Goal: Task Accomplishment & Management: Use online tool/utility

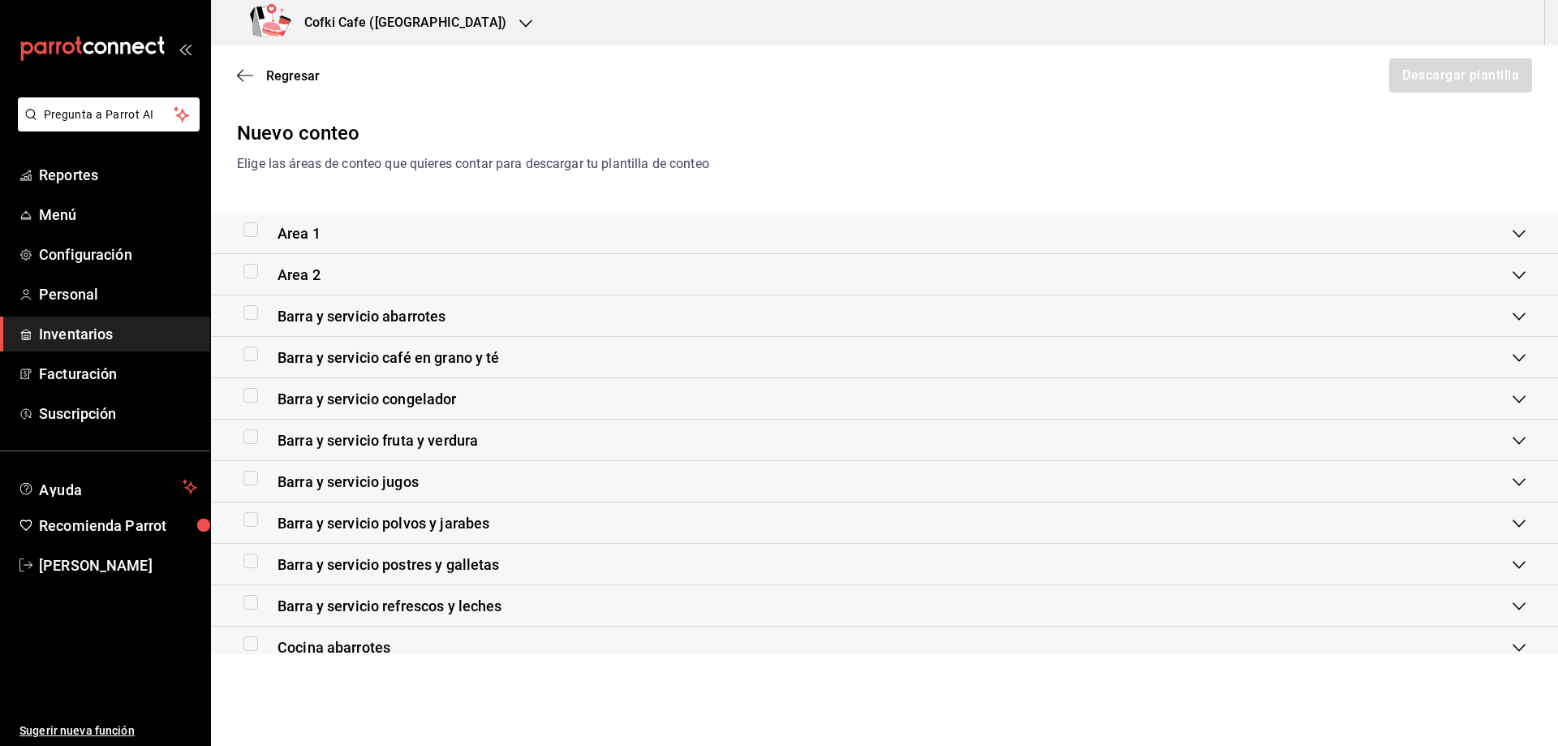
scroll to position [193, 0]
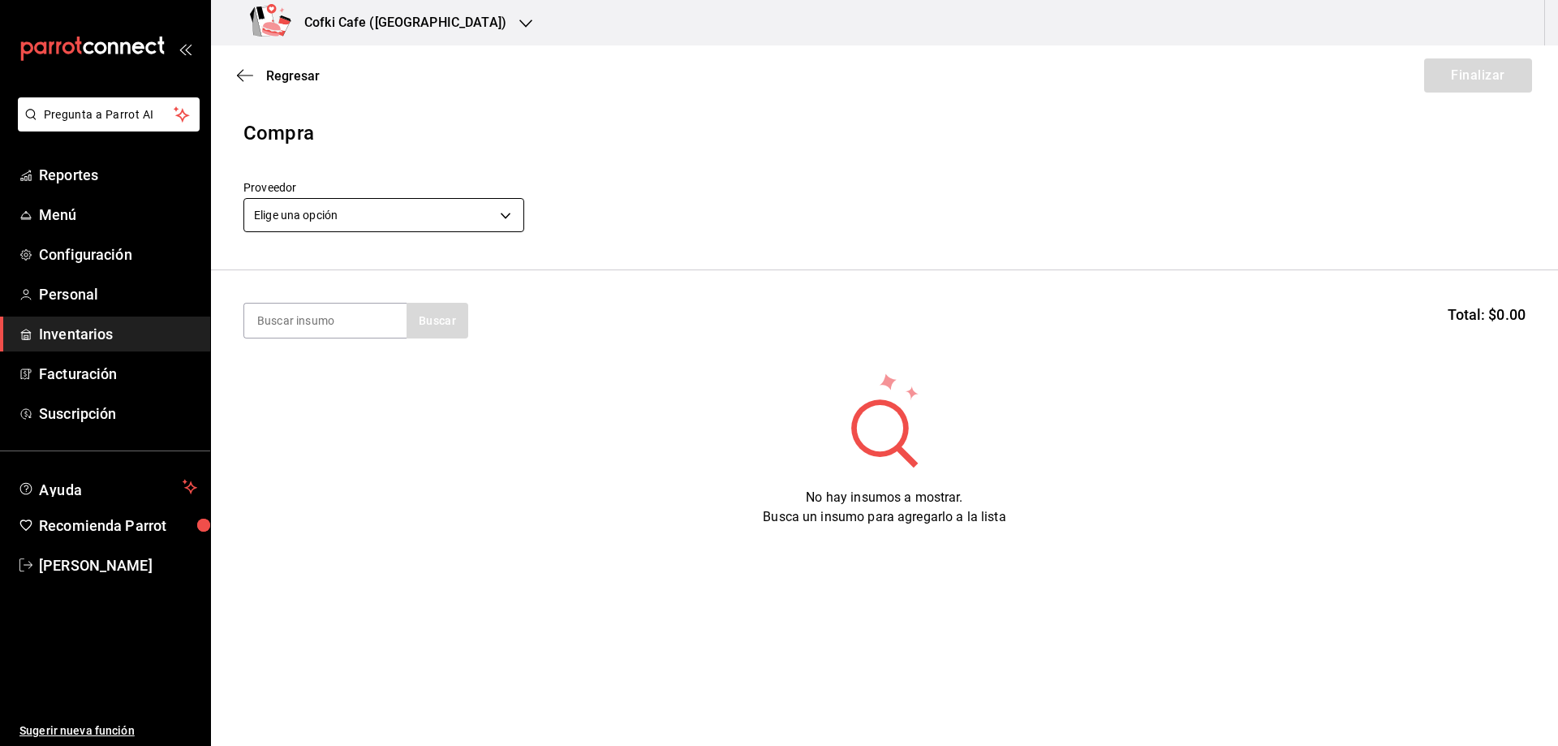
click at [390, 221] on body "Pregunta a Parrot AI Reportes Menú Configuración Personal Inventarios Facturaci…" at bounding box center [779, 327] width 1558 height 654
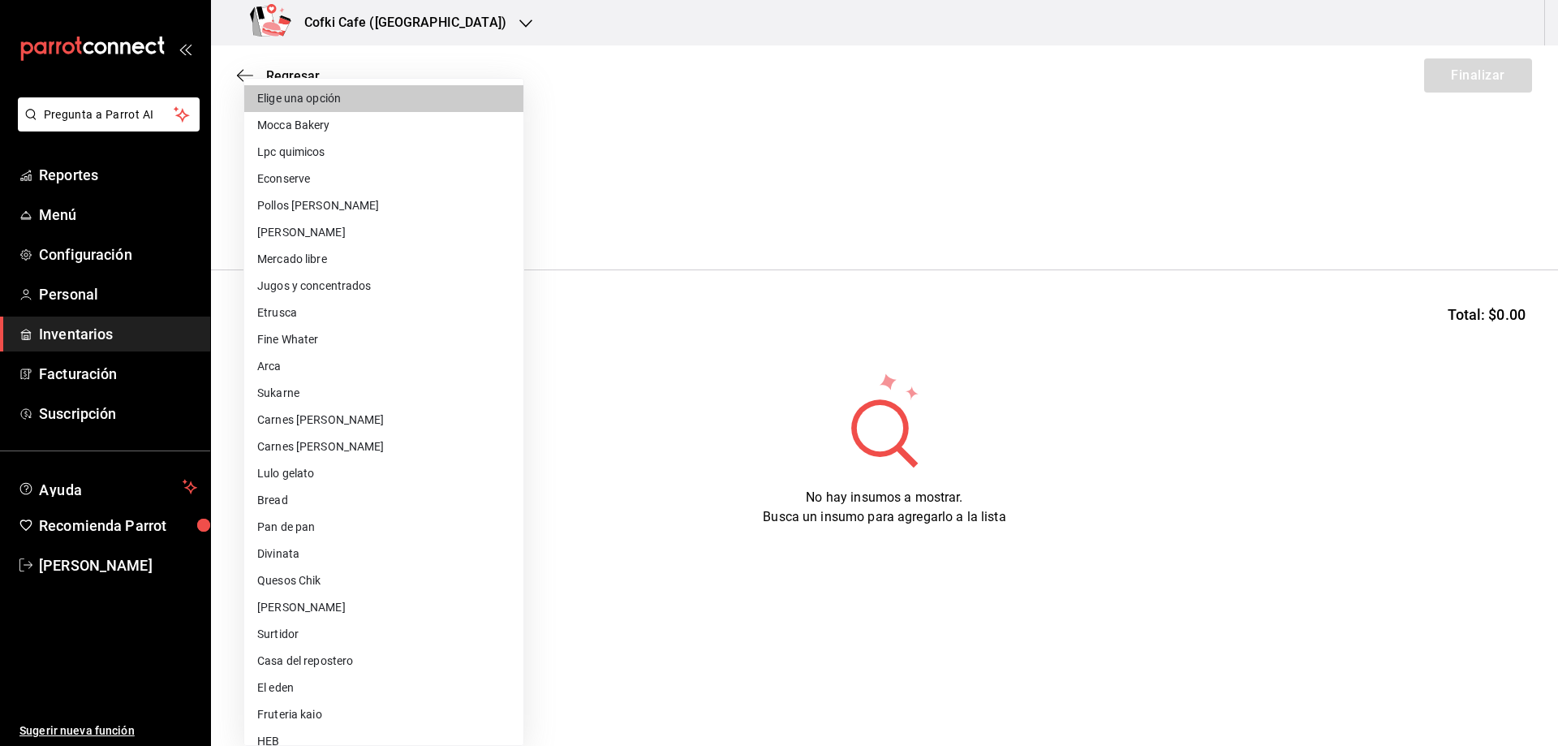
click at [336, 235] on li "[PERSON_NAME]" at bounding box center [383, 232] width 279 height 27
type input "d2021c40-9247-4f3e-9112-9c4e99f34d44"
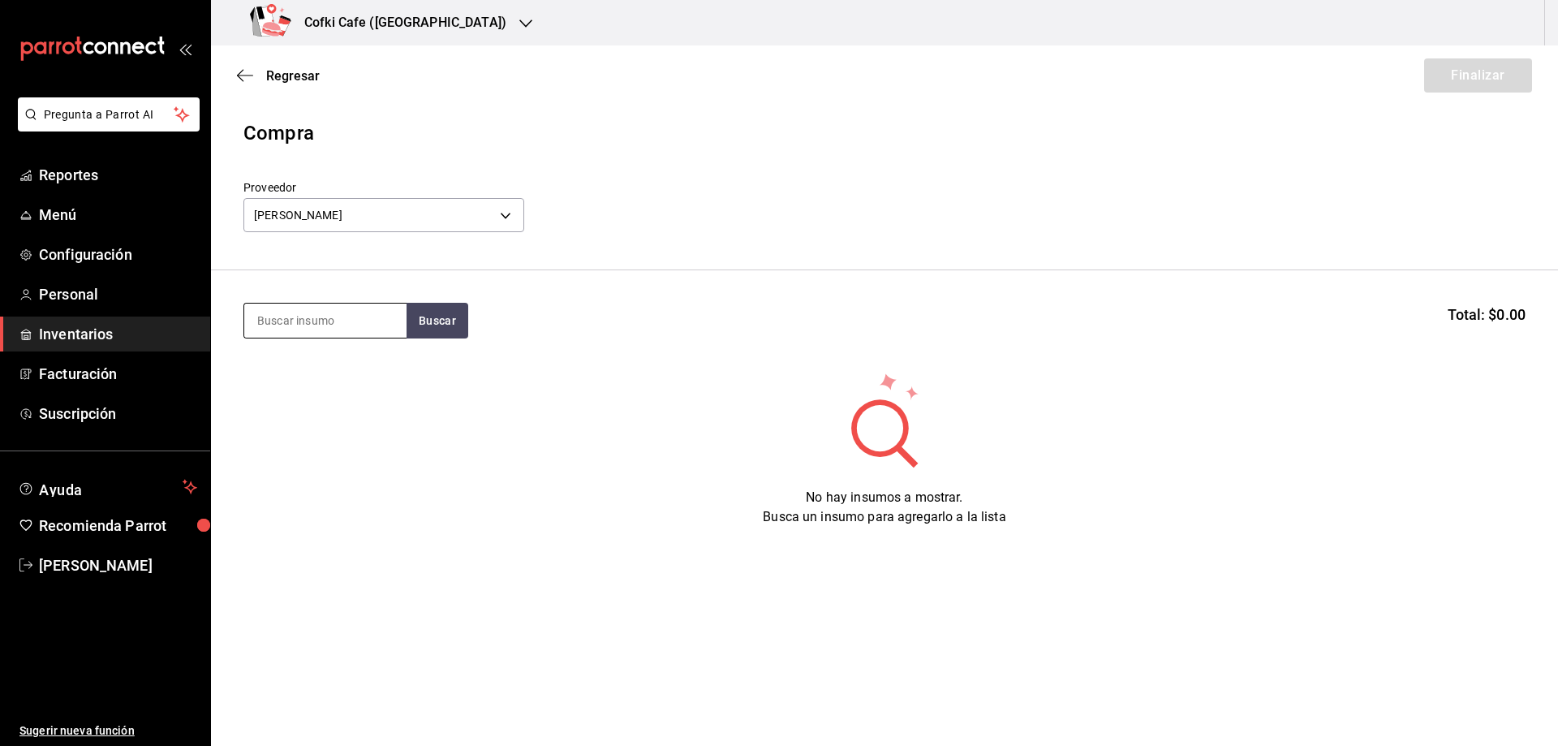
click at [341, 327] on input at bounding box center [325, 321] width 162 height 34
click at [450, 325] on button "Buscar" at bounding box center [438, 321] width 62 height 36
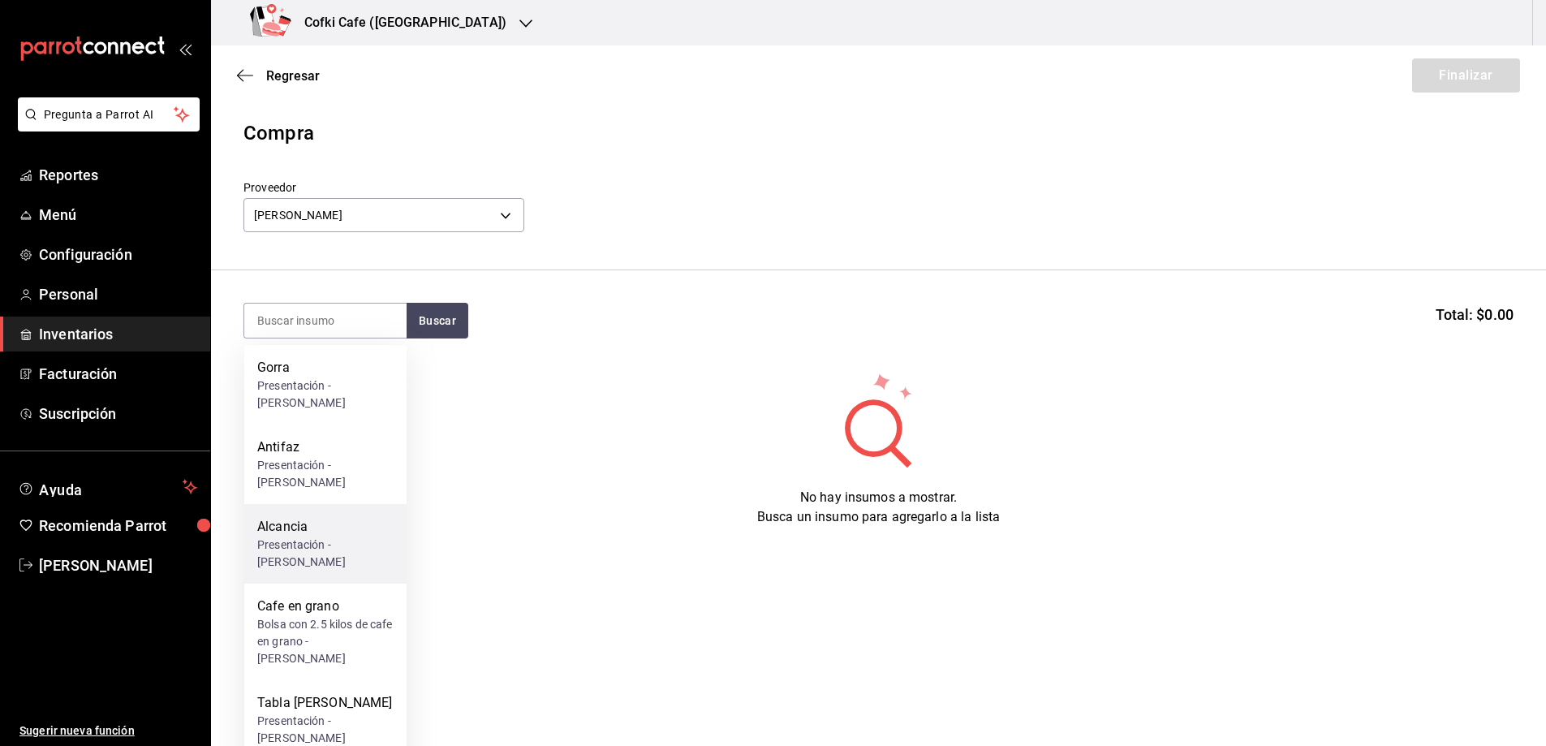
click at [331, 517] on div "Alcancia" at bounding box center [325, 526] width 136 height 19
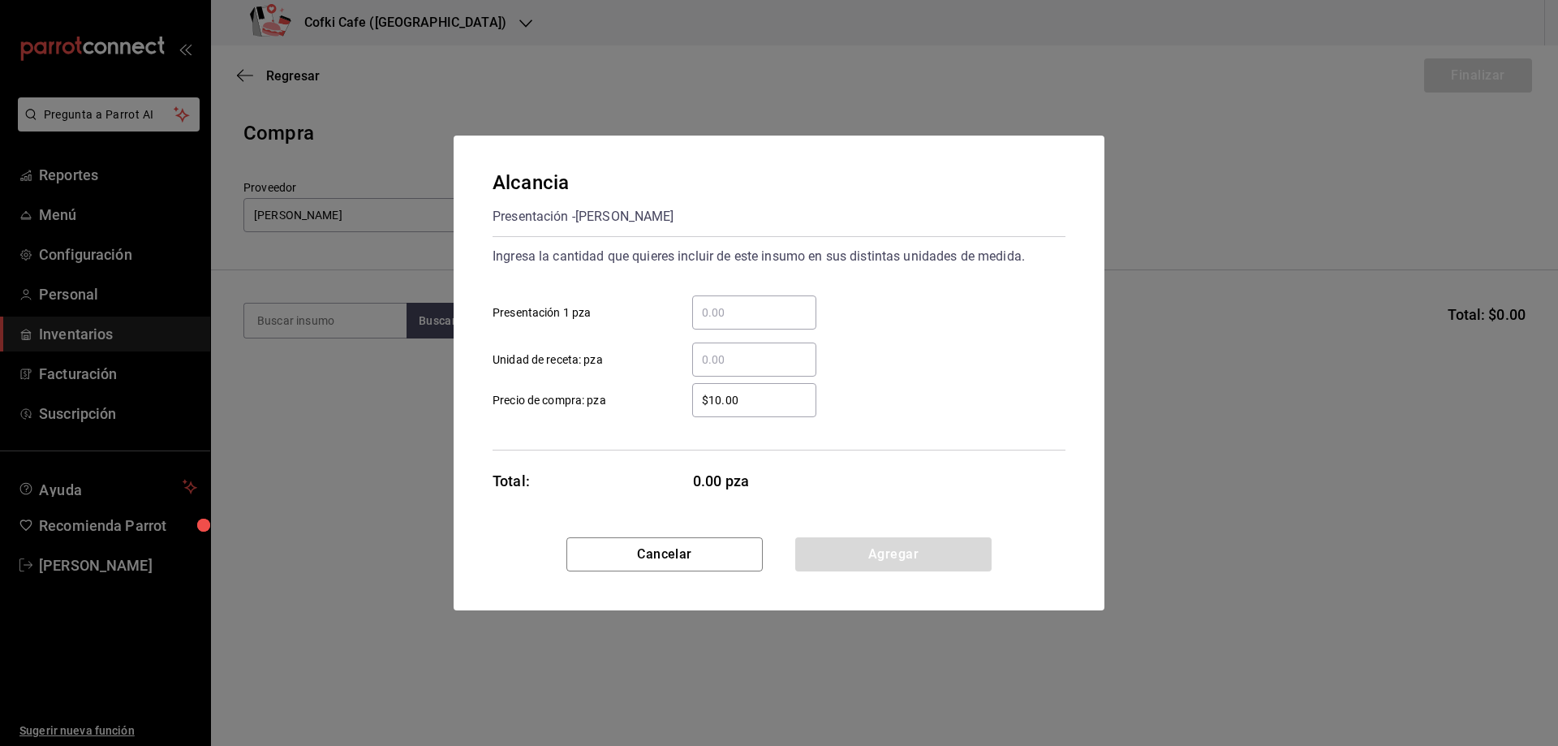
click at [719, 306] on input "​ Presentación 1 pza" at bounding box center [754, 312] width 124 height 19
type input "52"
drag, startPoint x: 1081, startPoint y: 480, endPoint x: 976, endPoint y: 541, distance: 120.7
click at [1081, 482] on div "Alcancia Presentación - Omar Ingresa la cantidad que quieres incluir de este in…" at bounding box center [779, 337] width 651 height 402
click at [938, 541] on button "Agregar" at bounding box center [893, 554] width 196 height 34
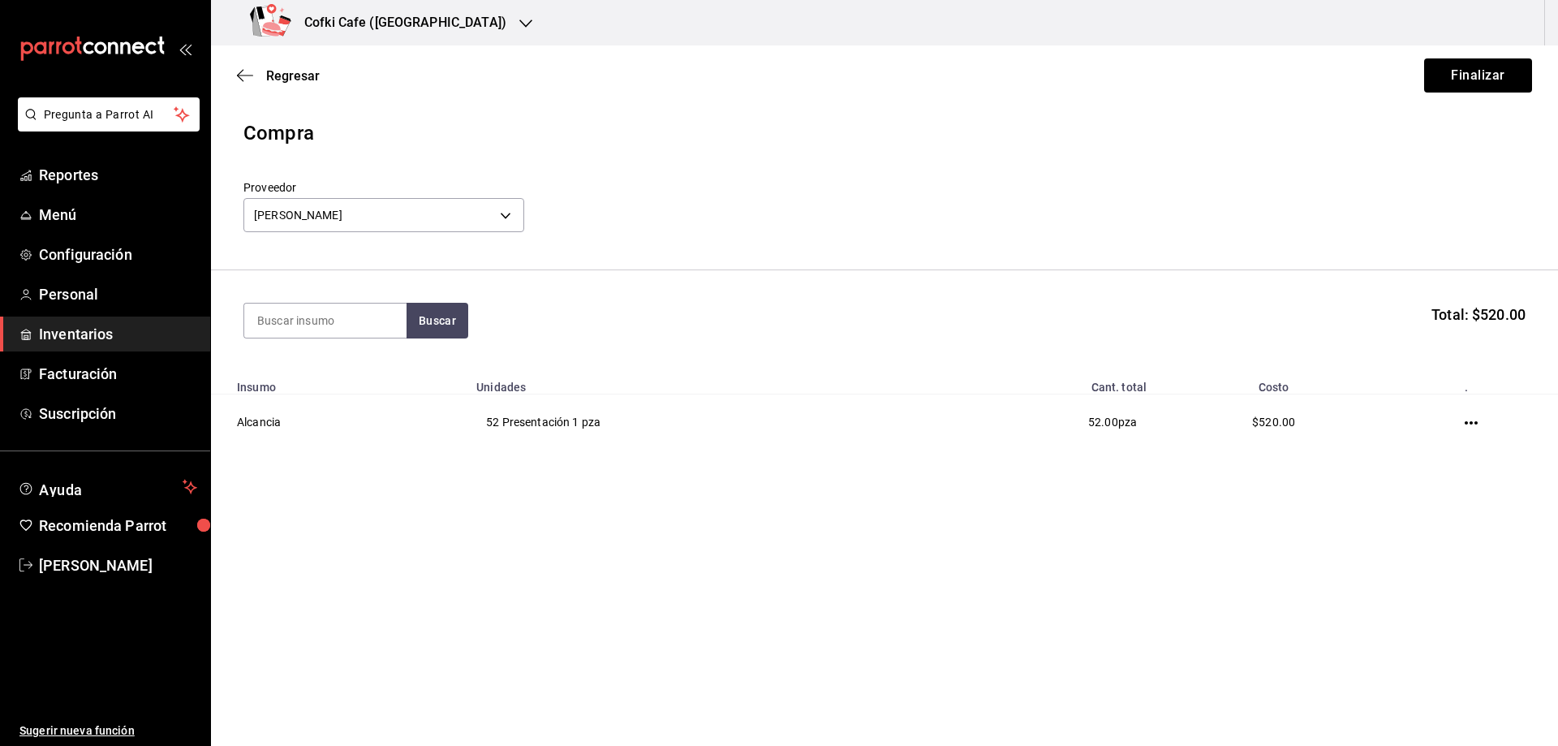
click at [405, 29] on h3 "Cofki Cafe ([GEOGRAPHIC_DATA])" at bounding box center [398, 22] width 215 height 19
click at [332, 99] on span "Cofki Kid-Friendly Café (MTY)" at bounding box center [299, 106] width 150 height 17
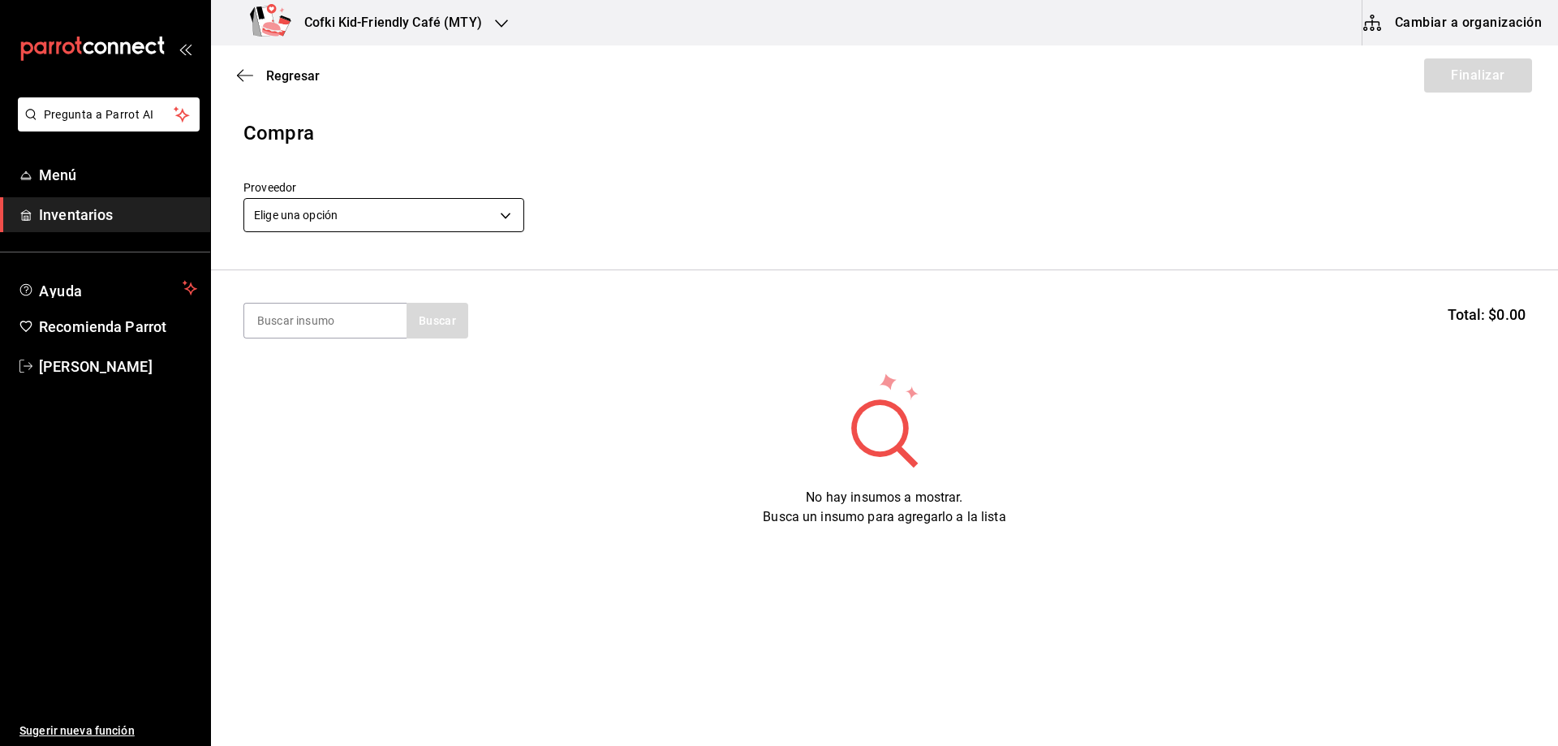
click at [394, 222] on body "Pregunta a Parrot AI Menú Inventarios Ayuda Recomienda Parrot [PERSON_NAME] Sug…" at bounding box center [779, 327] width 1558 height 654
click at [329, 226] on li "Pollos Vidaurri" at bounding box center [348, 222] width 209 height 15
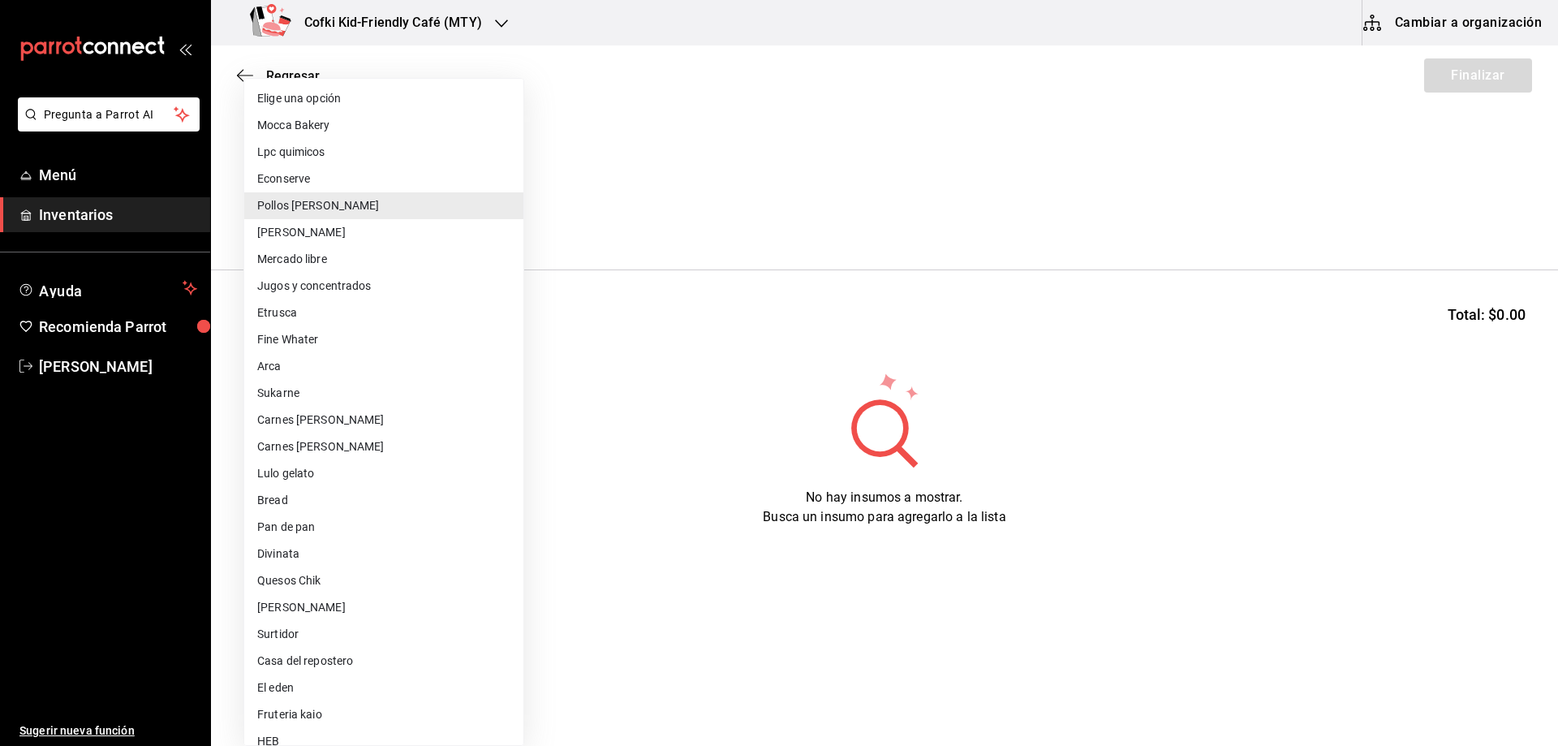
click at [337, 203] on body "Pregunta a Parrot AI Menú Inventarios Ayuda Recomienda Parrot Oscar Aguilar Sug…" at bounding box center [779, 327] width 1558 height 654
click at [277, 235] on li "Omar" at bounding box center [383, 232] width 279 height 27
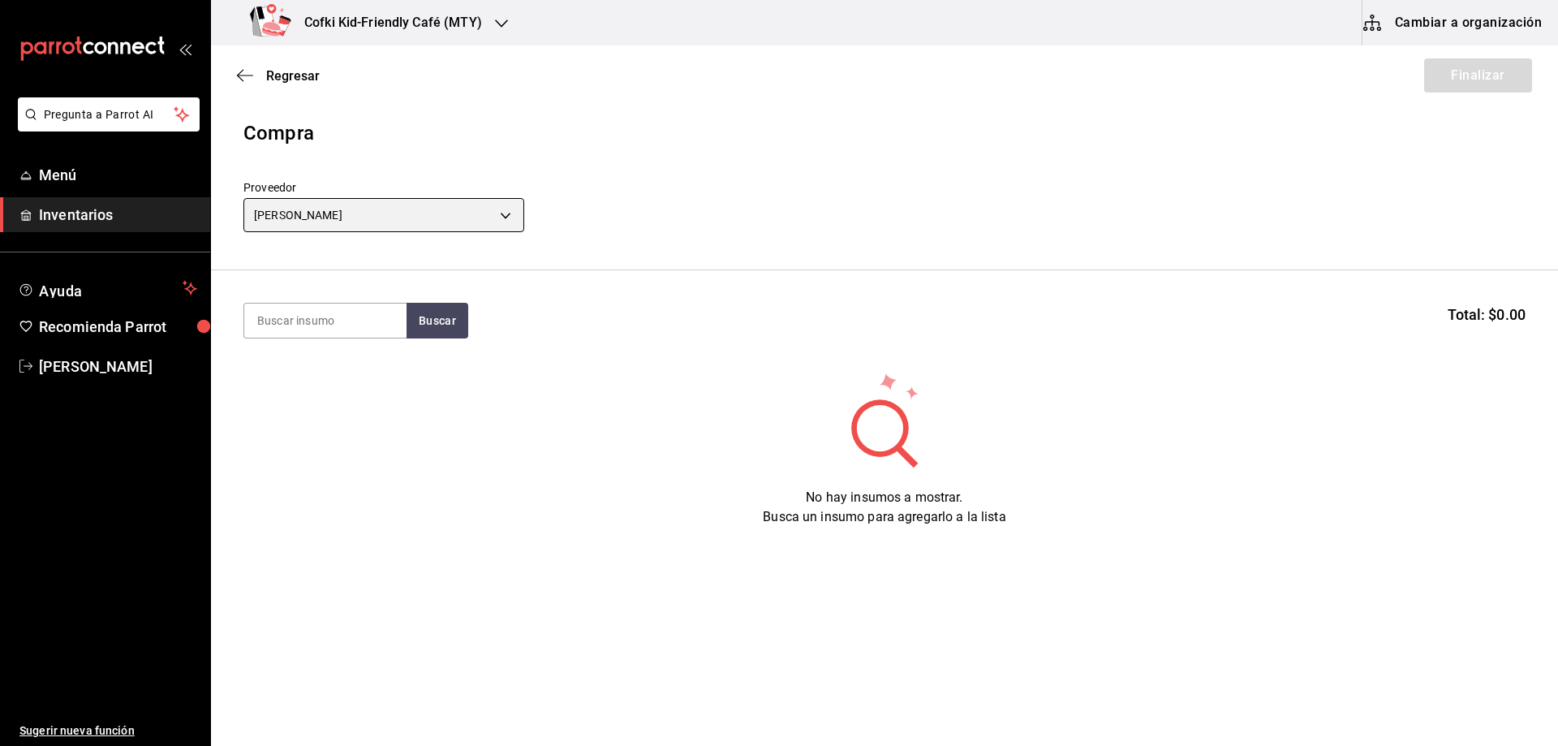
type input "d2021c40-9247-4f3e-9112-9c4e99f34d44"
click at [327, 297] on section "Buscar Total: $0.00" at bounding box center [884, 320] width 1347 height 101
click at [334, 319] on input at bounding box center [325, 321] width 162 height 34
click at [429, 321] on button "Buscar" at bounding box center [438, 321] width 62 height 36
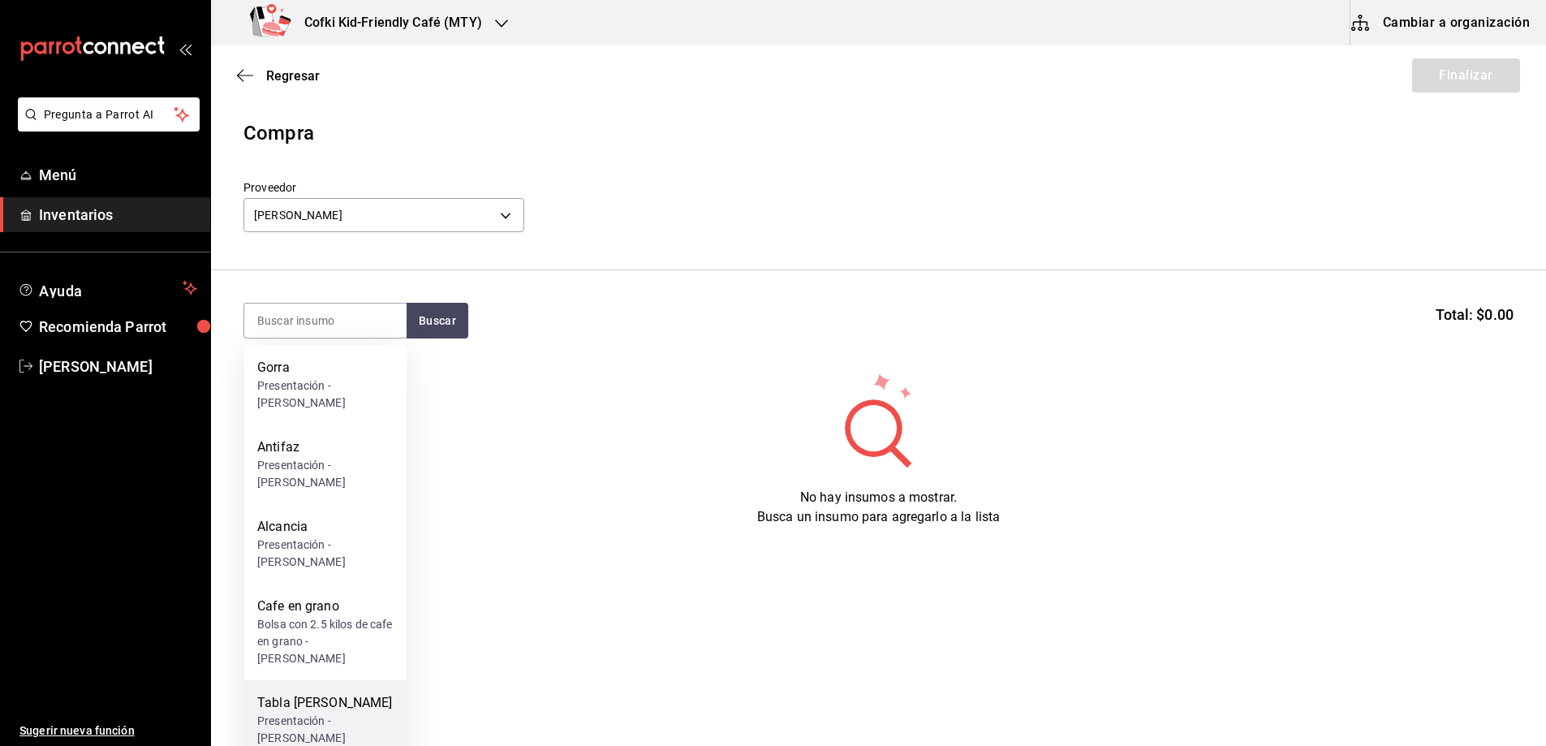
scroll to position [123, 0]
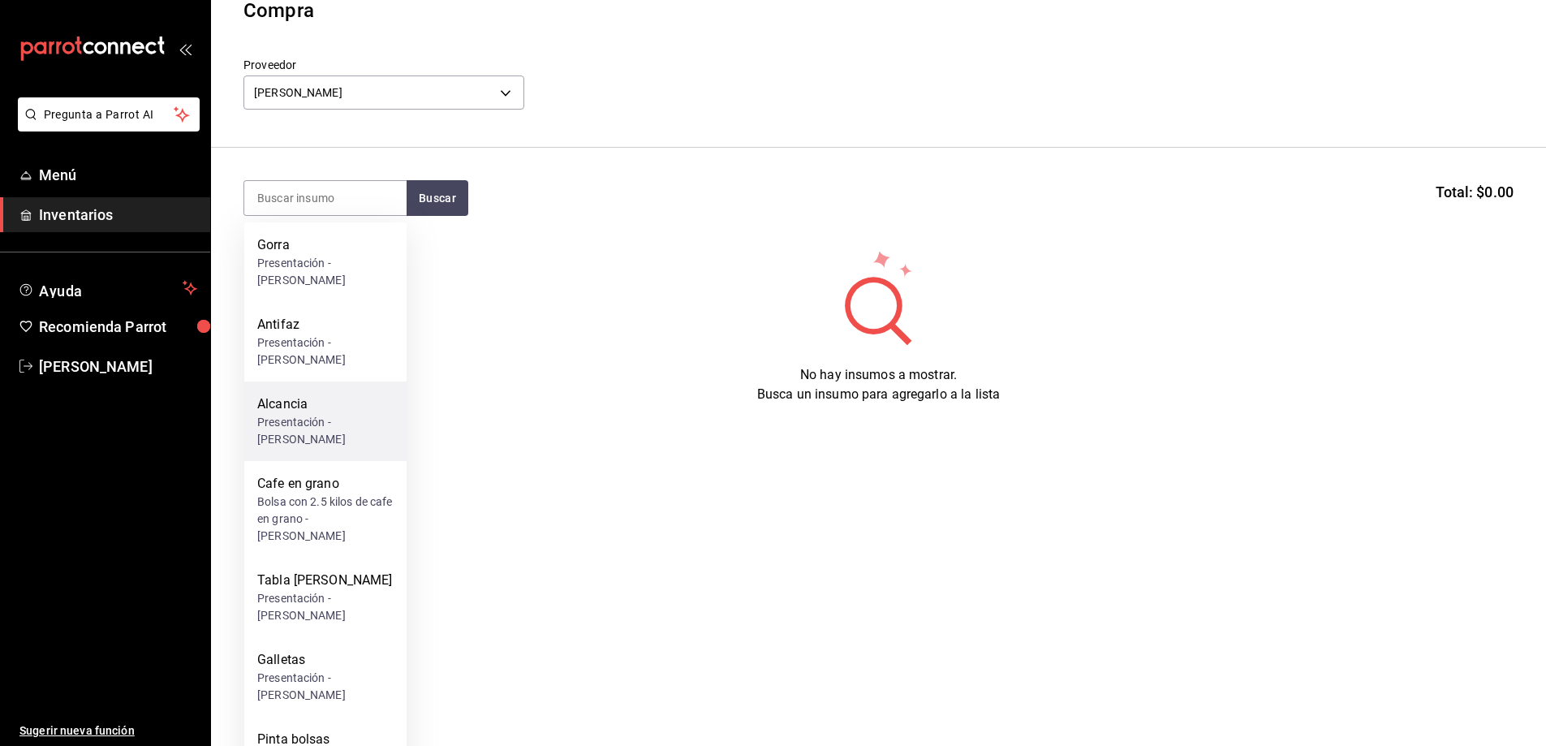
click at [304, 414] on div "Presentación - Omar" at bounding box center [325, 431] width 136 height 34
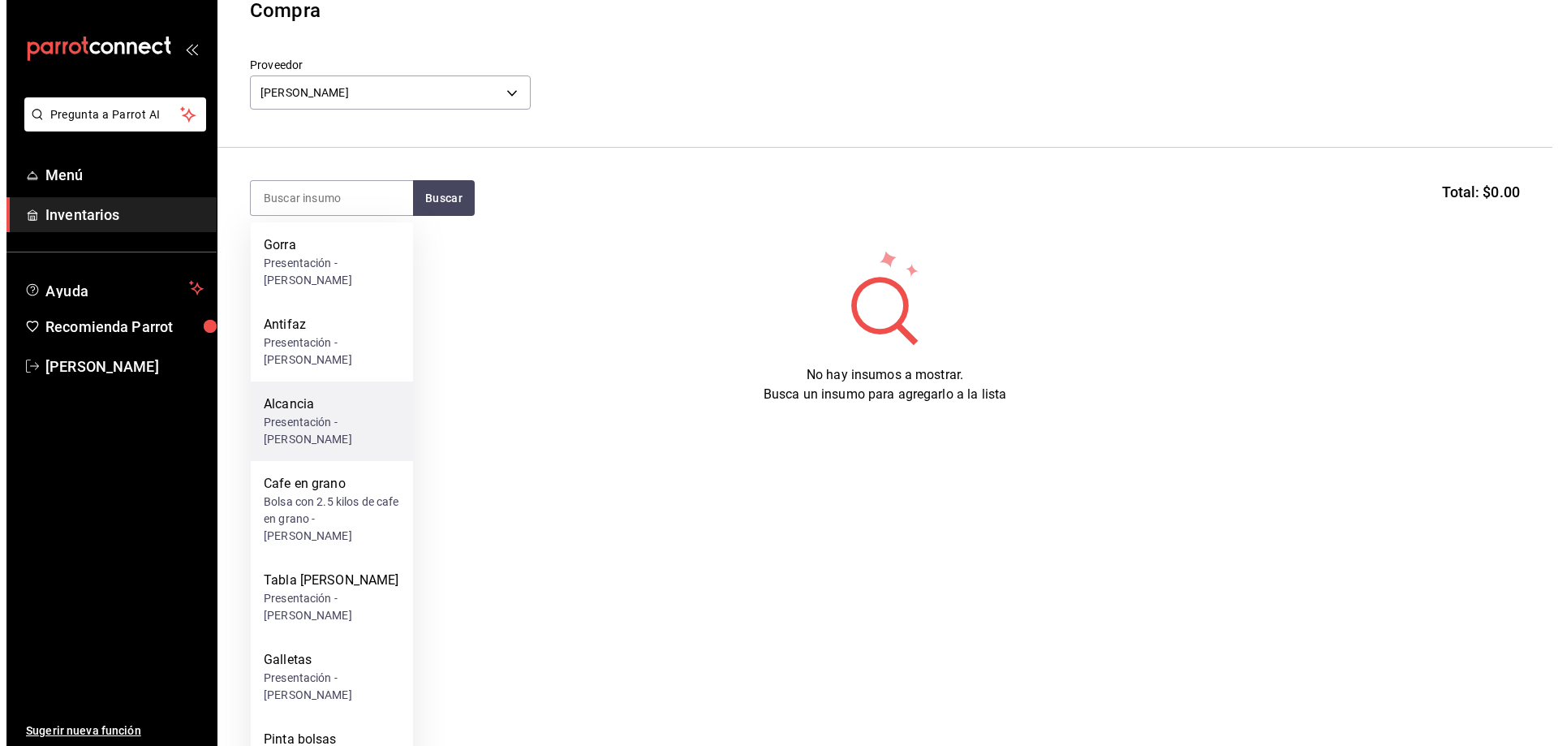
scroll to position [0, 0]
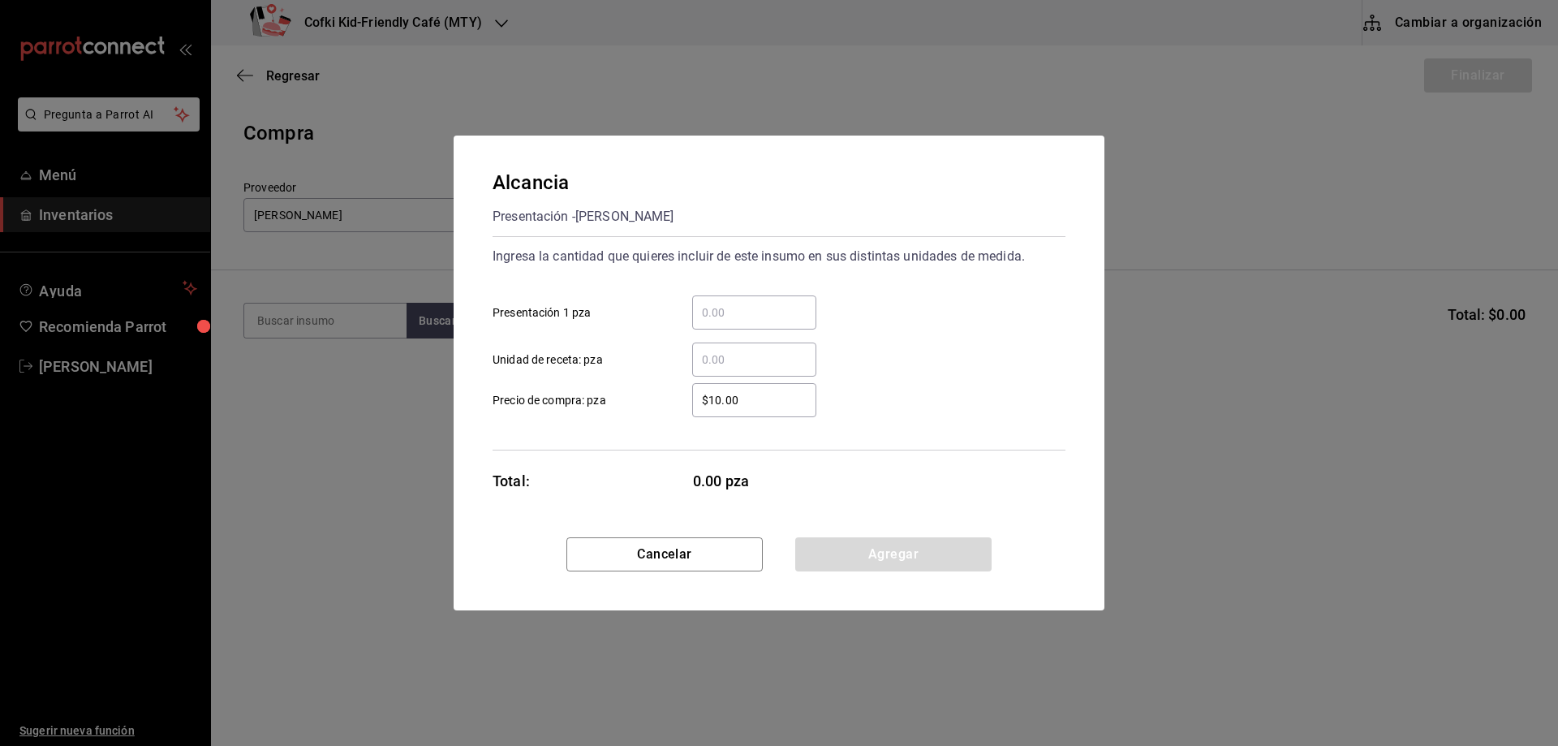
click at [770, 309] on input "​ Presentación 1 pza" at bounding box center [754, 312] width 124 height 19
type input "52"
click at [1065, 426] on div "Ingresa la cantidad que quieres incluir de este insumo en sus distintas unidade…" at bounding box center [779, 343] width 573 height 214
click at [940, 550] on button "Agregar" at bounding box center [893, 554] width 196 height 34
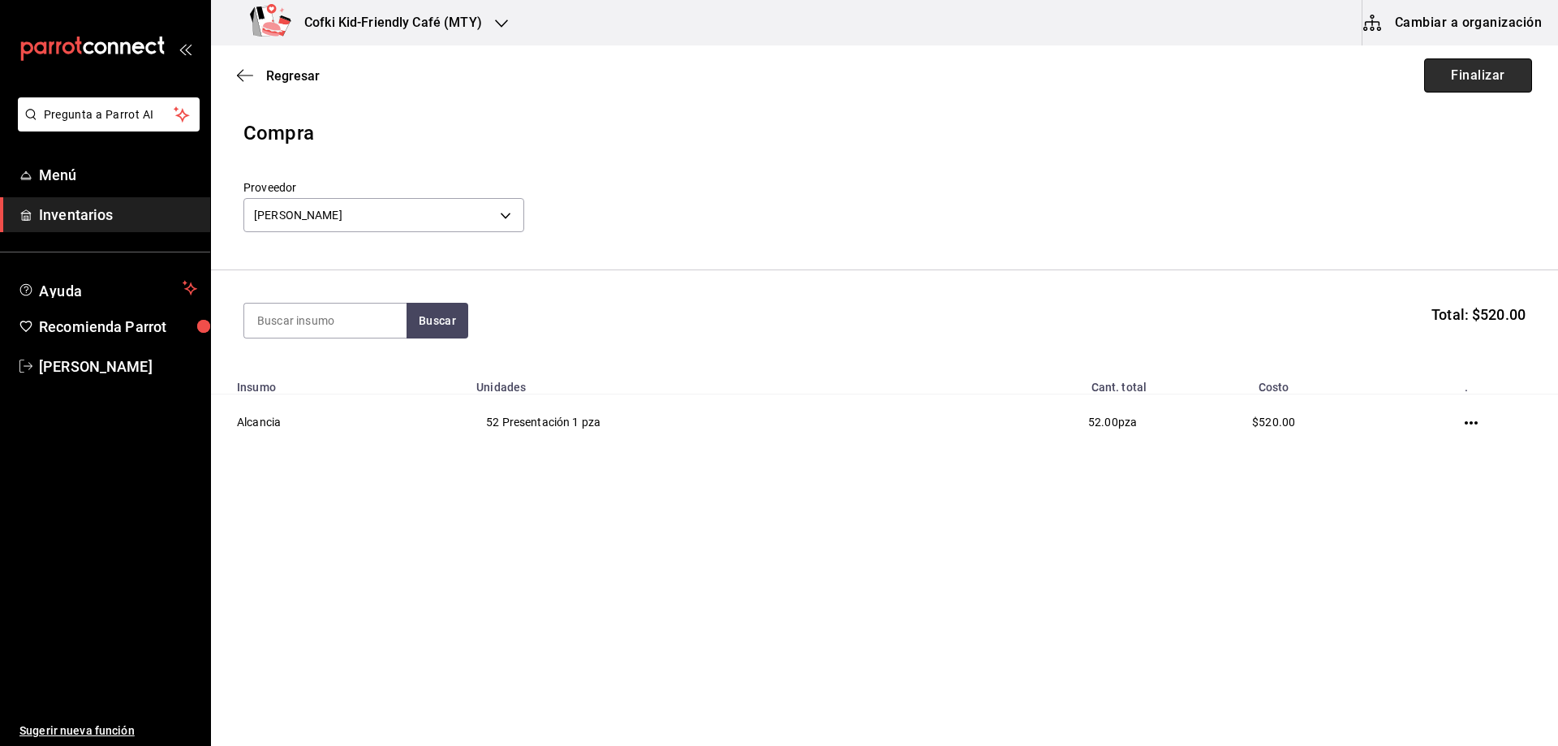
click at [1468, 83] on button "Finalizar" at bounding box center [1478, 75] width 108 height 34
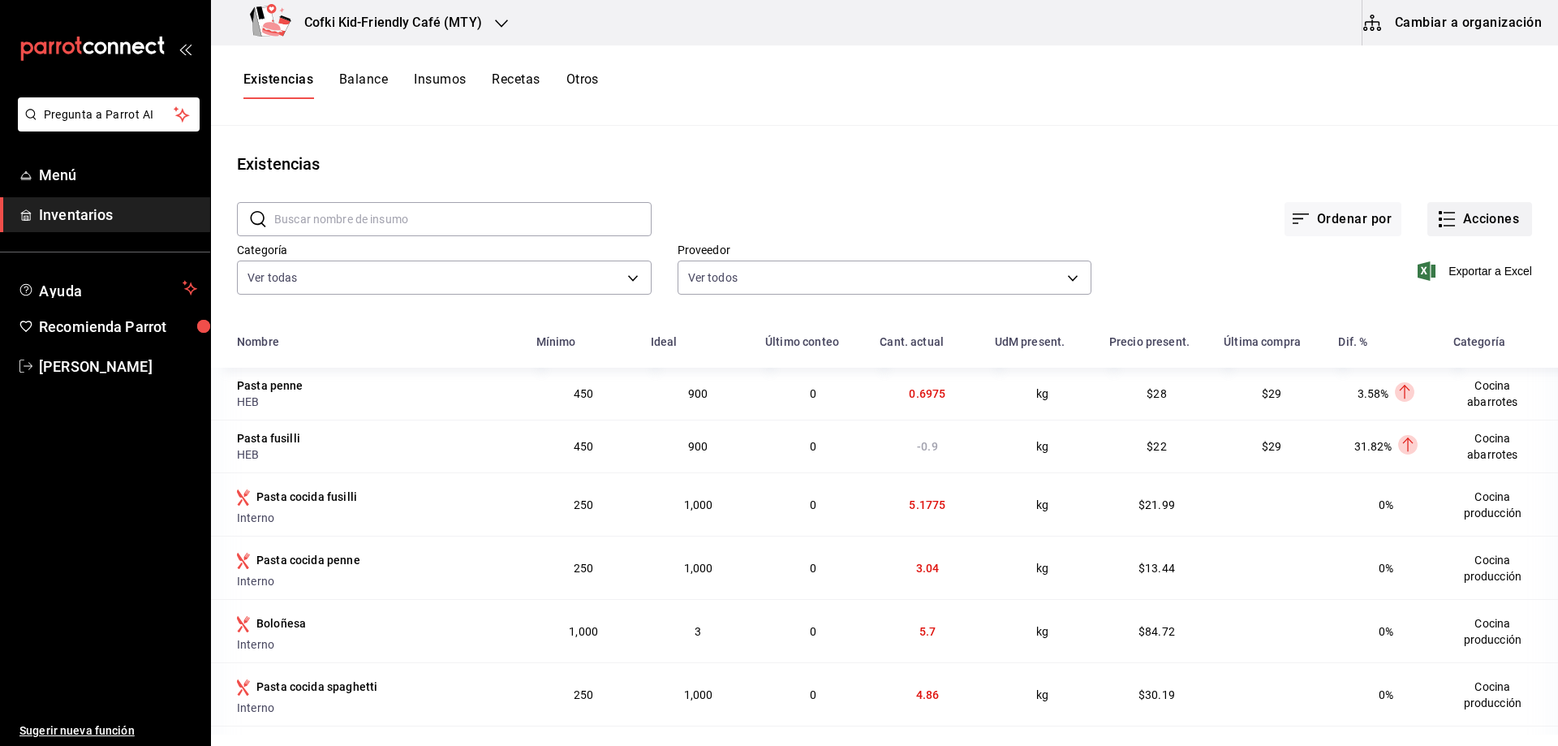
click at [1462, 209] on button "Acciones" at bounding box center [1480, 219] width 105 height 34
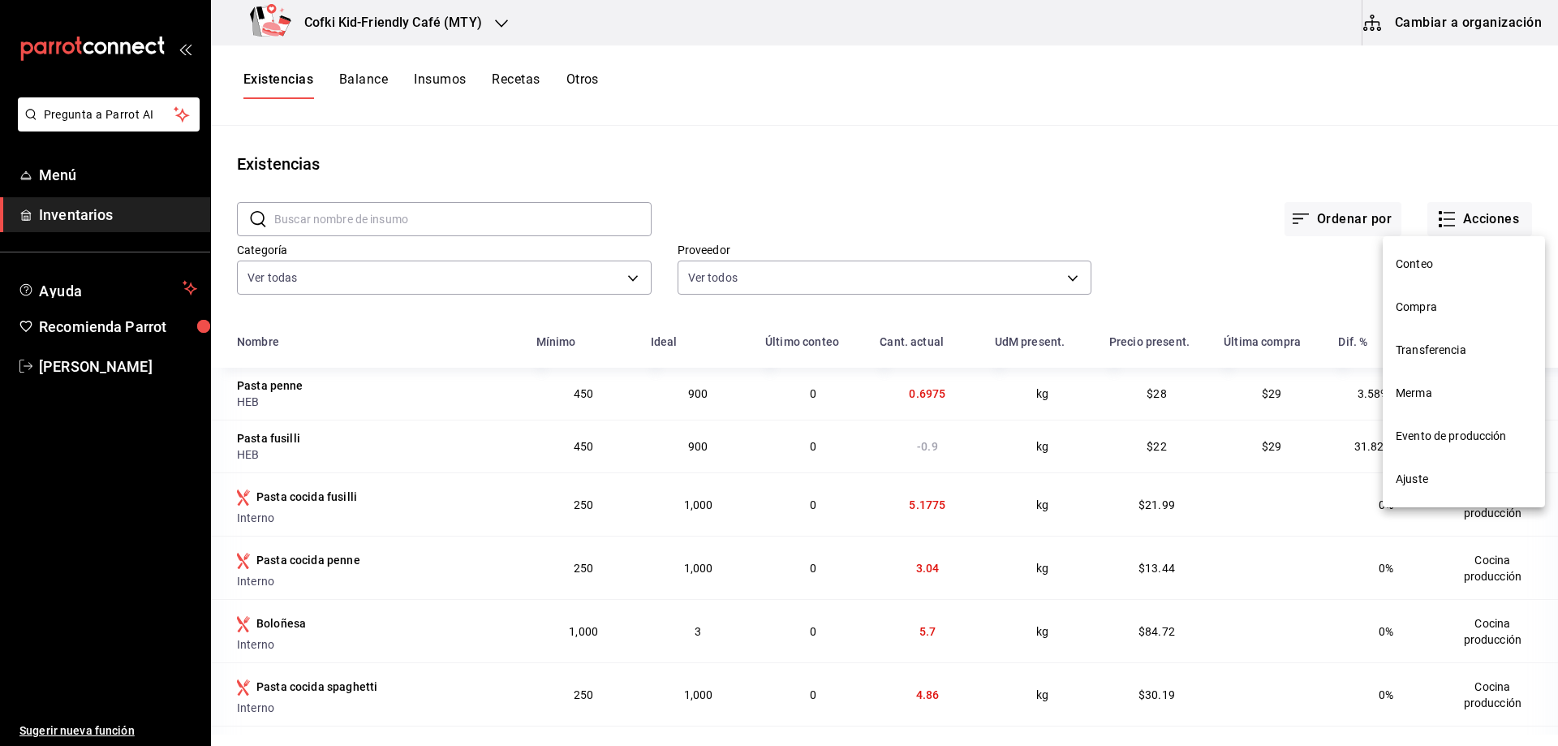
click at [1454, 271] on span "Conteo" at bounding box center [1464, 264] width 136 height 17
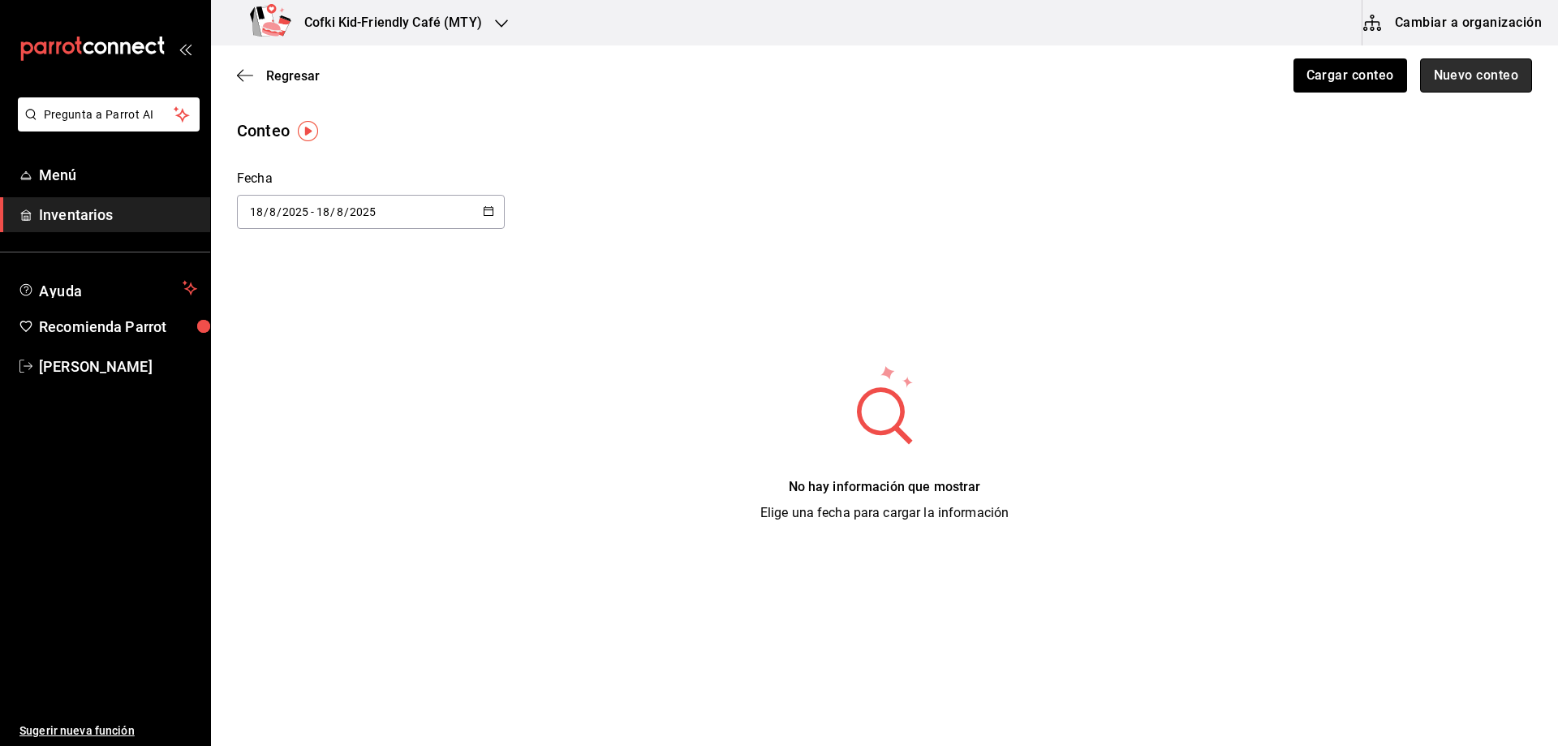
click at [1483, 87] on button "Nuevo conteo" at bounding box center [1476, 75] width 113 height 34
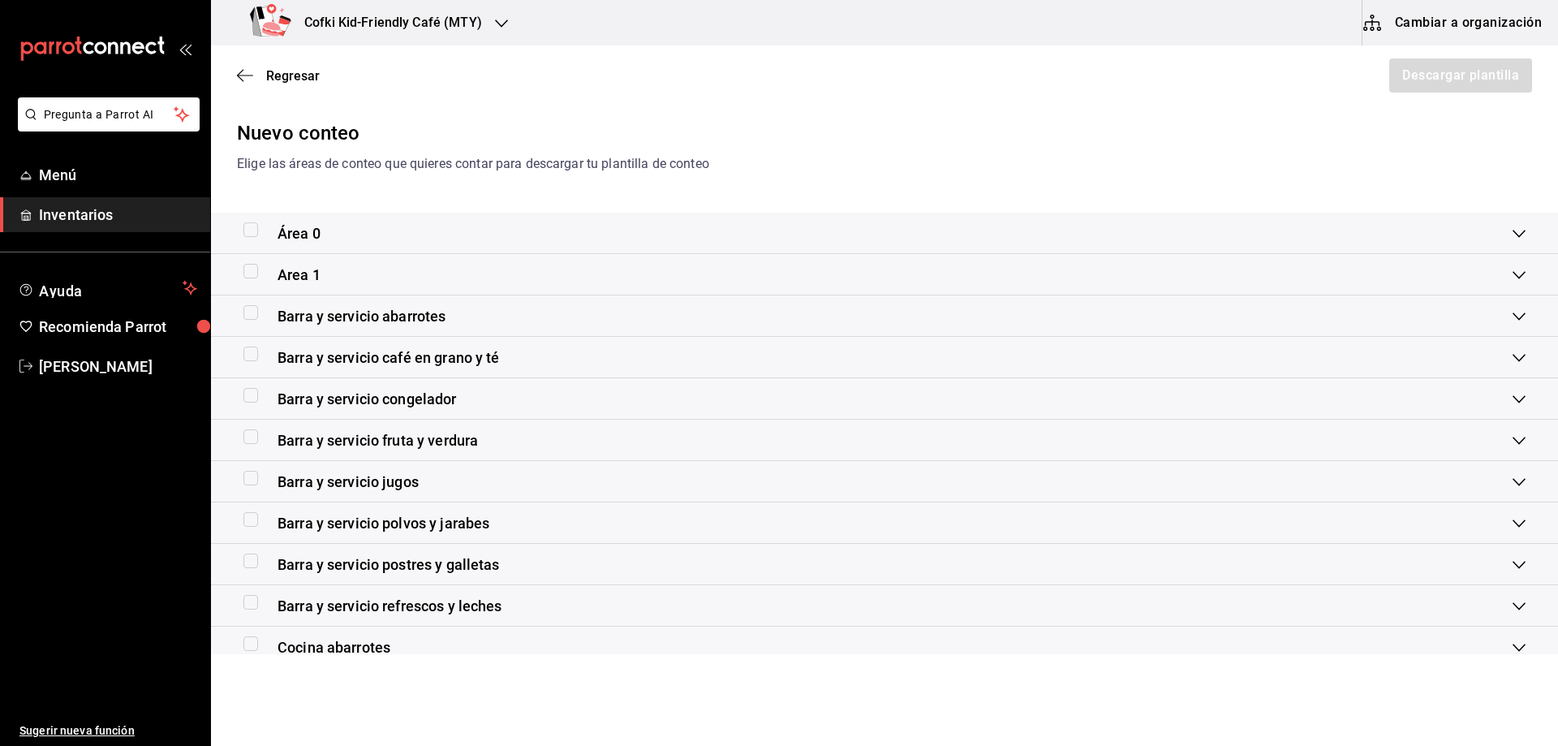
click at [257, 561] on input "checkbox" at bounding box center [250, 560] width 15 height 15
checkbox input "true"
click at [327, 566] on span "Barra y servicio postres y galletas" at bounding box center [389, 564] width 222 height 22
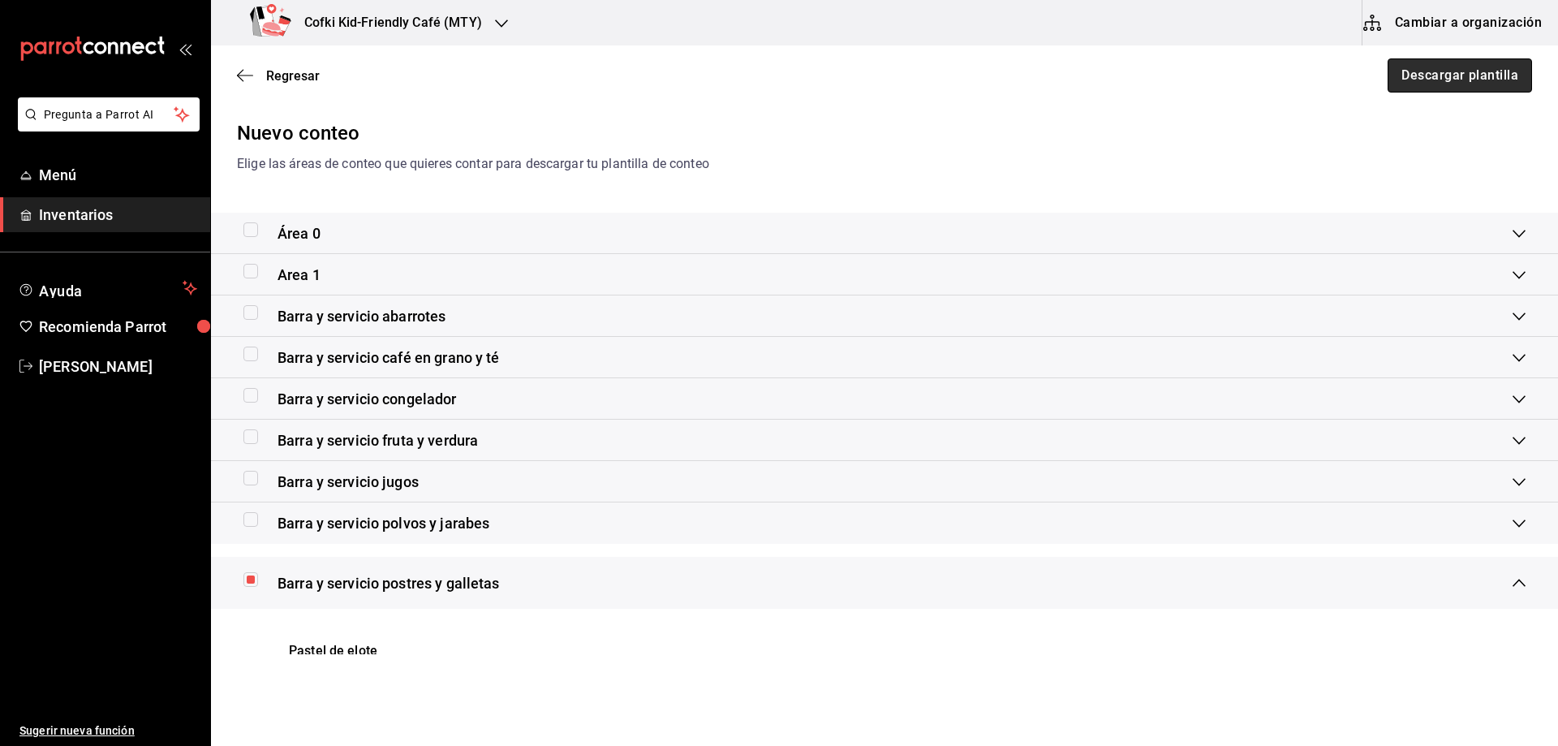
click at [1437, 68] on button "Descargar plantilla" at bounding box center [1460, 75] width 144 height 34
click at [265, 77] on span "Regresar" at bounding box center [278, 75] width 83 height 15
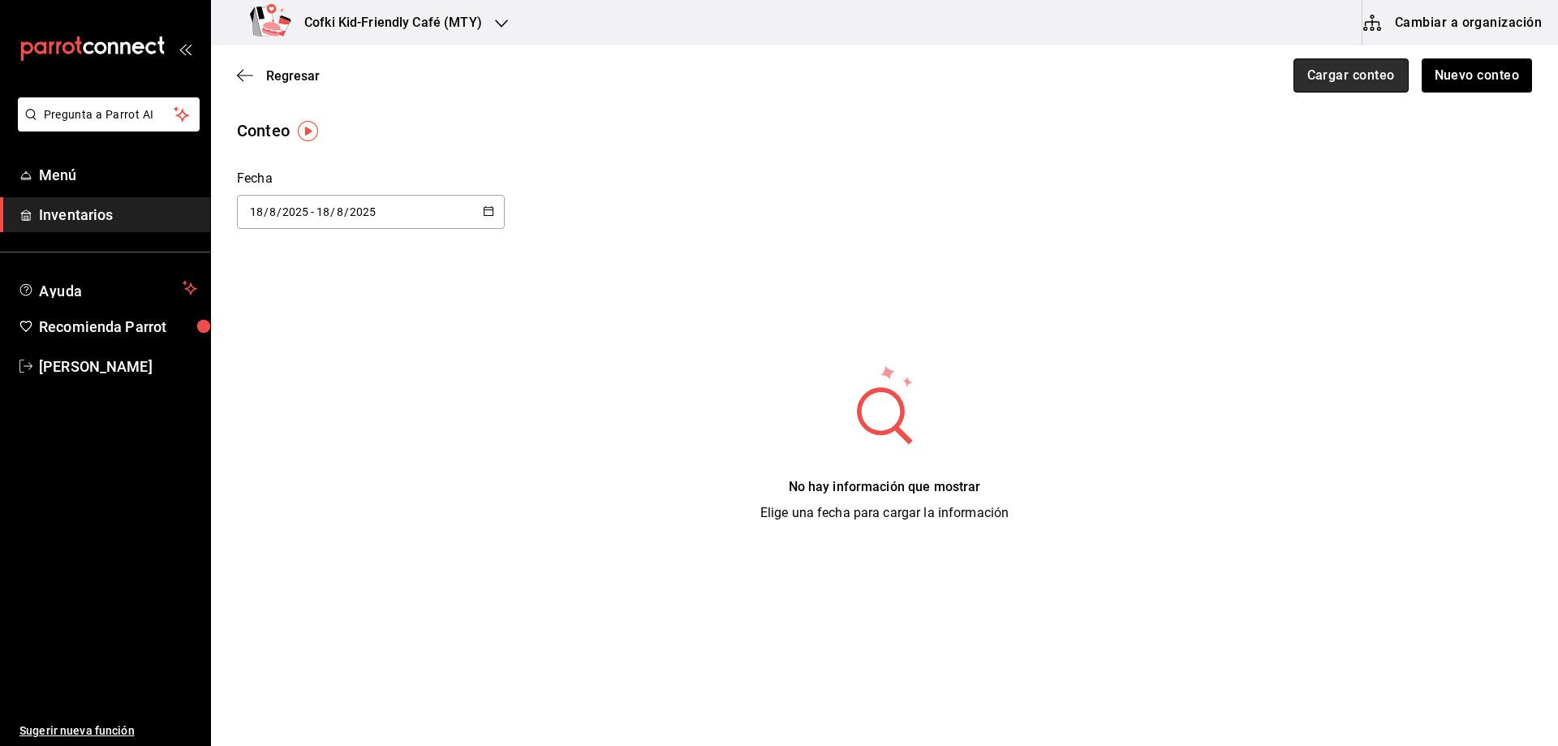
click at [1359, 88] on button "Cargar conteo" at bounding box center [1351, 75] width 115 height 34
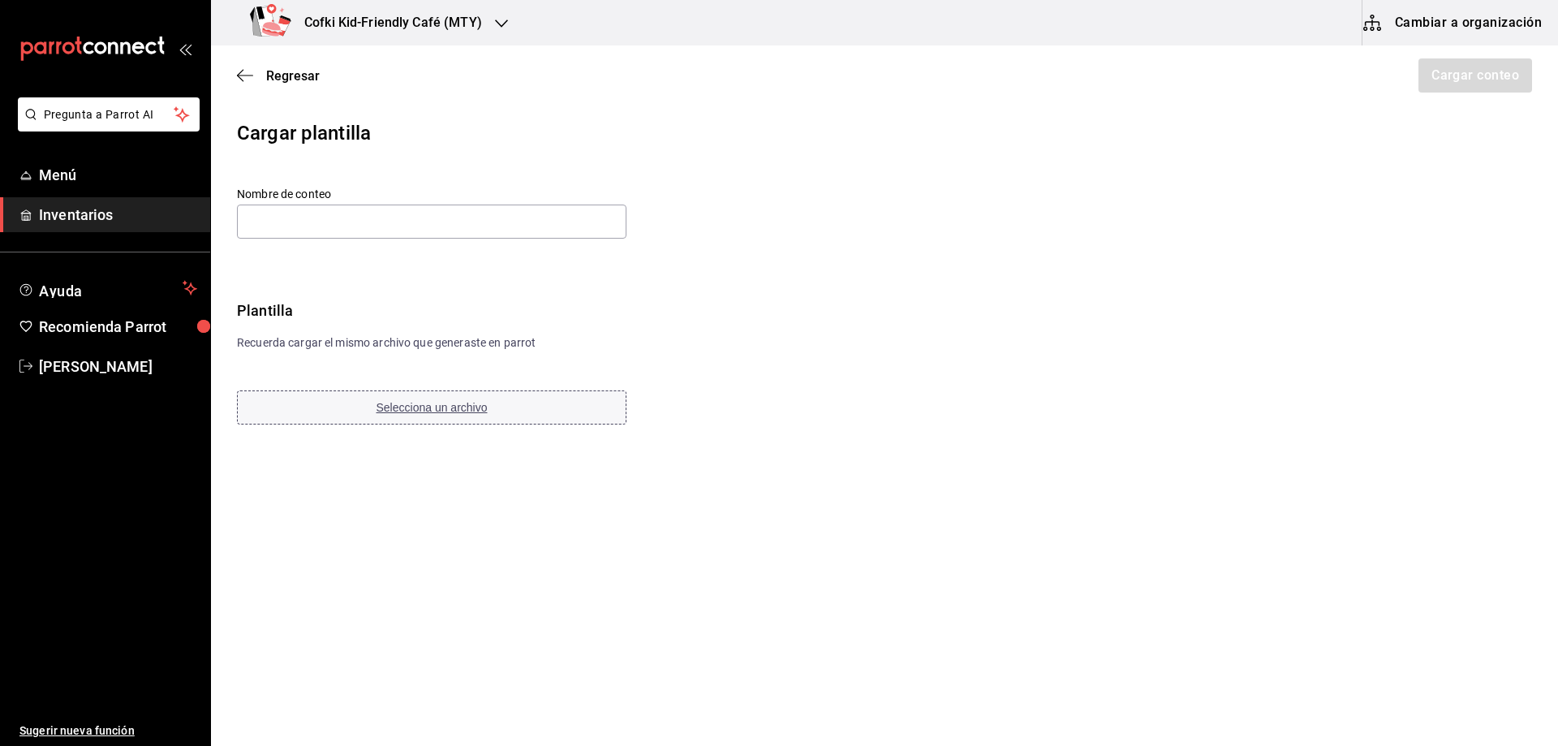
click at [462, 406] on span "Selecciona un archivo" at bounding box center [432, 407] width 111 height 13
click at [308, 235] on input "text" at bounding box center [432, 222] width 390 height 34
paste input "Barra y servicio postres y galletas 18 08 2025"
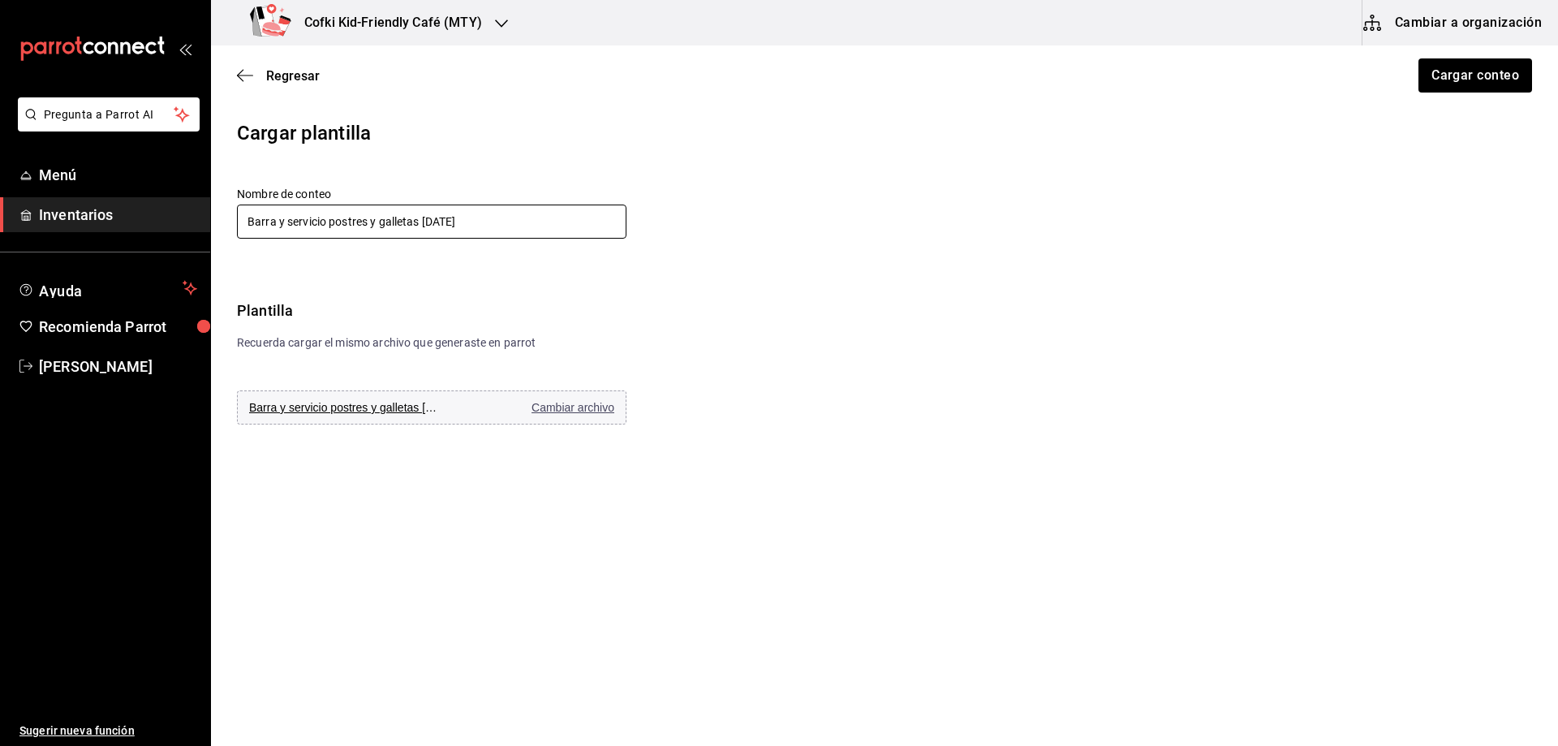
type input "Barra y servicio postres y galletas 18 08 2025"
click at [1449, 56] on div "Regresar Cargar conteo" at bounding box center [884, 75] width 1347 height 60
click at [1453, 71] on button "Cargar conteo" at bounding box center [1474, 75] width 115 height 34
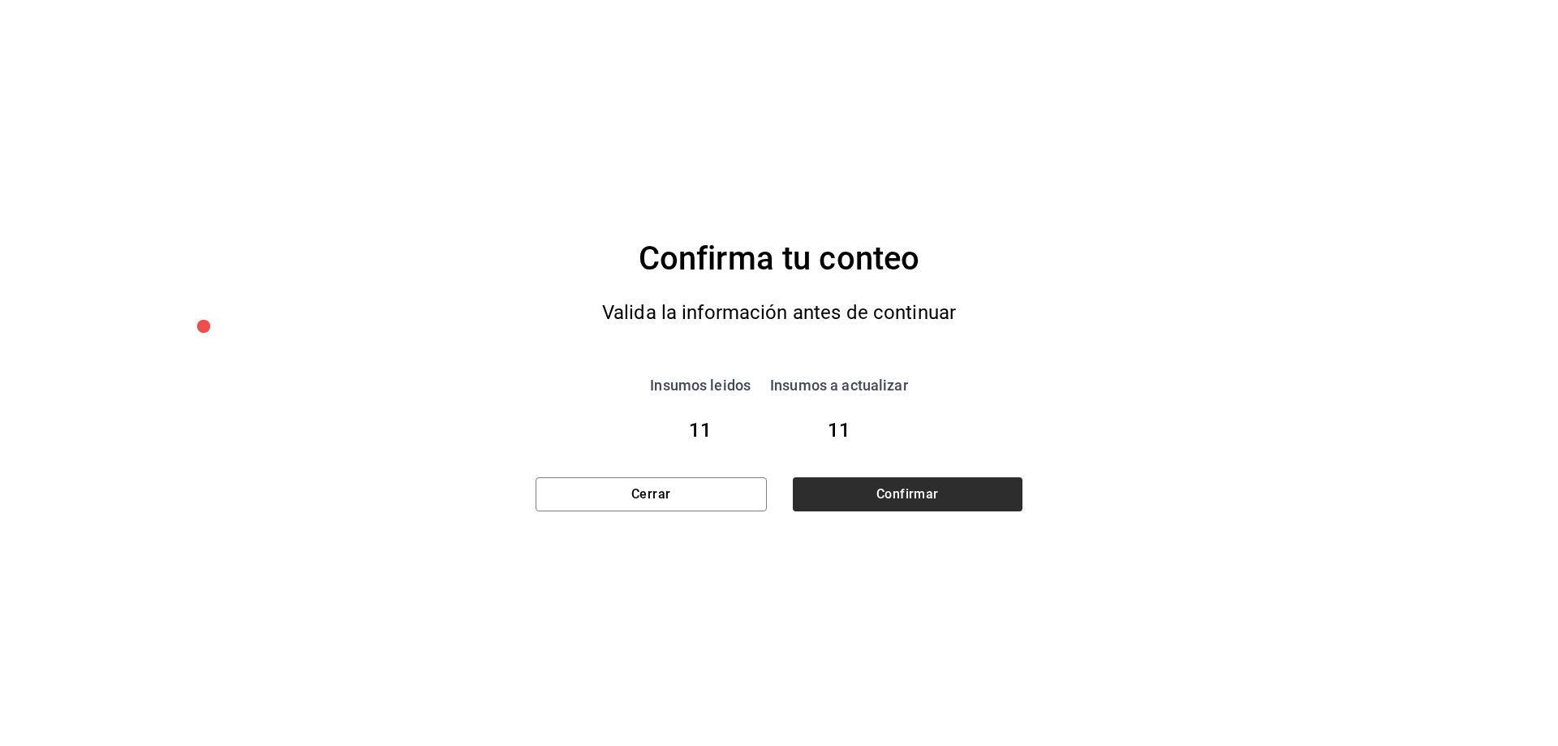
drag, startPoint x: 1049, startPoint y: 472, endPoint x: 1015, endPoint y: 479, distance: 33.9
click at [1037, 476] on div "Confirma tu conteo Valida la información antes de continuar Insumos leidos 11 I…" at bounding box center [779, 373] width 1558 height 746
drag, startPoint x: 990, startPoint y: 488, endPoint x: 997, endPoint y: 480, distance: 10.4
click at [991, 488] on button "Confirmar" at bounding box center [907, 494] width 230 height 34
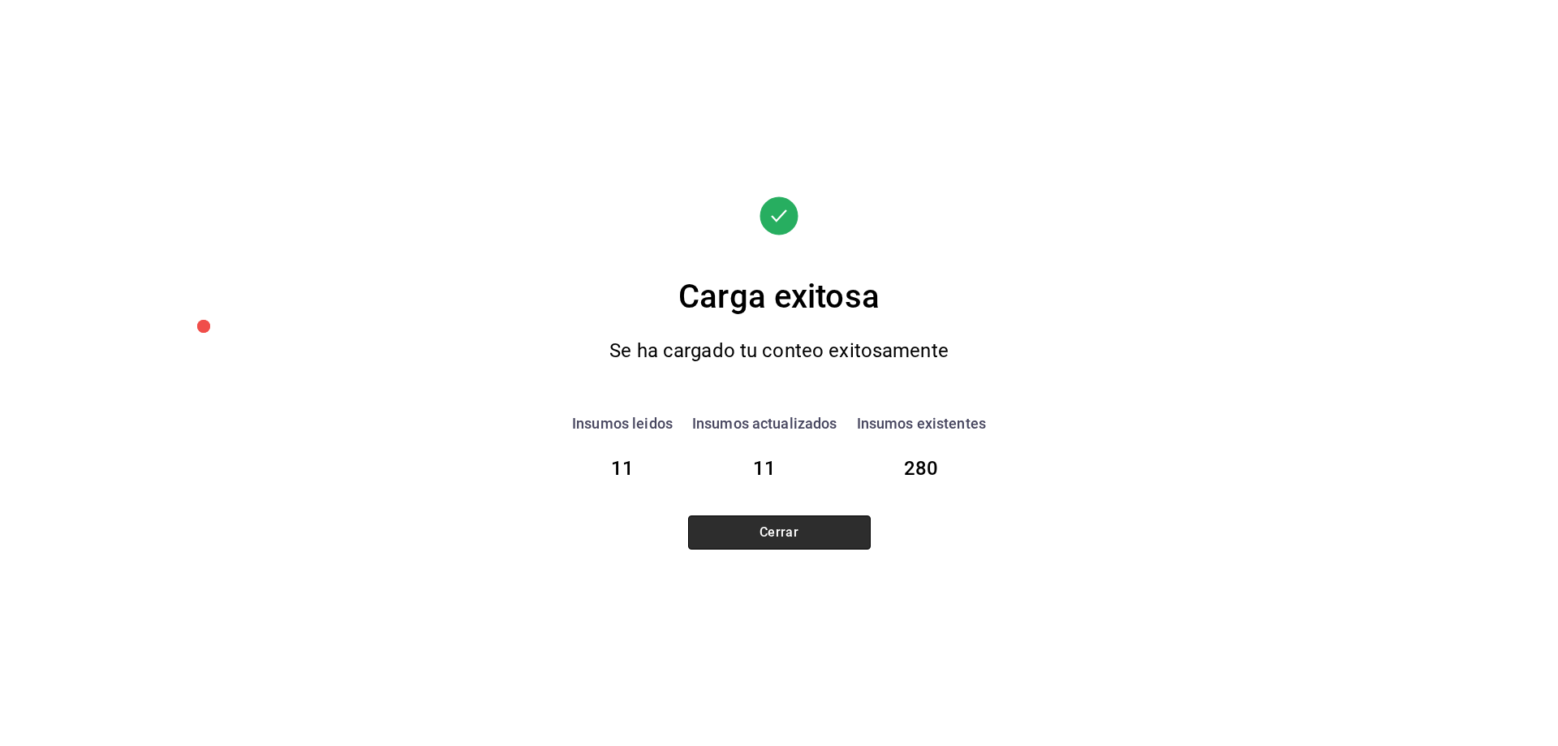
click at [767, 542] on button "Cerrar" at bounding box center [779, 532] width 183 height 34
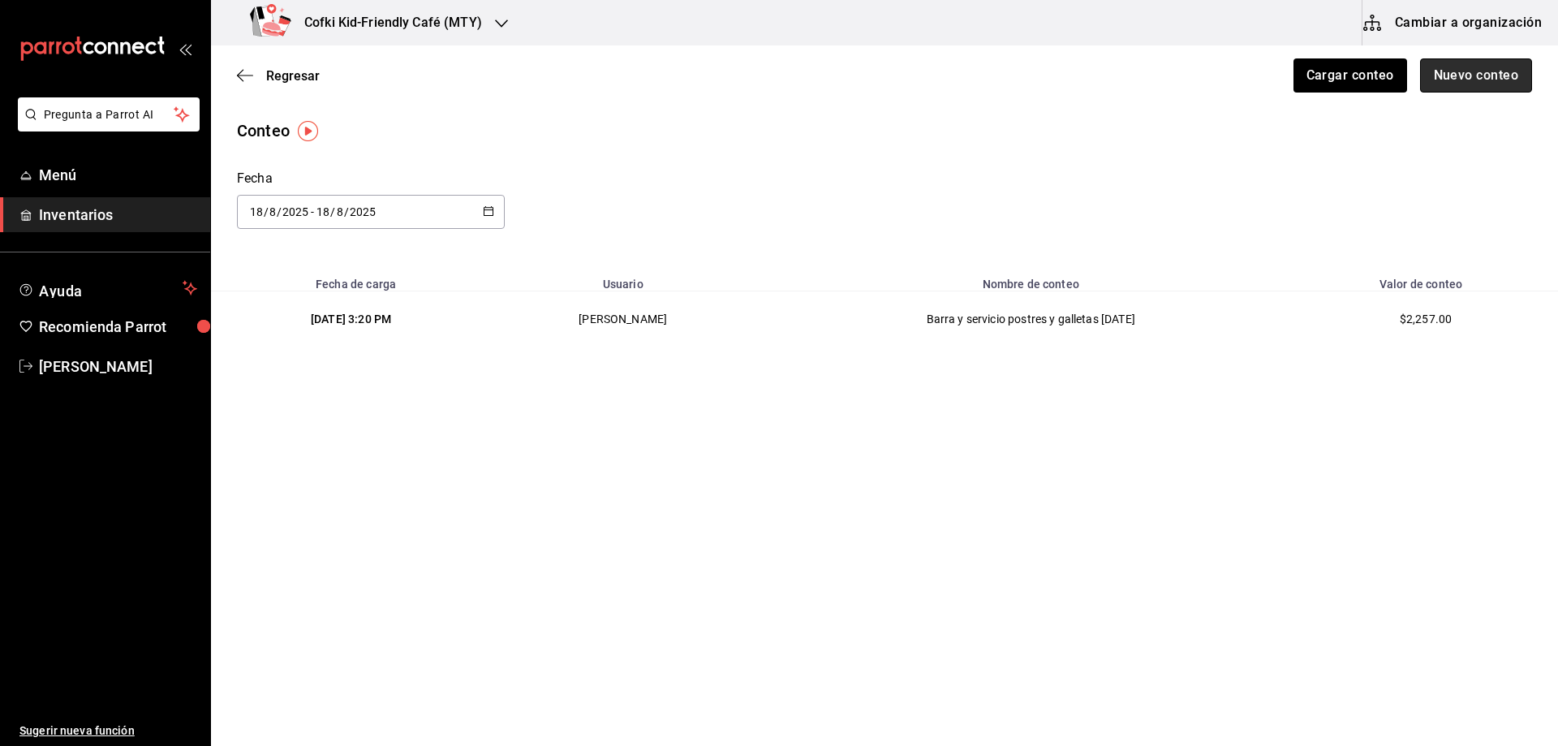
click at [1478, 75] on button "Nuevo conteo" at bounding box center [1476, 75] width 113 height 34
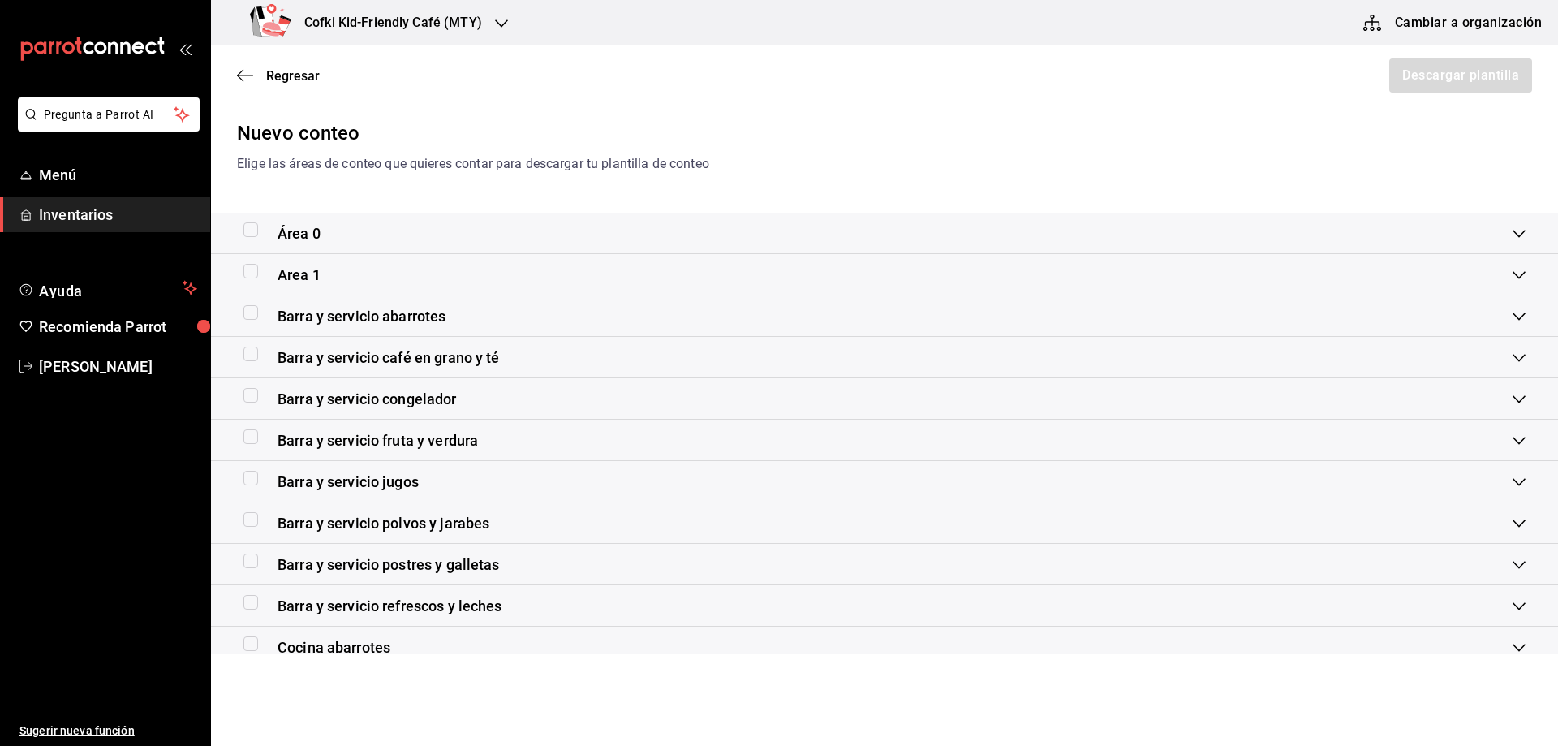
click at [333, 488] on span "Barra y servicio jugos" at bounding box center [348, 482] width 141 height 22
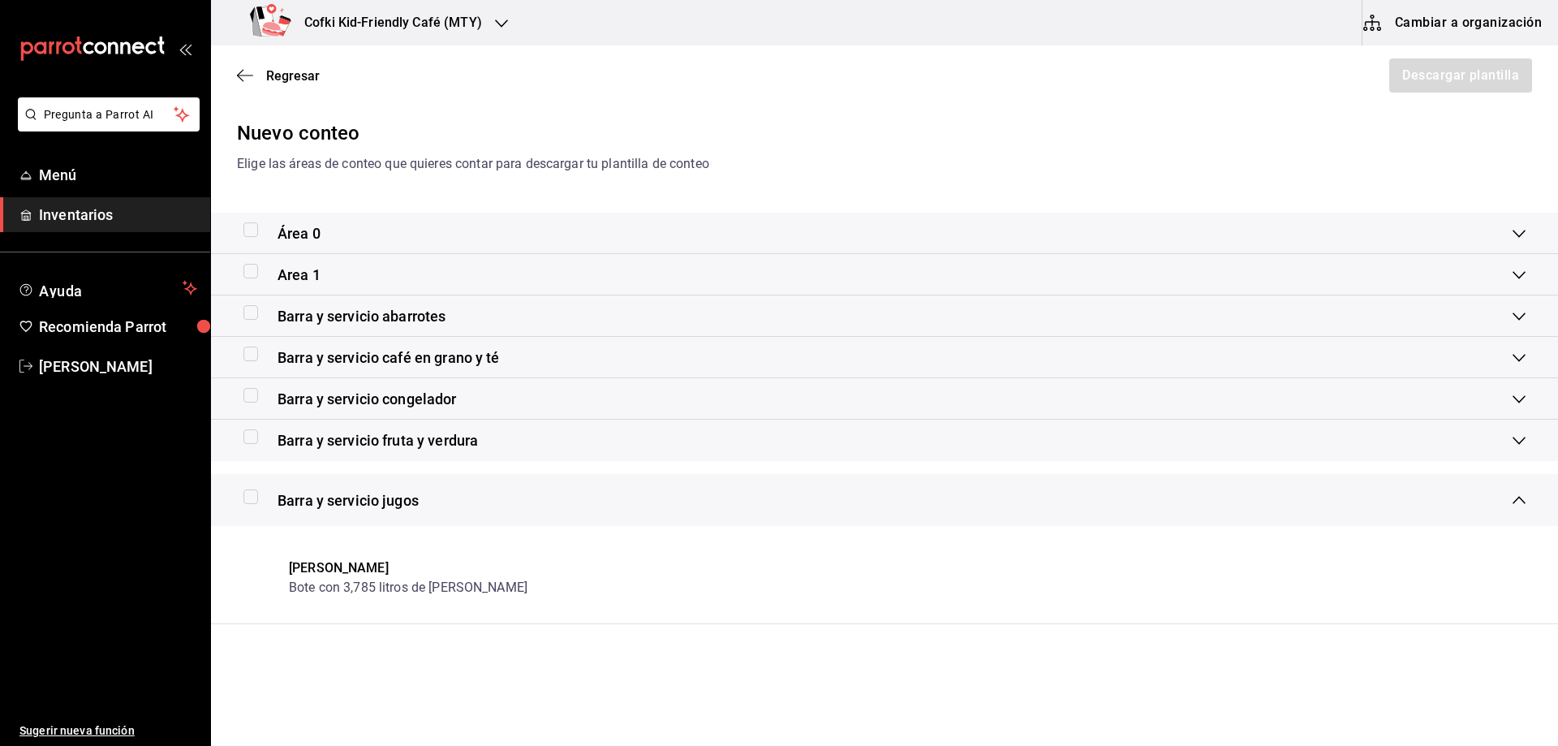
click at [255, 509] on div "Barra y servicio jugos" at bounding box center [330, 500] width 175 height 22
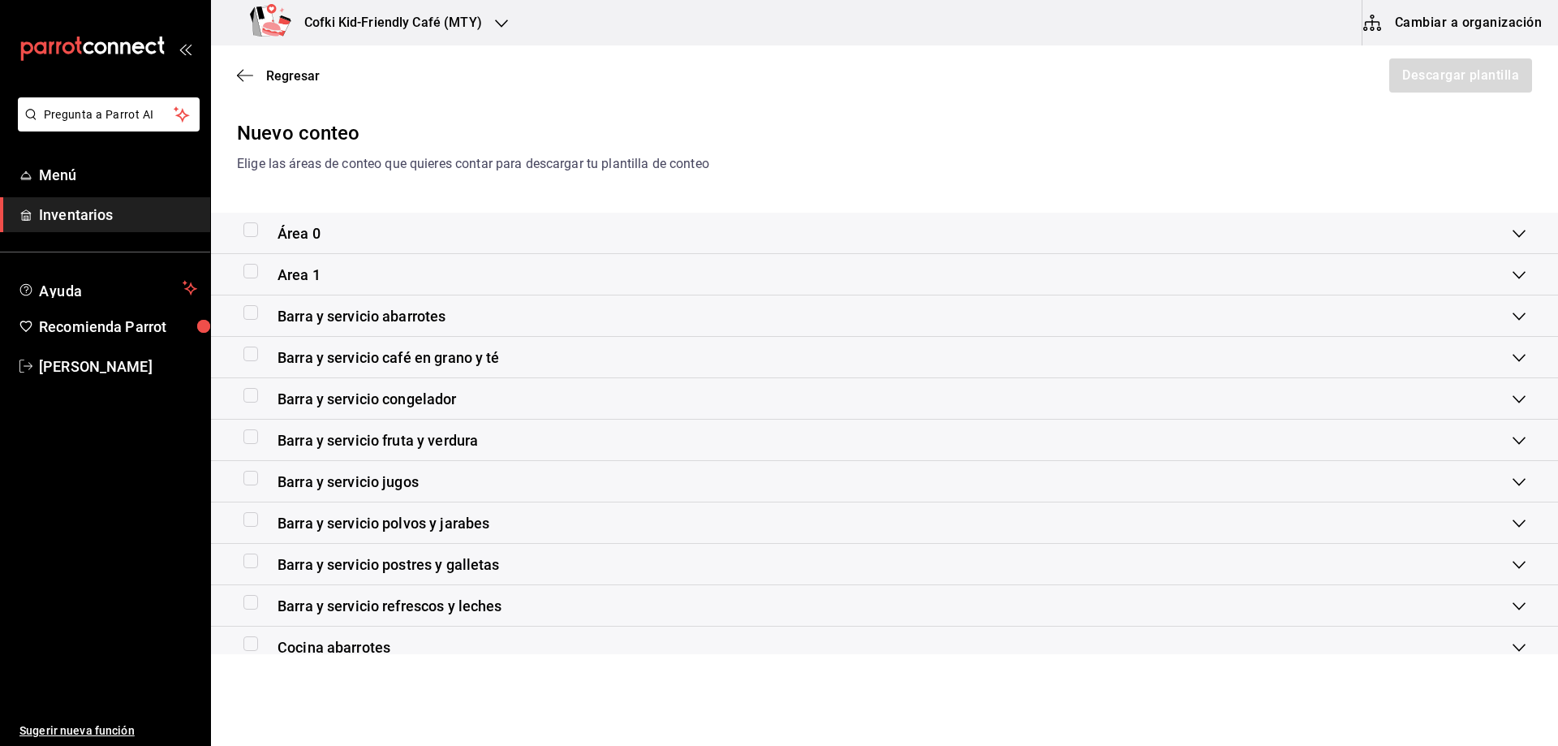
click at [248, 482] on input "checkbox" at bounding box center [250, 478] width 15 height 15
checkbox input "true"
click at [293, 484] on span "Barra y servicio jugos" at bounding box center [348, 482] width 141 height 22
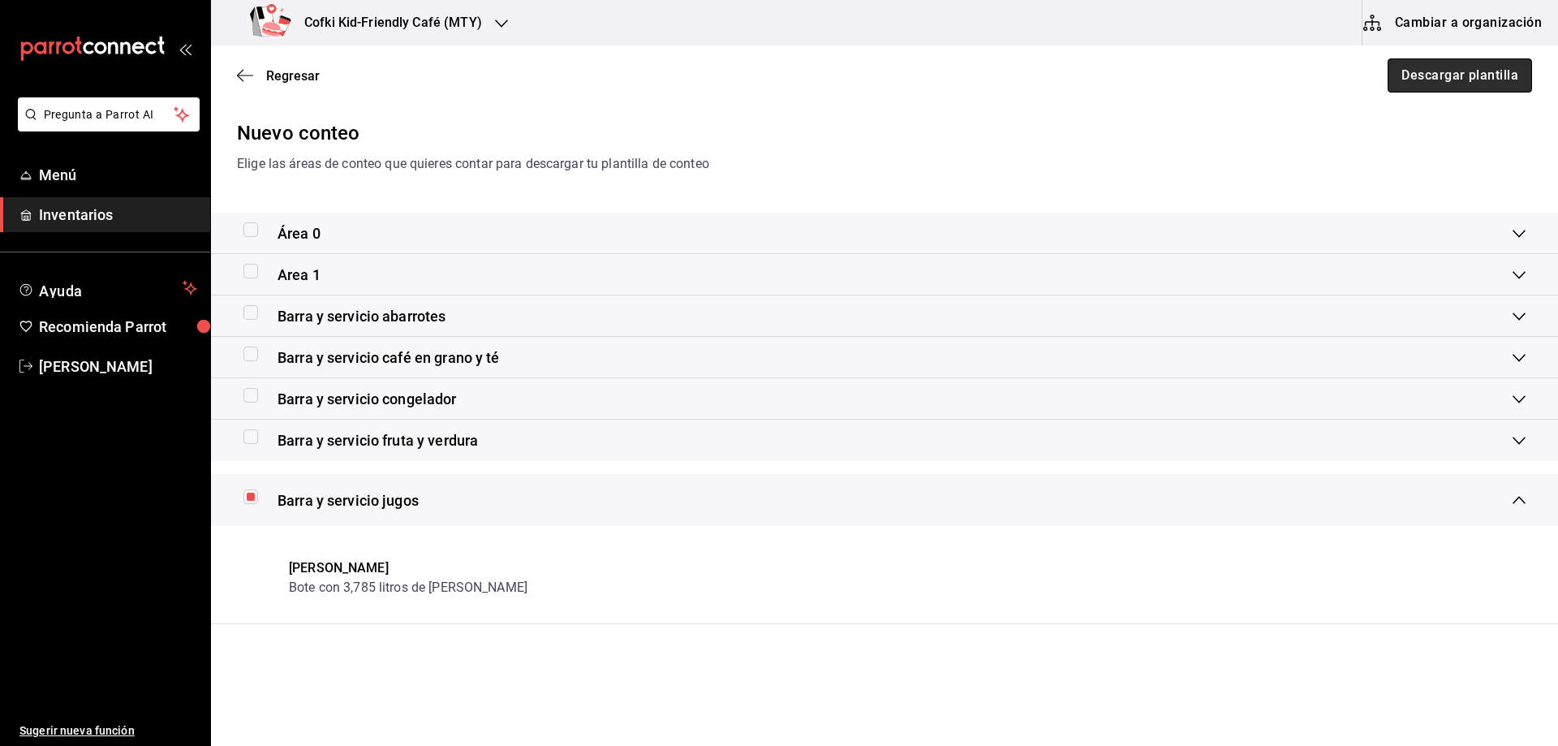
click at [1463, 87] on button "Descargar plantilla" at bounding box center [1460, 75] width 144 height 34
click at [273, 68] on span "Regresar" at bounding box center [293, 75] width 54 height 15
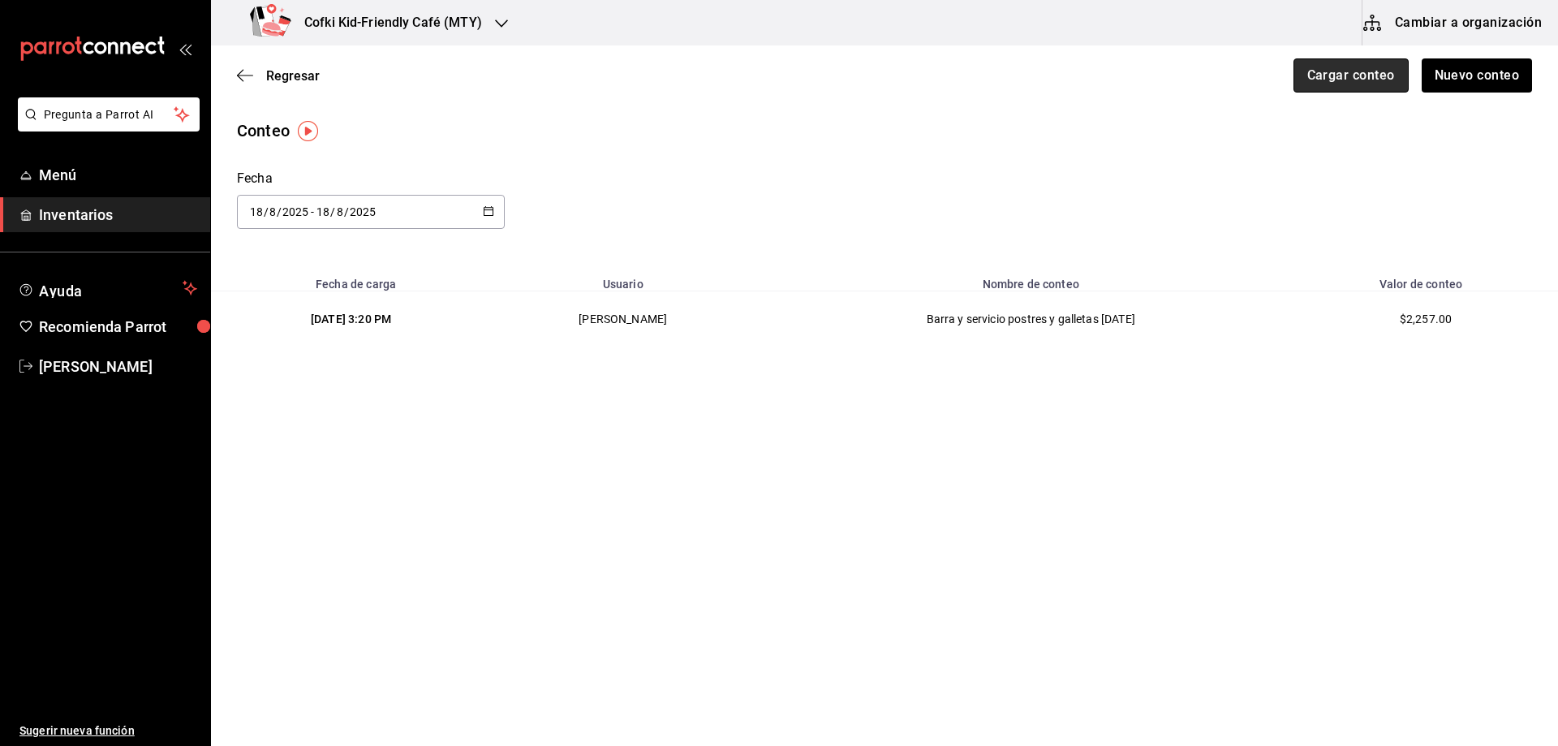
click at [1363, 75] on button "Cargar conteo" at bounding box center [1351, 75] width 115 height 34
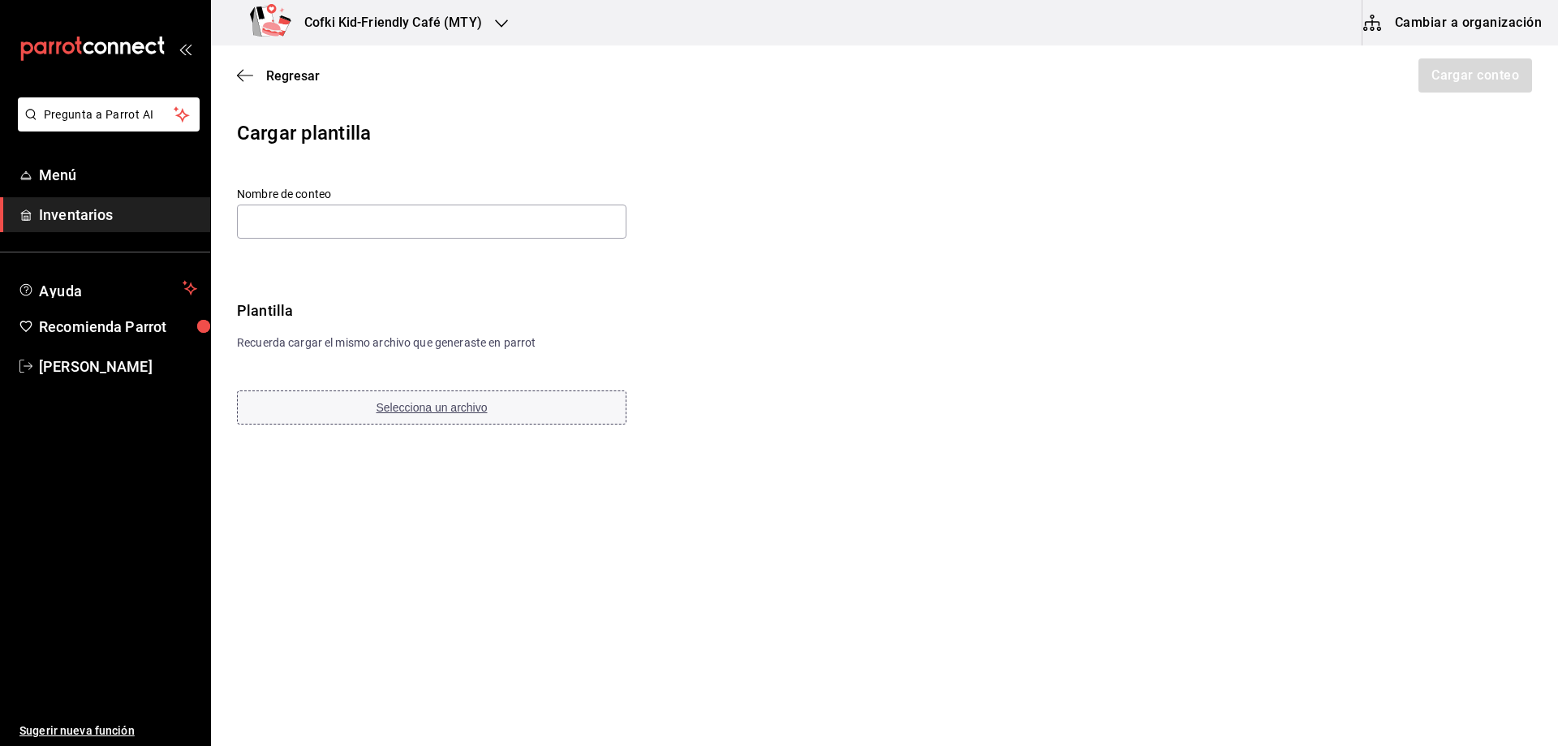
click at [483, 398] on button "Selecciona un archivo" at bounding box center [432, 407] width 390 height 34
click at [342, 235] on input "text" at bounding box center [432, 222] width 390 height 34
paste input "Barra y servicio jugos 18 08 25"
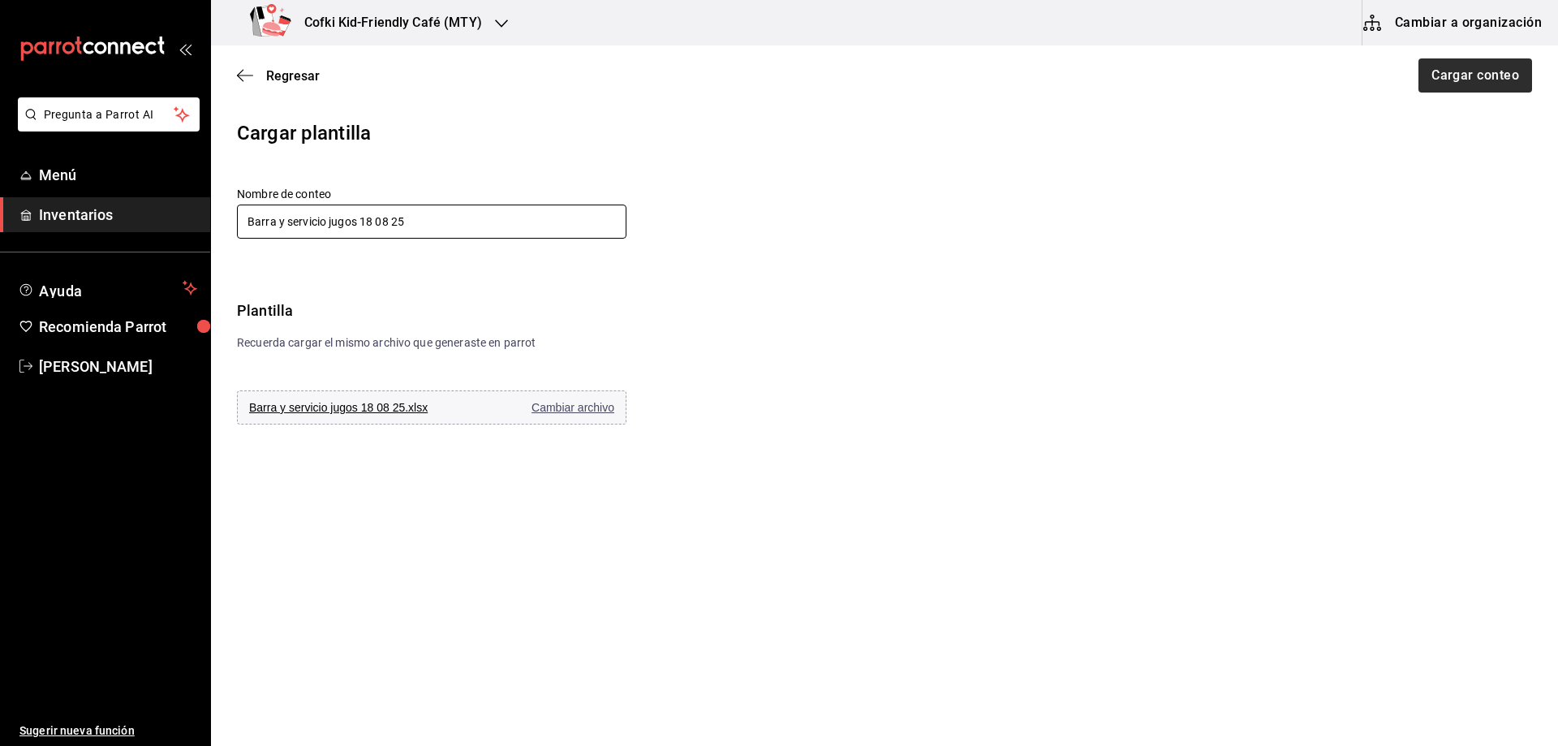
type input "Barra y servicio jugos 18 08 25"
click at [1437, 72] on button "Cargar conteo" at bounding box center [1474, 75] width 115 height 34
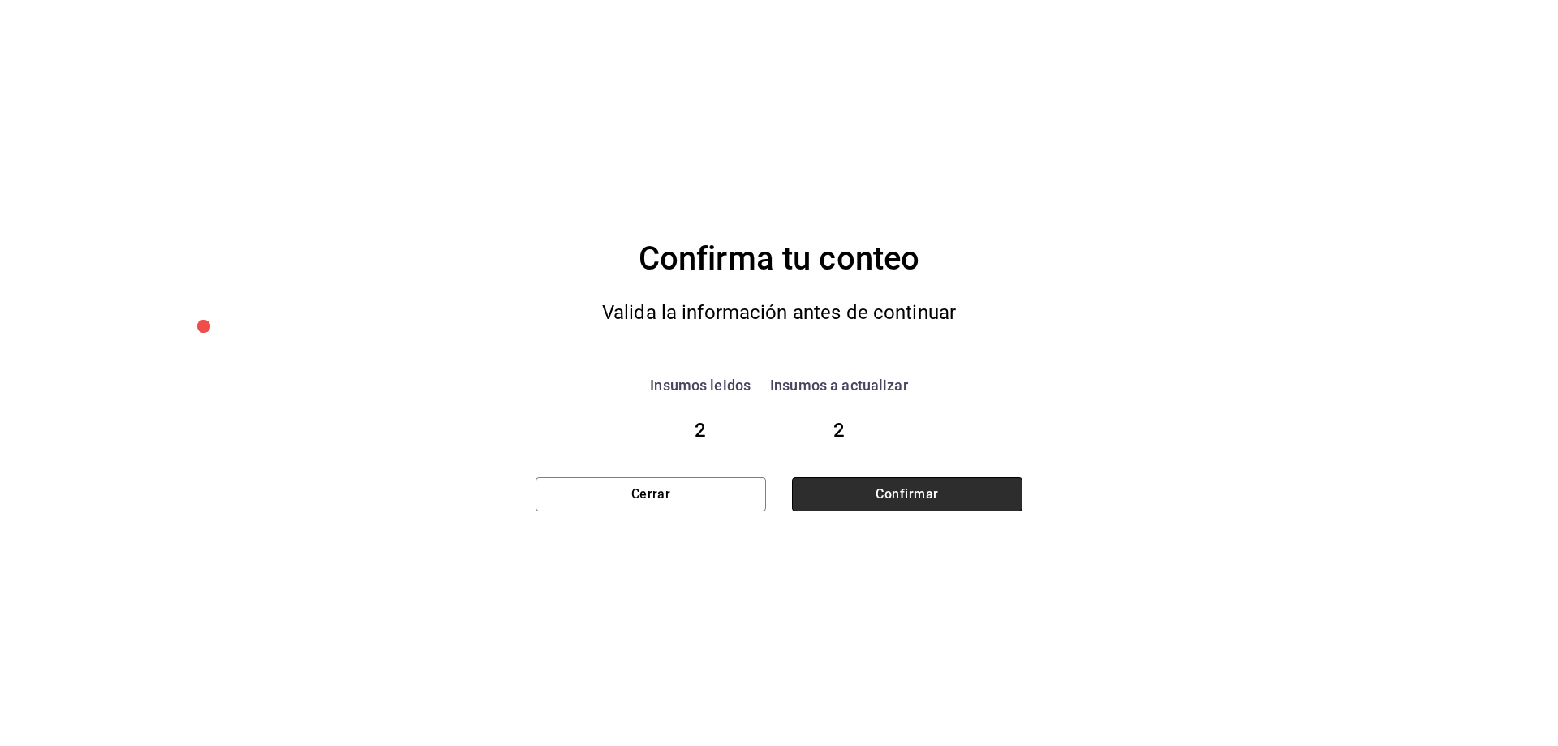
click at [912, 491] on button "Confirmar" at bounding box center [907, 494] width 230 height 34
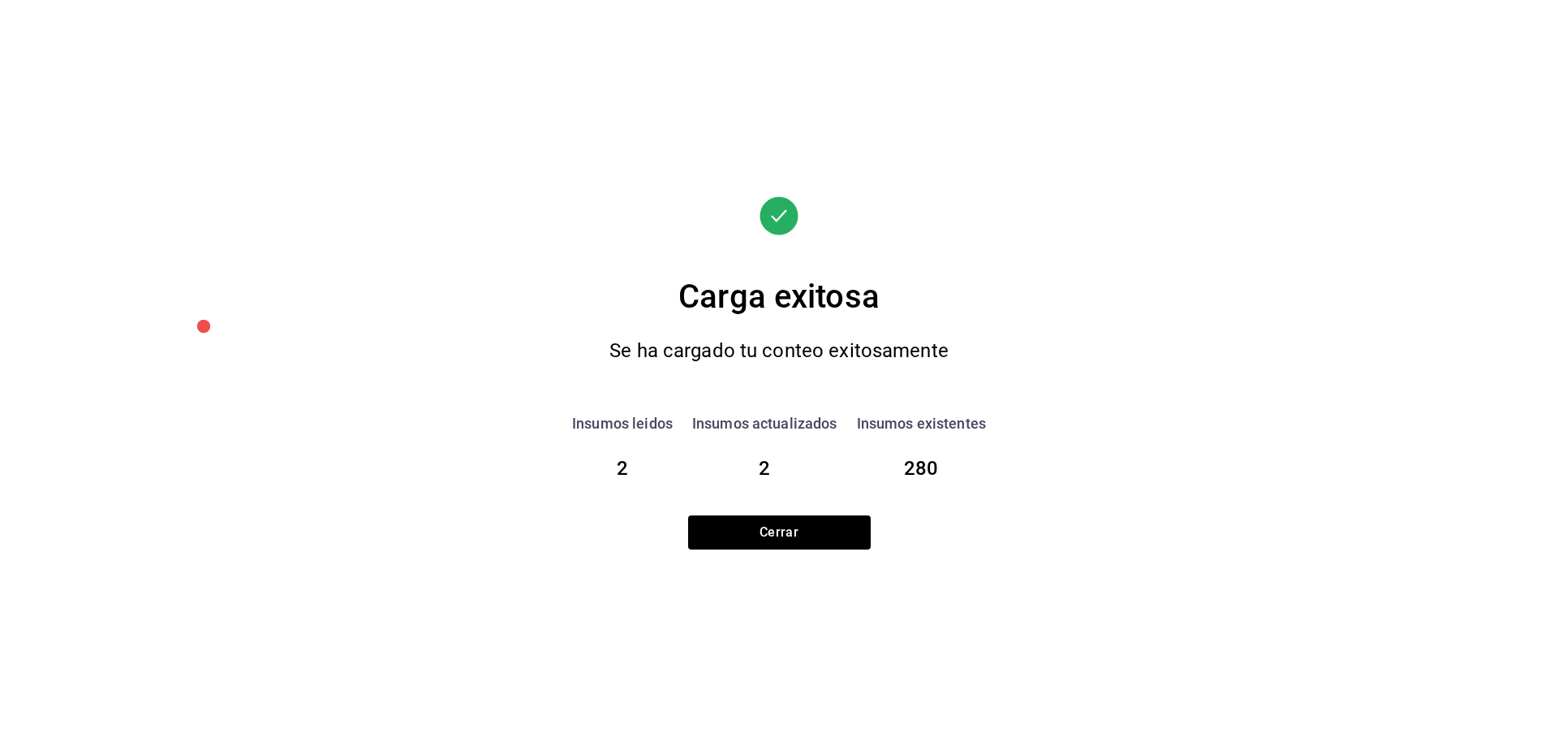
click at [860, 515] on div "Carga exitosa Se ha cargado tu conteo exitosamente Insumos leidos 2 Insumos act…" at bounding box center [779, 373] width 487 height 354
click at [843, 537] on button "Cerrar" at bounding box center [779, 532] width 183 height 34
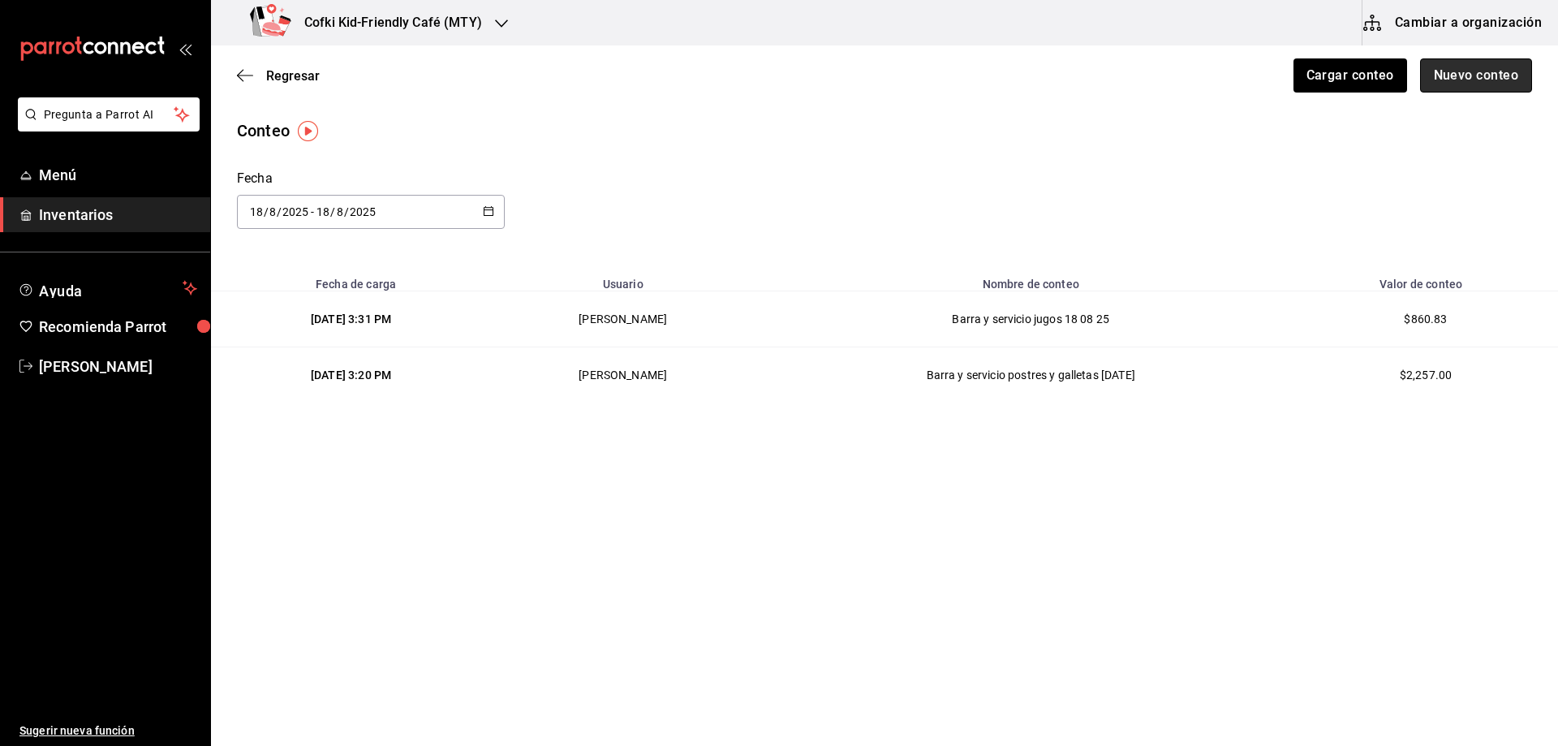
click at [1437, 88] on button "Nuevo conteo" at bounding box center [1476, 75] width 113 height 34
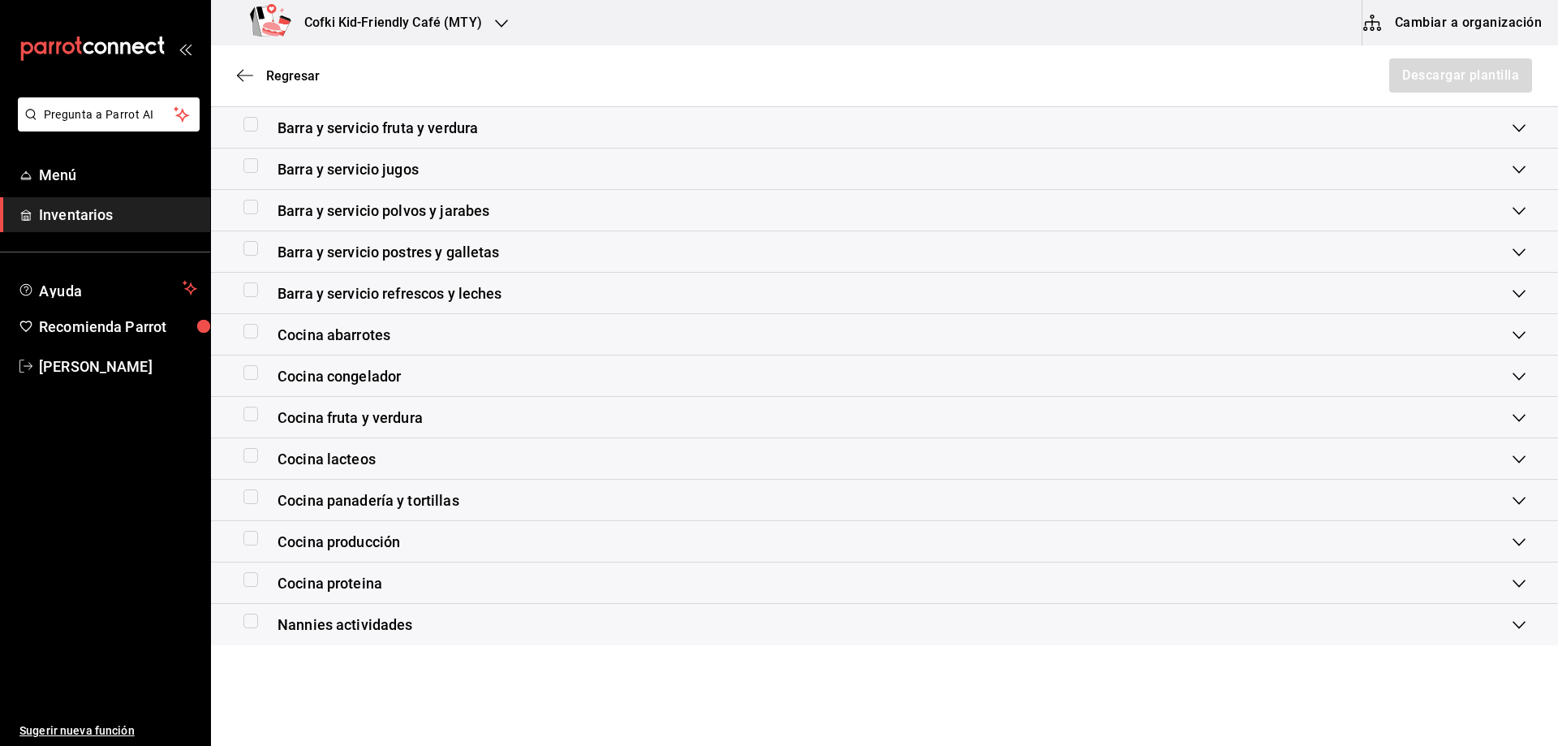
scroll to position [355, 0]
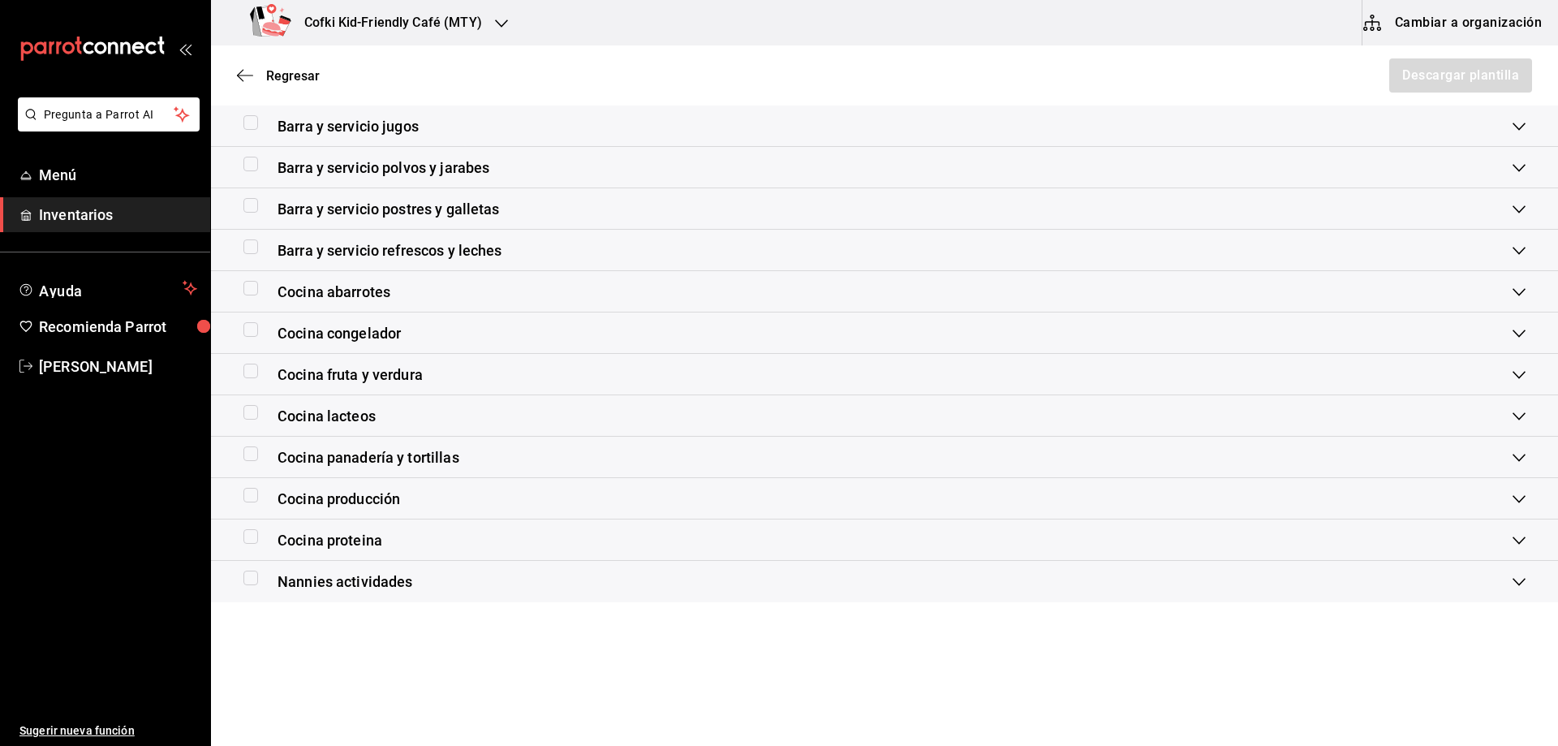
drag, startPoint x: 252, startPoint y: 576, endPoint x: 270, endPoint y: 602, distance: 31.5
click at [251, 576] on input "checkbox" at bounding box center [250, 578] width 15 height 15
checkbox input "true"
click at [357, 588] on span "Nannies actividades" at bounding box center [346, 582] width 136 height 22
click at [351, 595] on span "Nannies actividades" at bounding box center [346, 600] width 136 height 22
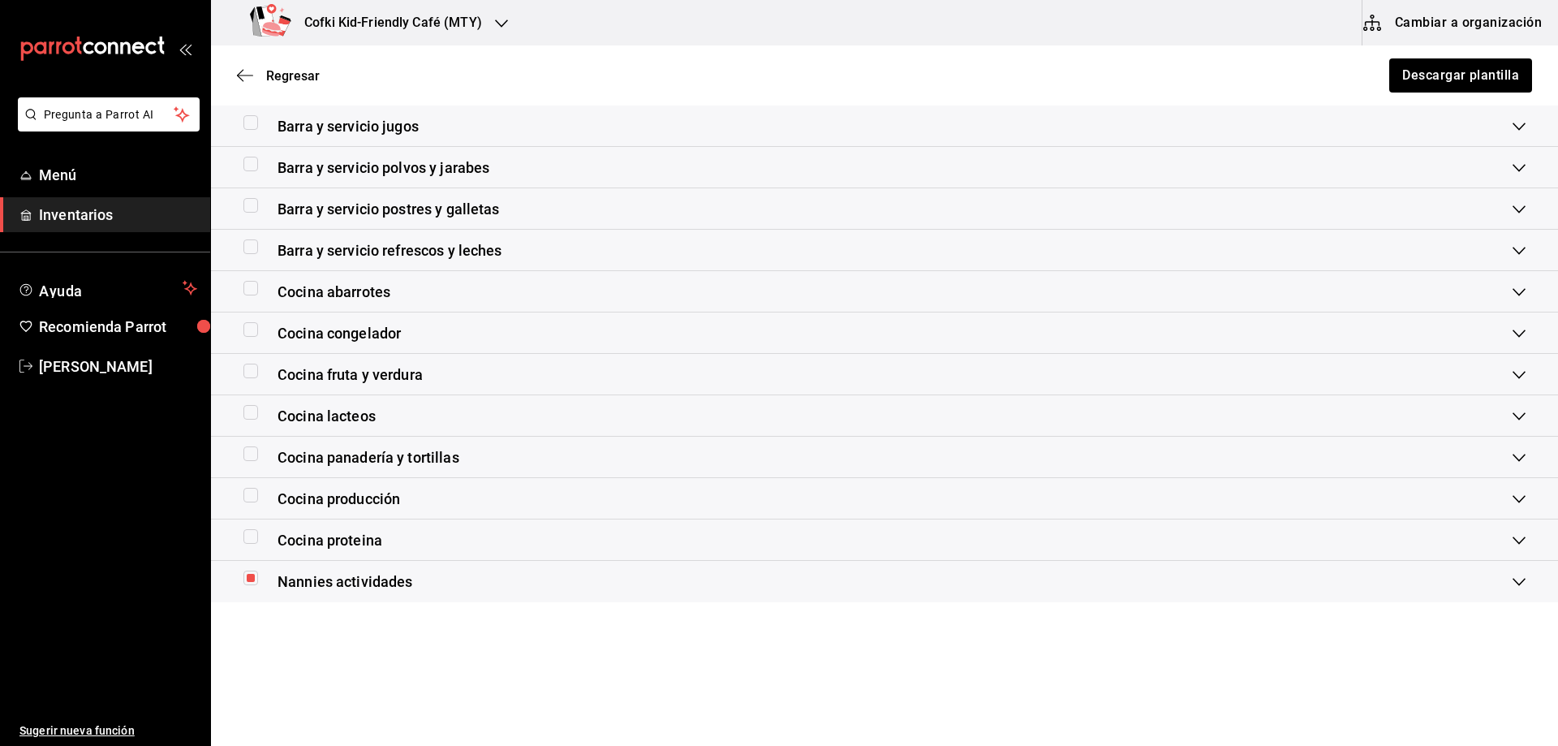
click at [332, 575] on span "Nannies actividades" at bounding box center [346, 582] width 136 height 22
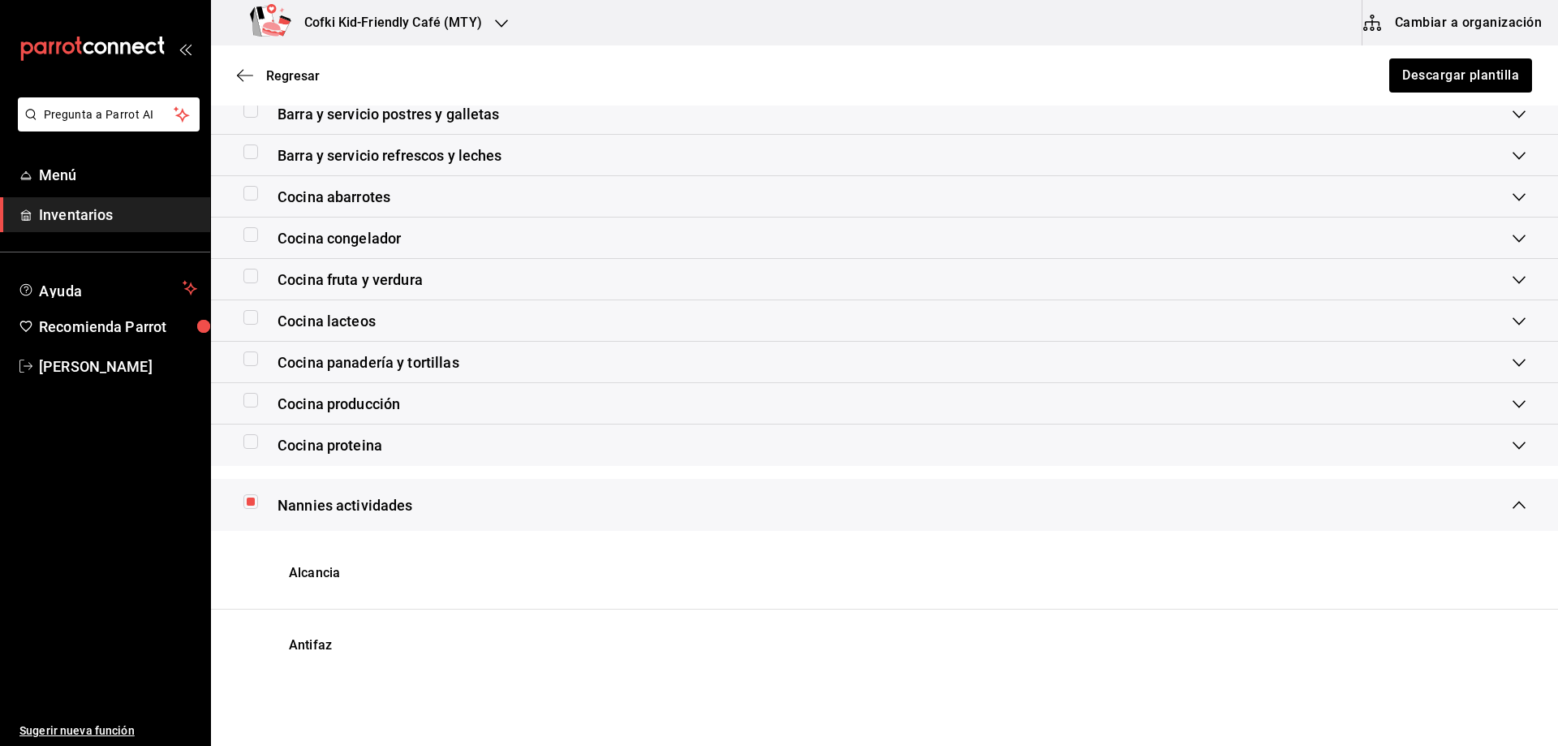
scroll to position [266, 0]
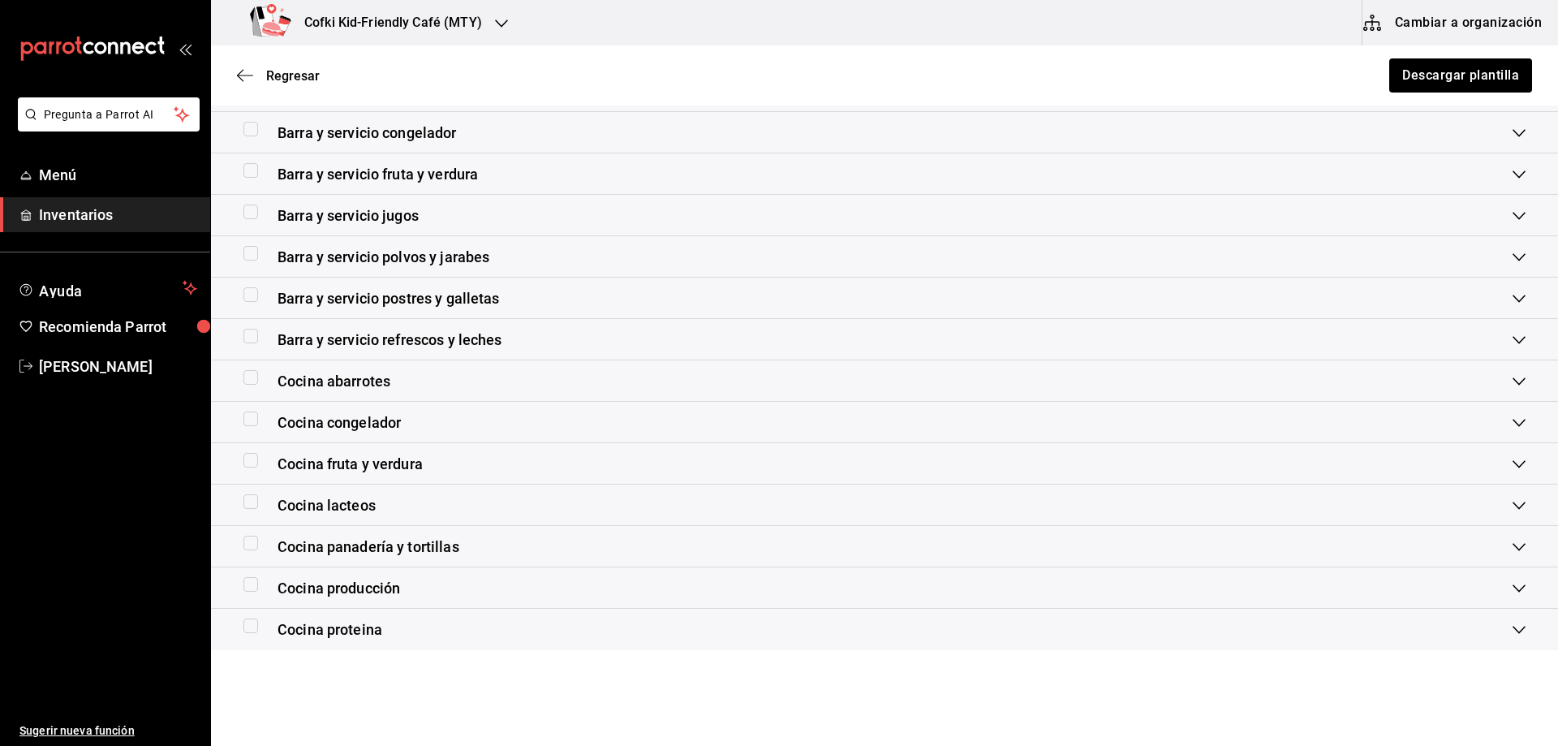
click at [1389, 50] on div "Regresar Descargar plantilla" at bounding box center [884, 75] width 1347 height 60
click at [1402, 54] on div "Regresar Descargar plantilla" at bounding box center [884, 75] width 1347 height 60
click at [1411, 66] on button "Descargar plantilla" at bounding box center [1460, 75] width 144 height 34
click at [284, 77] on span "Regresar" at bounding box center [293, 75] width 54 height 15
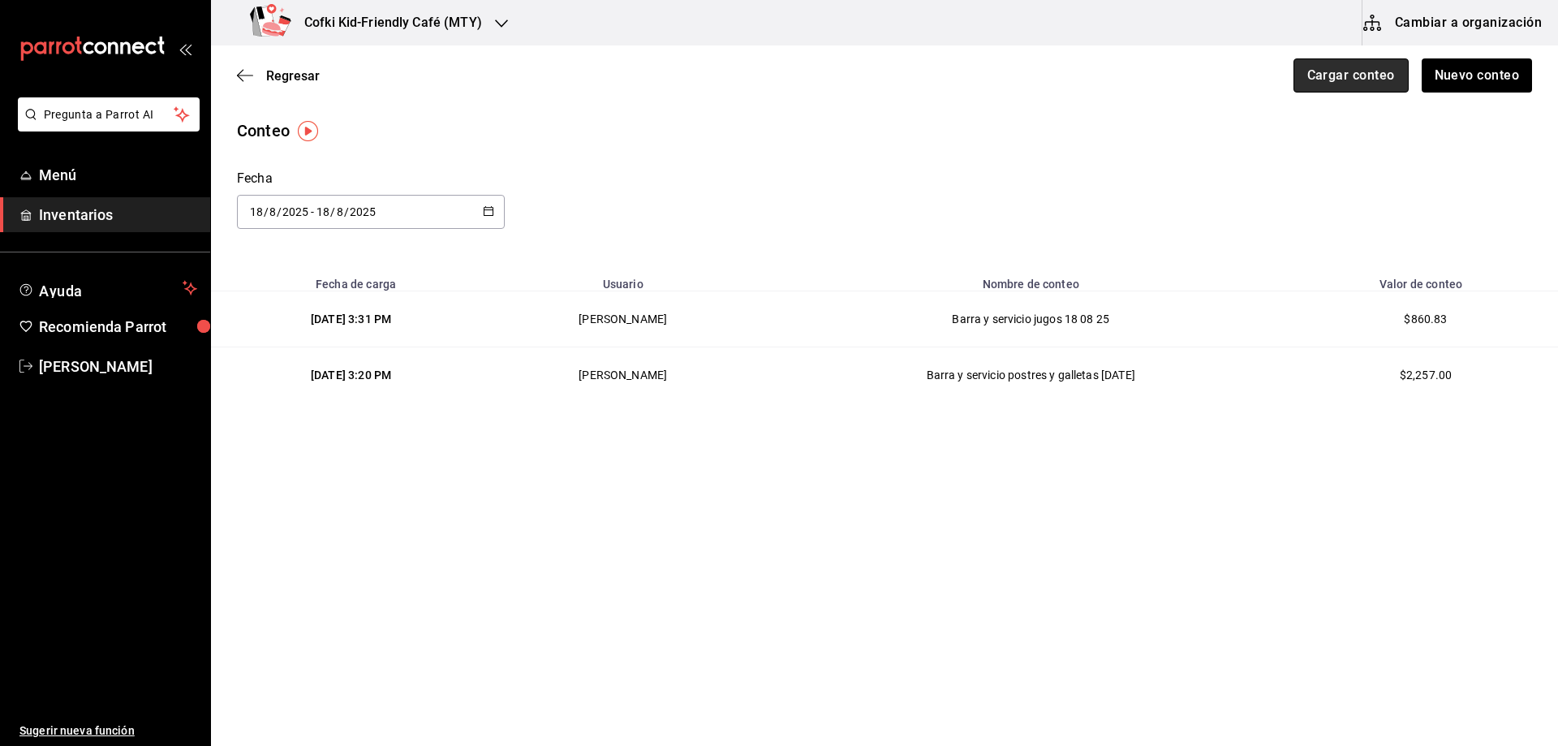
click at [1384, 82] on button "Cargar conteo" at bounding box center [1351, 75] width 115 height 34
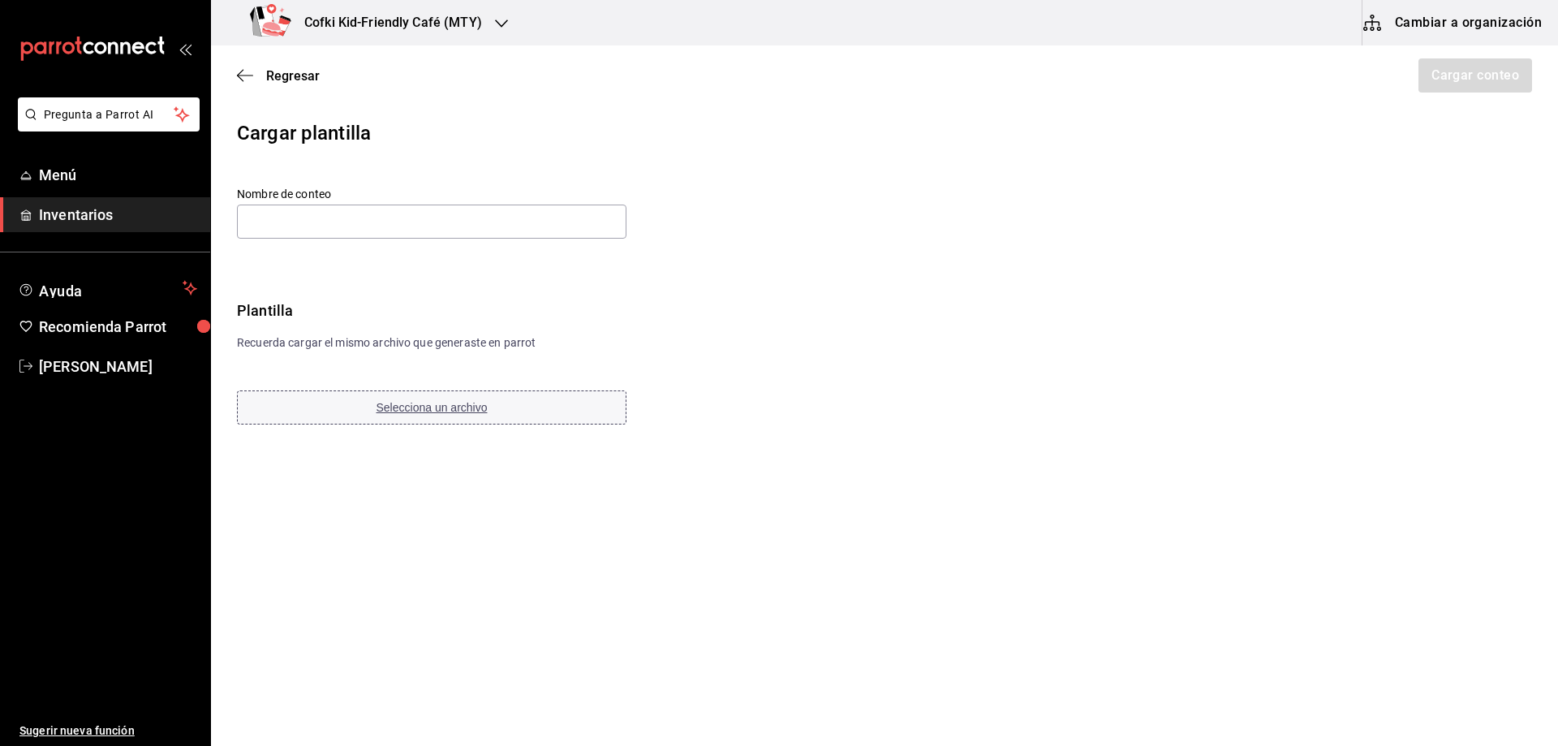
click at [452, 398] on button "Selecciona un archivo" at bounding box center [432, 407] width 390 height 34
click at [336, 227] on input "text" at bounding box center [432, 222] width 390 height 34
paste input "Actividades Nannies 18 08 2025"
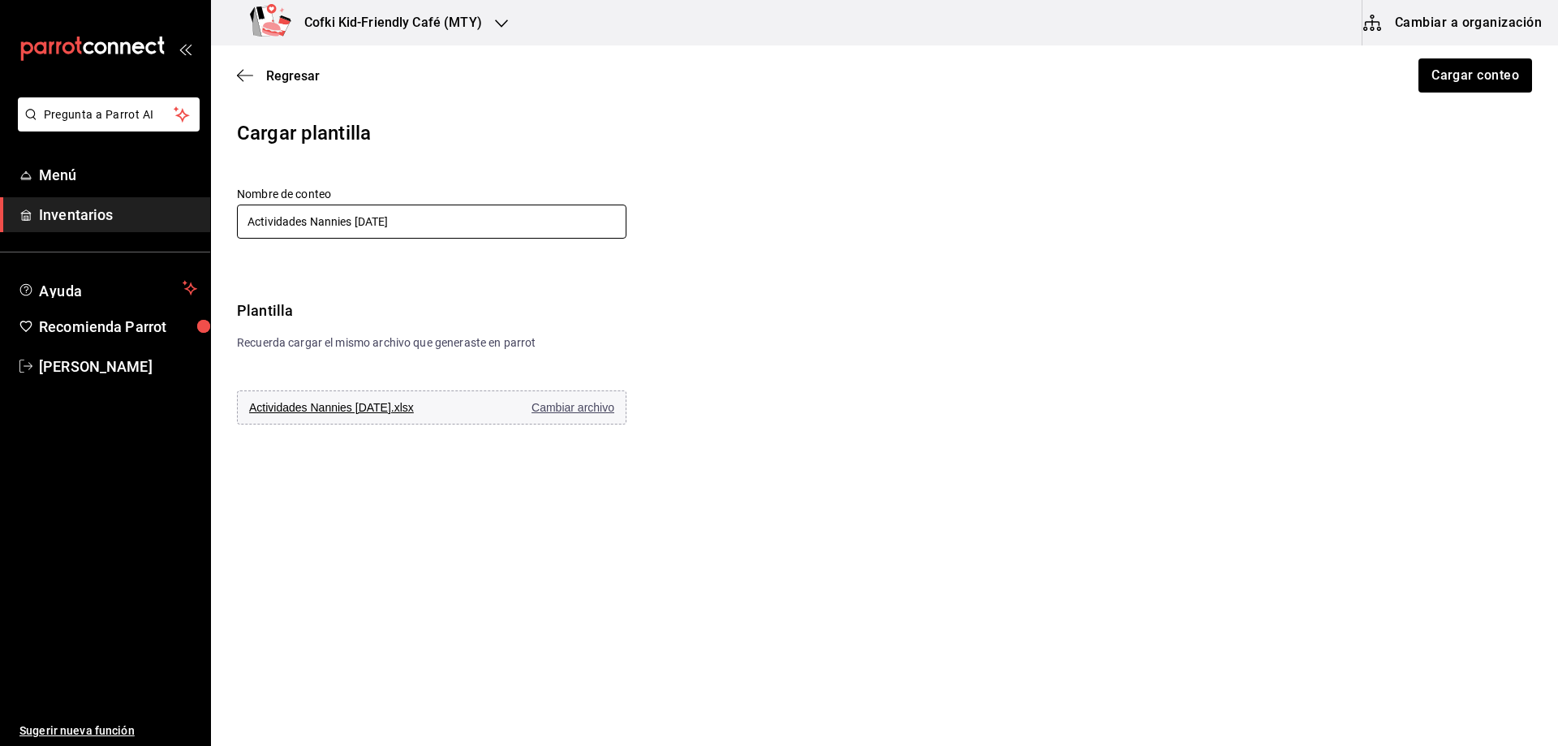
type input "Actividades Nannies 18 08 2025"
click at [827, 281] on div "Cargar plantilla Nombre de conteo Actividades Nannies 18 08 2025 Plantilla Recu…" at bounding box center [884, 272] width 1347 height 308
click at [1467, 68] on button "Cargar conteo" at bounding box center [1474, 75] width 115 height 34
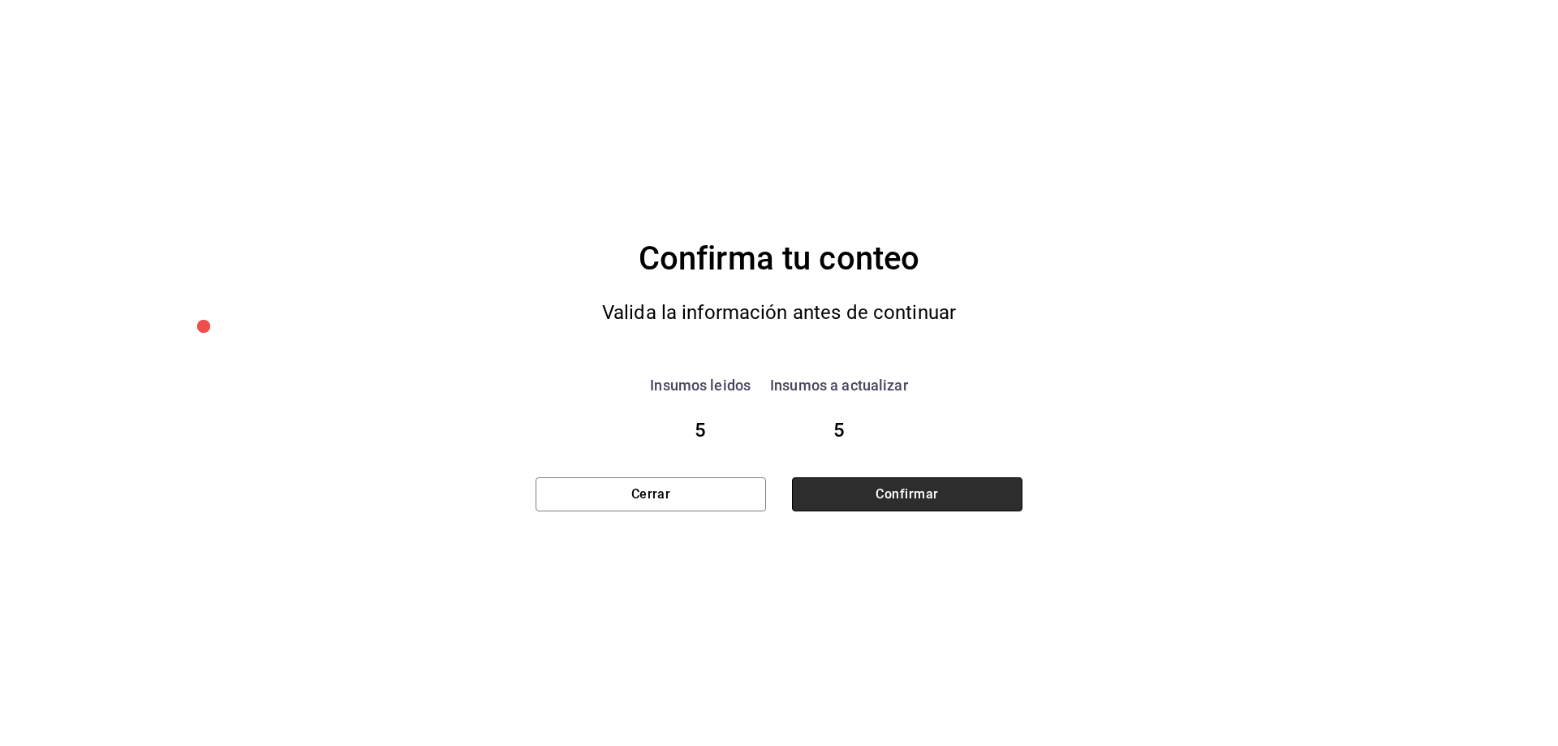
click at [942, 493] on button "Confirmar" at bounding box center [907, 494] width 230 height 34
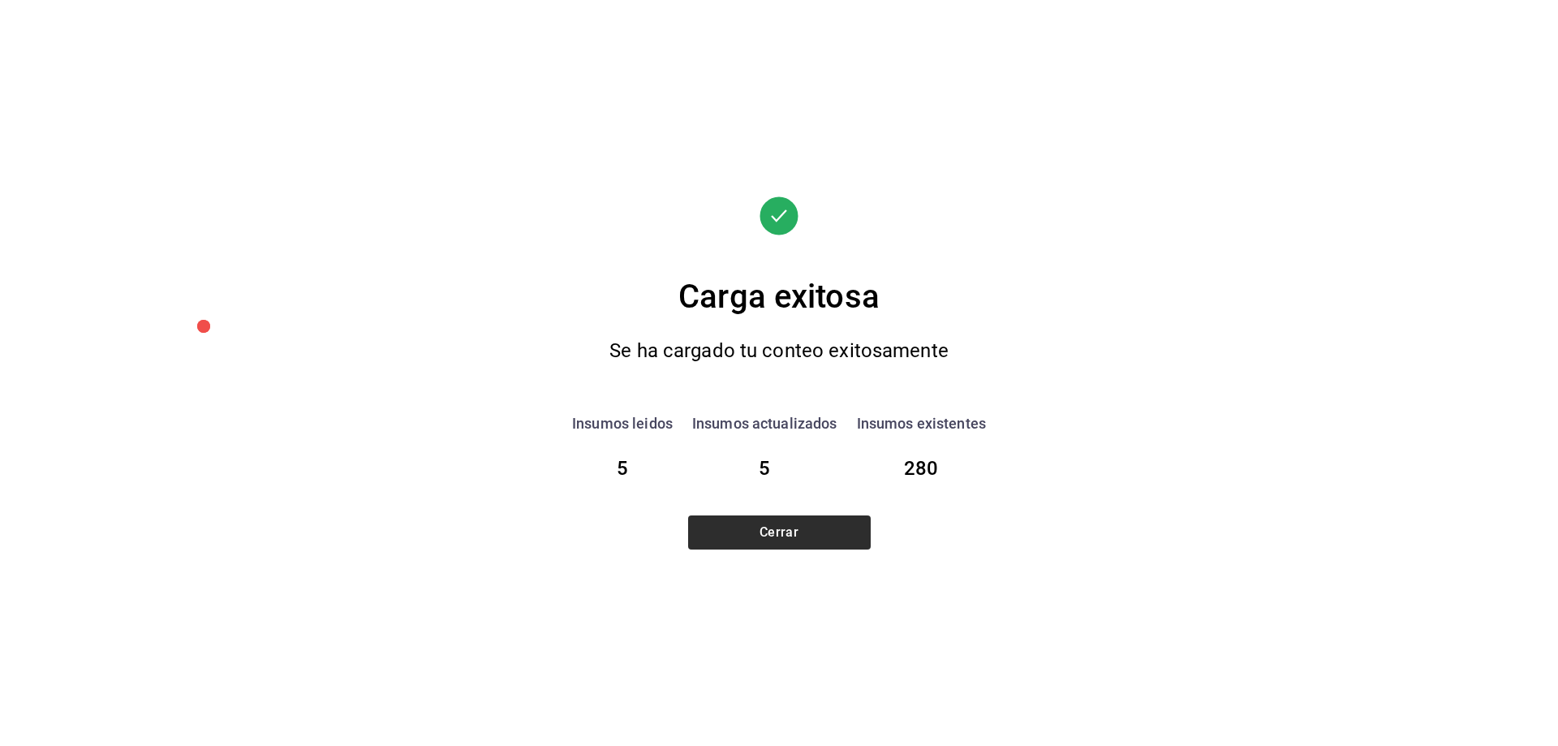
click at [823, 515] on div "Carga exitosa Se ha cargado tu conteo exitosamente Insumos leidos 5 Insumos act…" at bounding box center [779, 373] width 487 height 354
click at [844, 532] on button "Cerrar" at bounding box center [779, 532] width 183 height 34
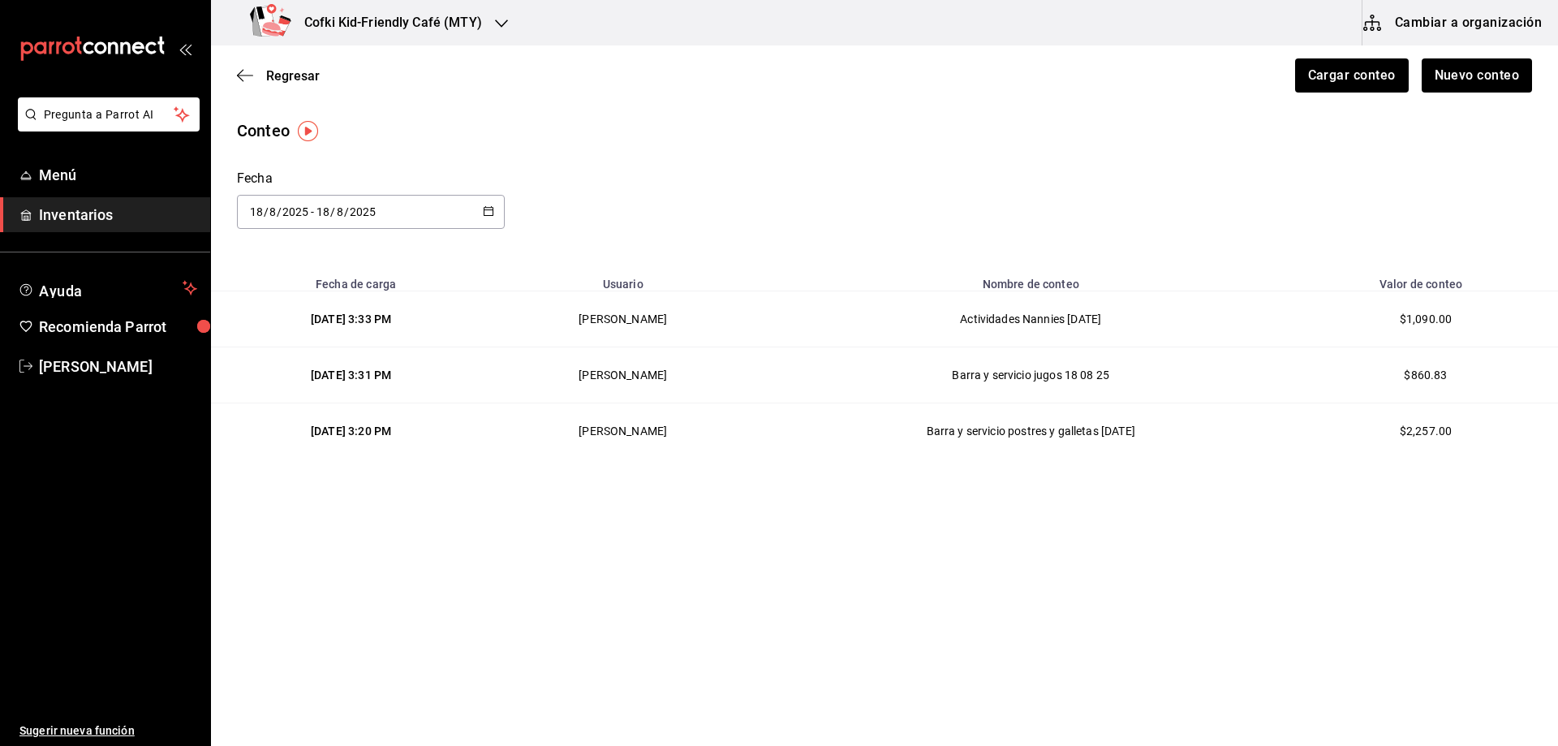
click at [1454, 51] on div "Regresar Cargar conteo Nuevo conteo" at bounding box center [884, 75] width 1347 height 60
click at [1462, 75] on button "Nuevo conteo" at bounding box center [1476, 75] width 113 height 34
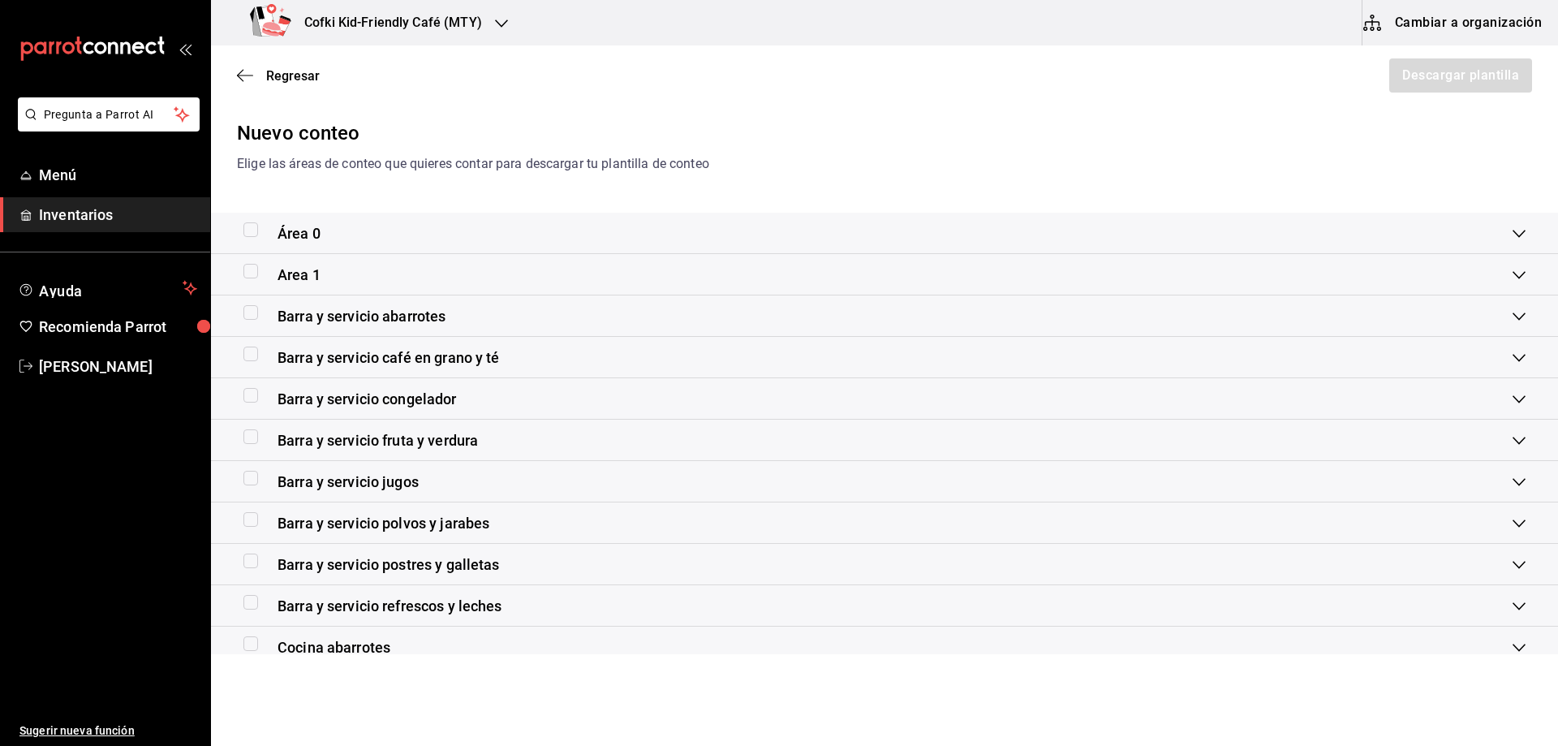
click at [434, 612] on span "Barra y servicio refrescos y leches" at bounding box center [390, 606] width 225 height 22
click at [256, 620] on input "checkbox" at bounding box center [250, 621] width 15 height 15
checkbox input "true"
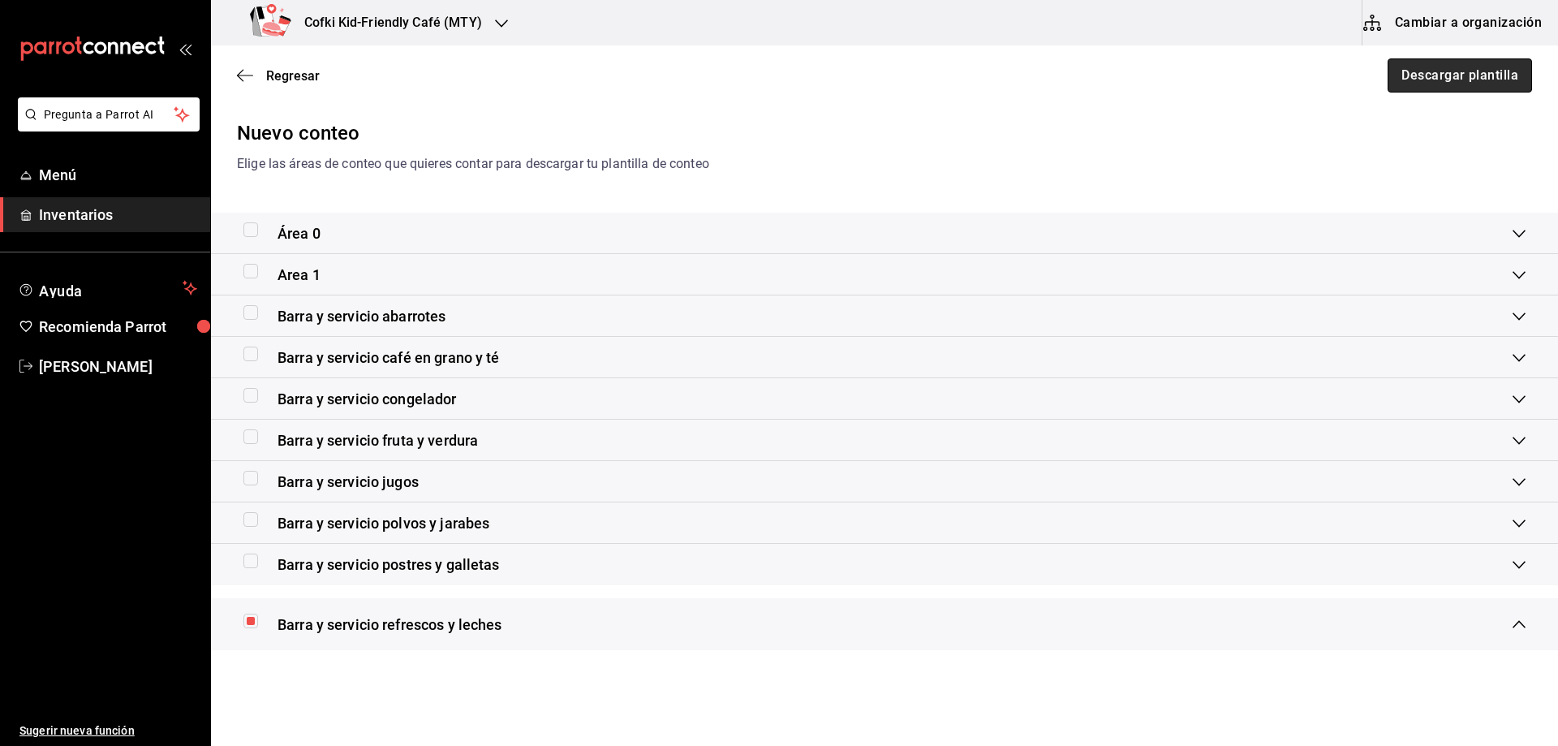
click at [1398, 75] on button "Descargar plantilla" at bounding box center [1460, 75] width 144 height 34
click at [1389, 80] on button "Descargar plantilla" at bounding box center [1460, 75] width 144 height 34
click at [1253, 163] on div "Elige las áreas de conteo que quieres contar para descargar tu plantilla de con…" at bounding box center [884, 163] width 1295 height 19
click at [1421, 67] on button "Descargar plantilla" at bounding box center [1460, 75] width 144 height 34
click at [287, 74] on span "Regresar" at bounding box center [293, 75] width 54 height 15
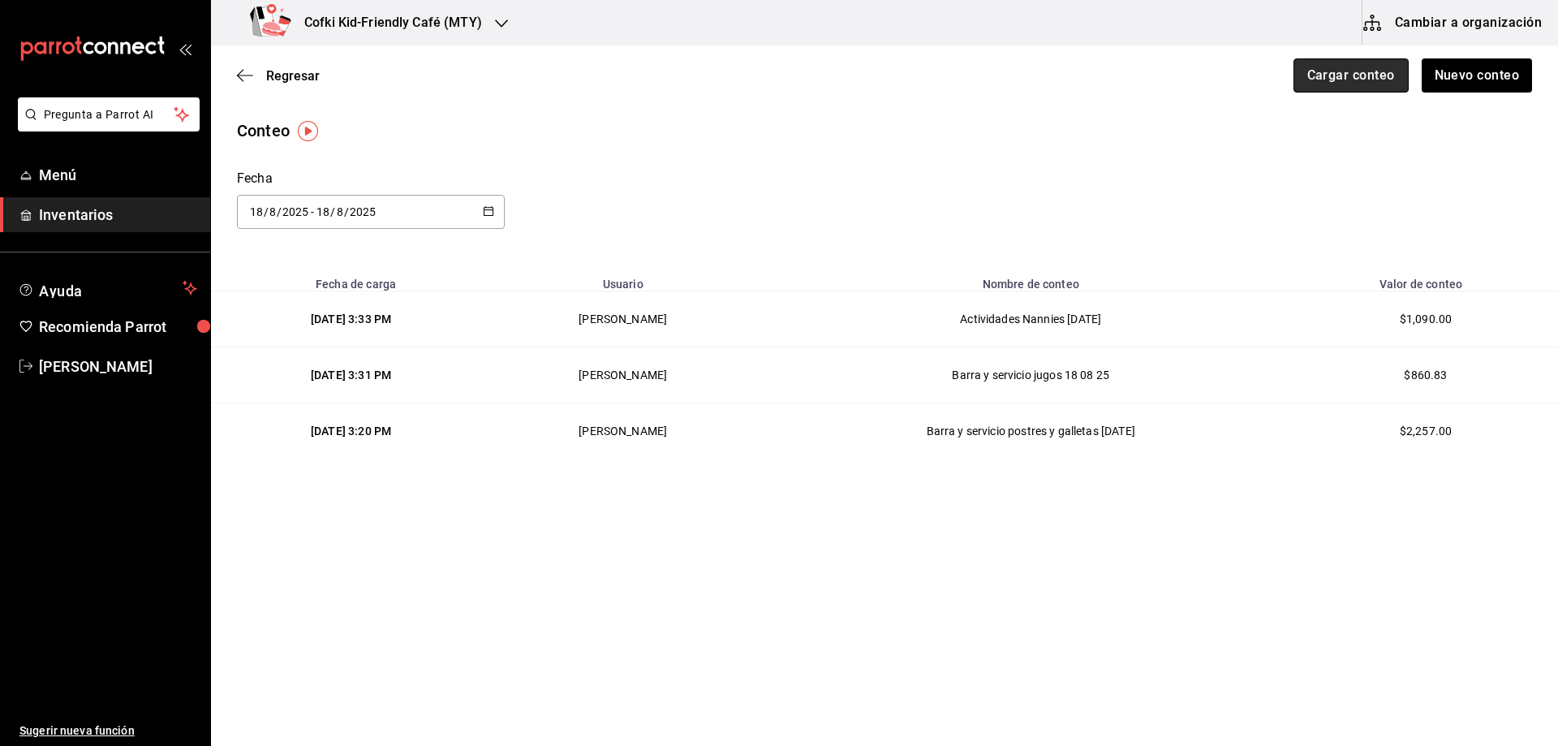
click at [1363, 84] on button "Cargar conteo" at bounding box center [1351, 75] width 115 height 34
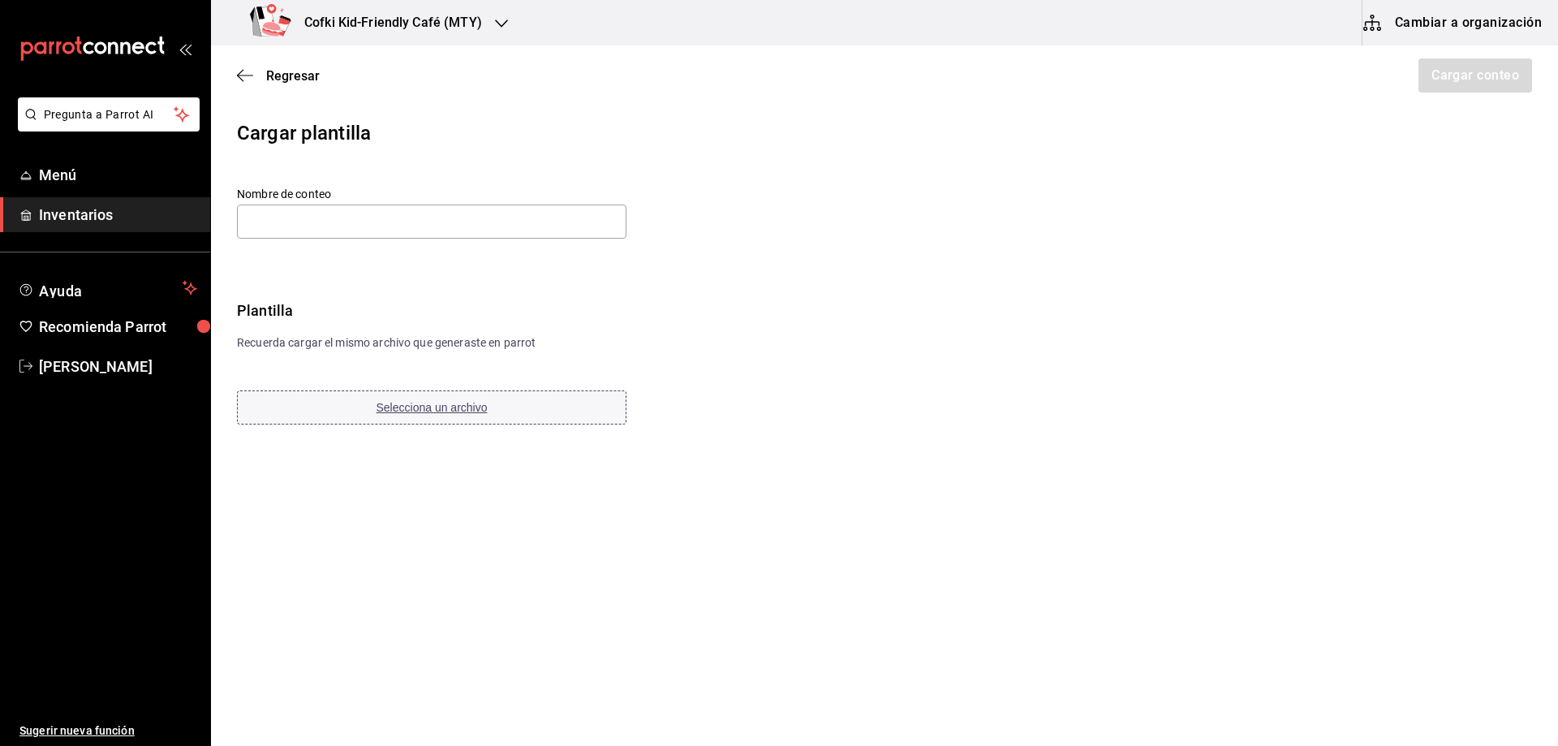
click at [484, 406] on span "Selecciona un archivo" at bounding box center [432, 407] width 111 height 13
click at [275, 217] on input "text" at bounding box center [432, 222] width 390 height 34
paste input "Actividades Nannies 18 08 2025"
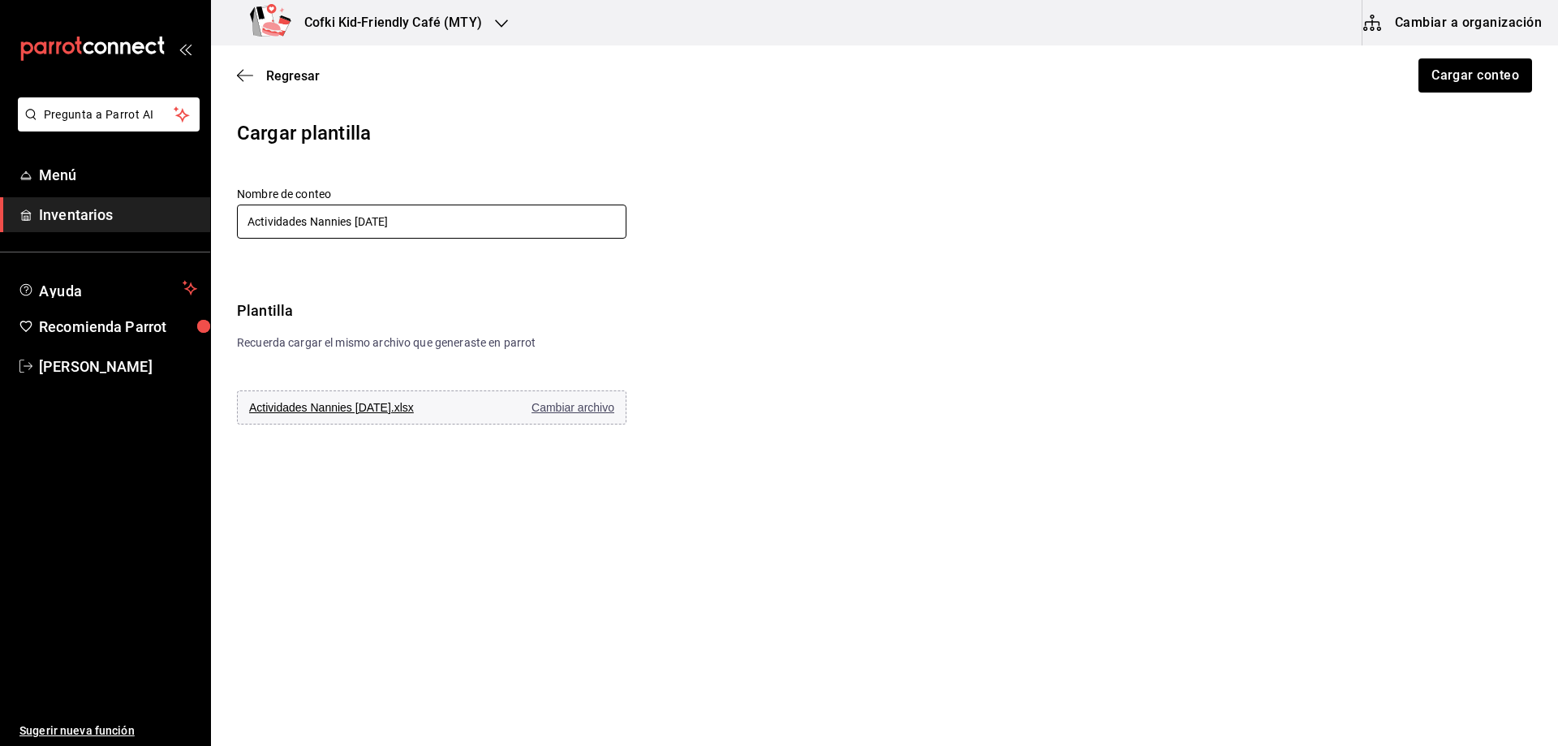
drag, startPoint x: 459, startPoint y: 234, endPoint x: 155, endPoint y: 204, distance: 305.8
click at [155, 204] on div "Pregunta a Parrot AI Menú Inventarios Ayuda Recomienda Parrot Oscar Aguilar Sug…" at bounding box center [779, 327] width 1558 height 654
type input "Actividades Nannies 18 08 2025"
click at [1450, 76] on button "Cargar conteo" at bounding box center [1474, 75] width 115 height 34
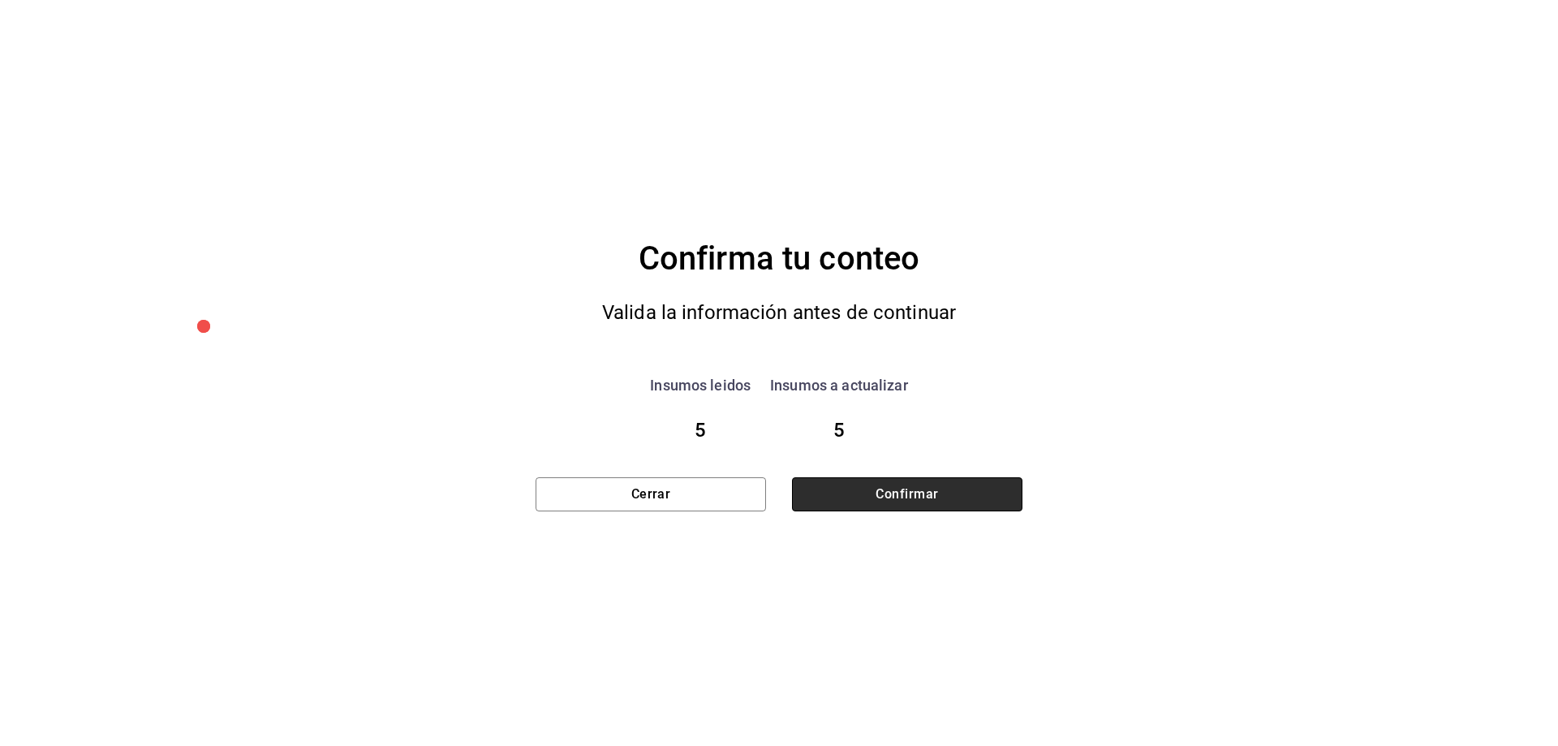
click at [933, 500] on button "Confirmar" at bounding box center [907, 494] width 230 height 34
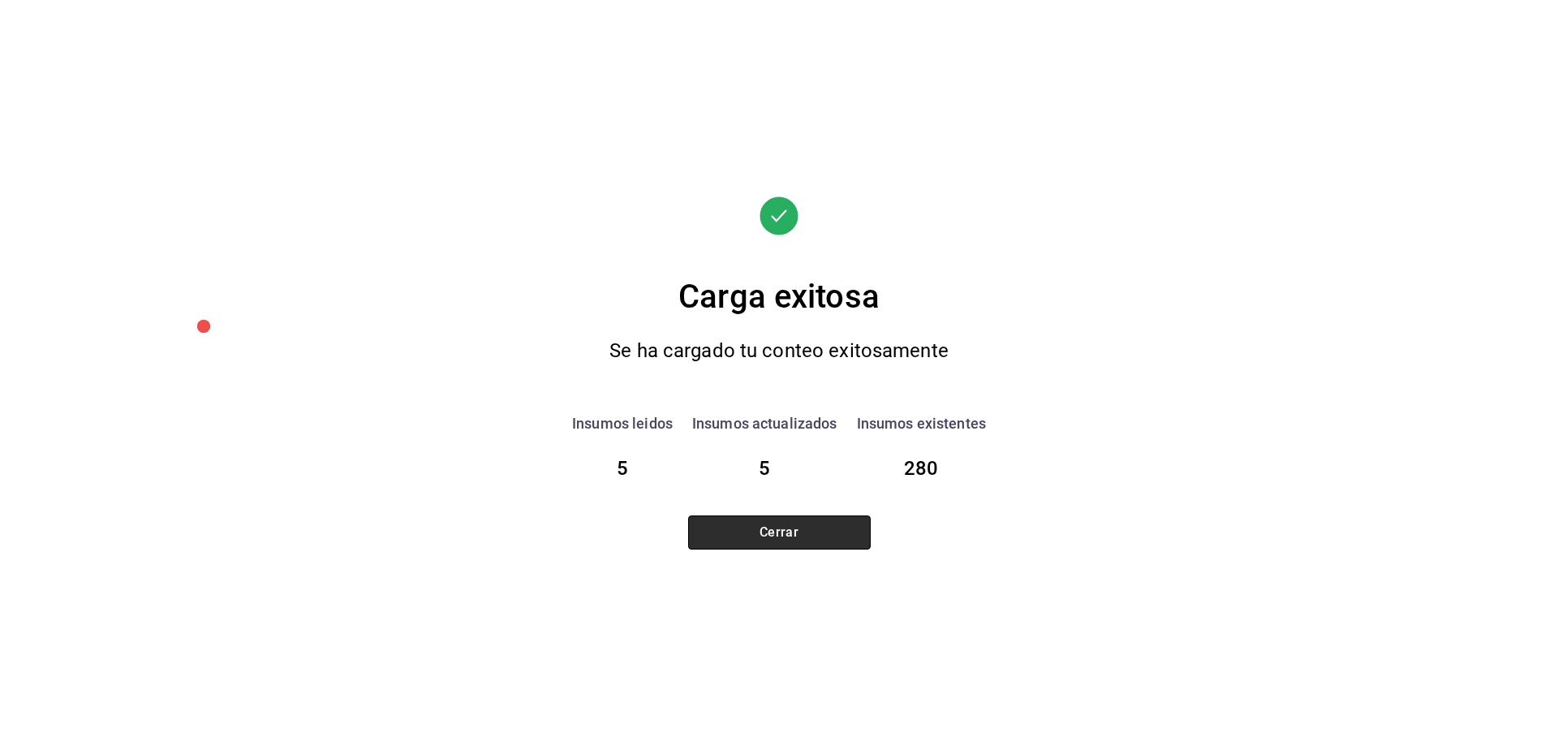
click at [776, 525] on button "Cerrar" at bounding box center [779, 532] width 183 height 34
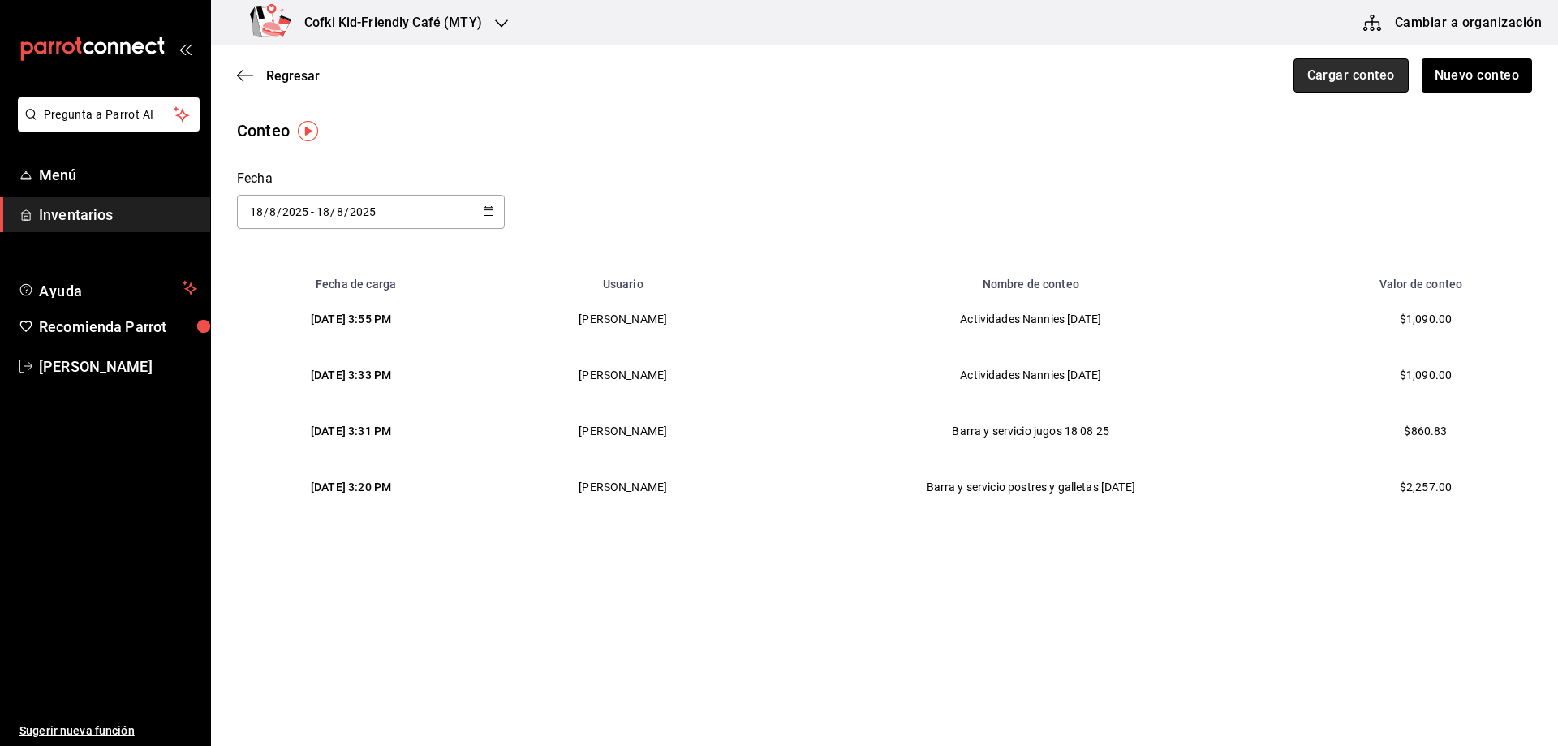
click at [1339, 71] on button "Cargar conteo" at bounding box center [1351, 75] width 115 height 34
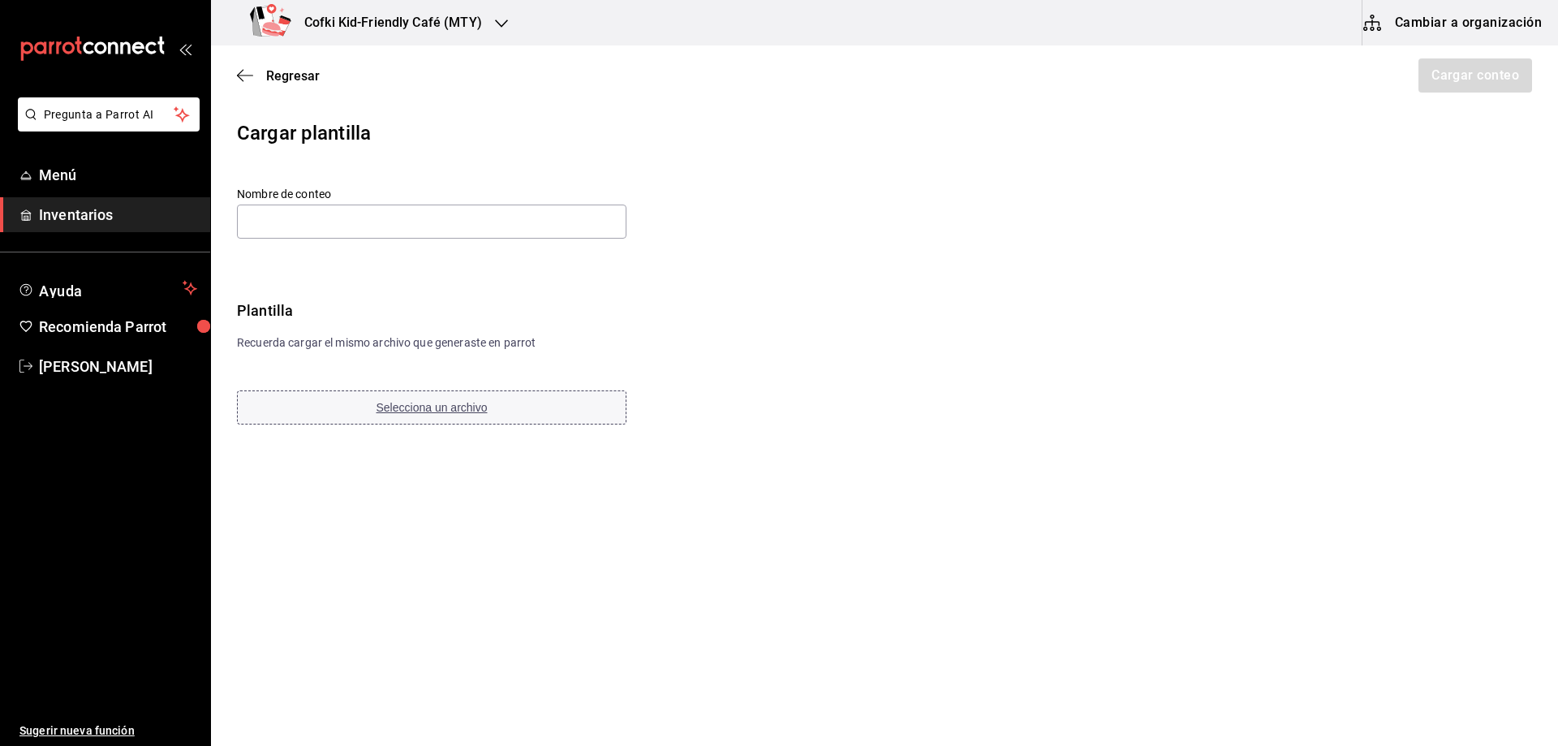
click at [448, 411] on span "Selecciona un archivo" at bounding box center [432, 407] width 111 height 13
click at [286, 245] on div "Nombre de conteo Plantilla Recuerda cargar el mismo archivo que generaste en pa…" at bounding box center [518, 307] width 562 height 240
click at [288, 239] on div "Nombre de conteo" at bounding box center [470, 214] width 467 height 54
click at [287, 224] on input "text" at bounding box center [432, 222] width 390 height 34
paste input "Barra y servicio Refrescos y leches 18 08 25"
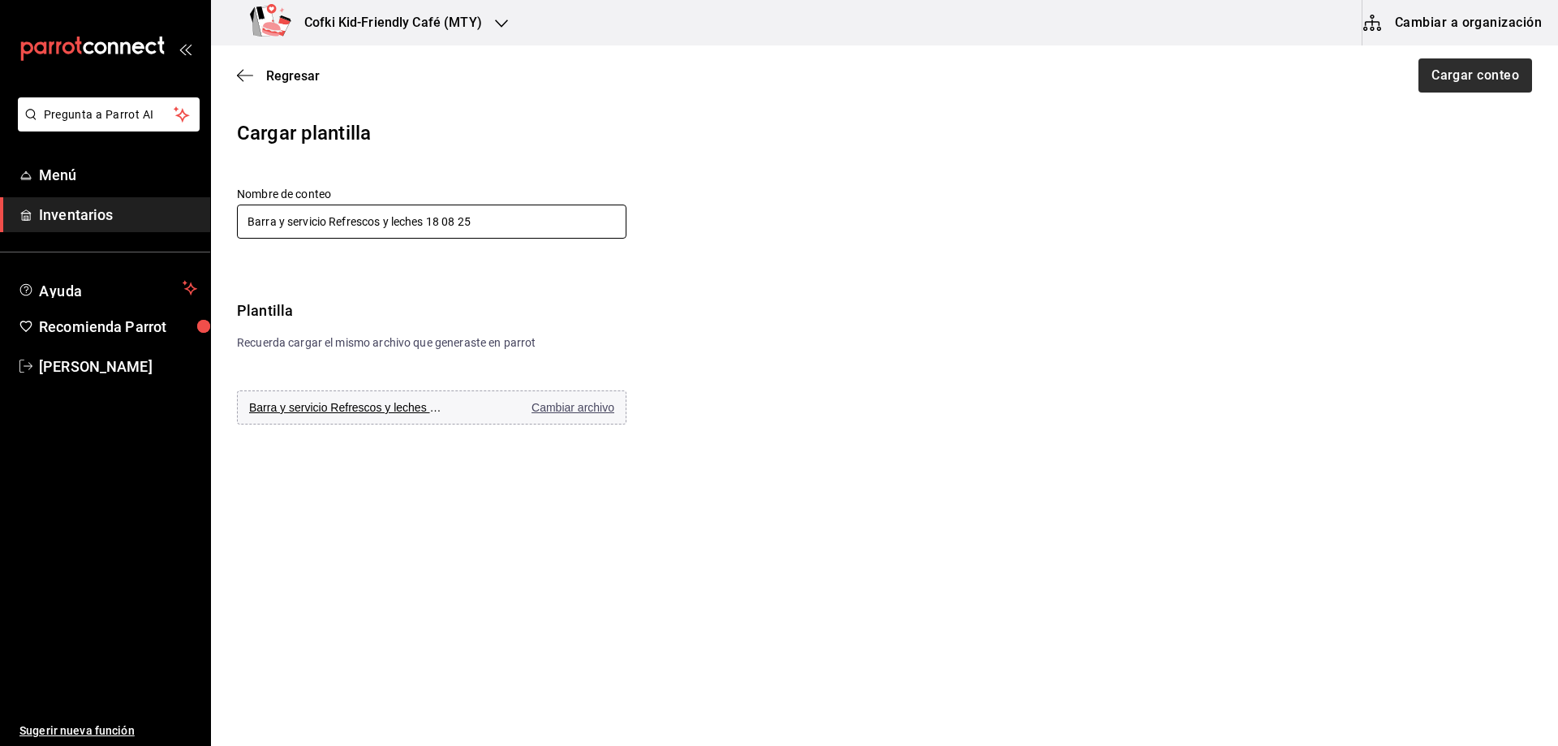
type input "Barra y servicio Refrescos y leches 18 08 25"
click at [1479, 66] on button "Cargar conteo" at bounding box center [1474, 75] width 115 height 34
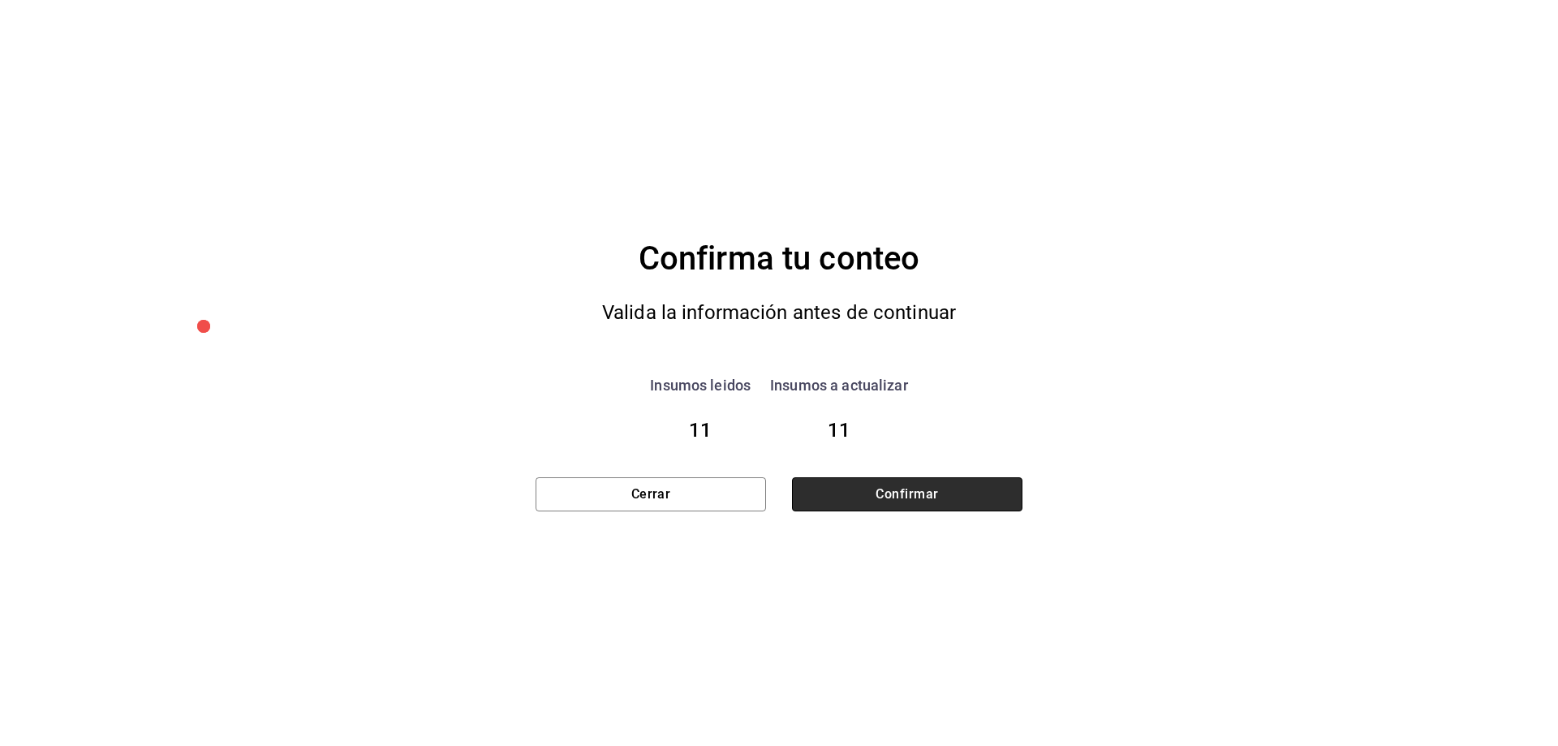
click at [974, 499] on button "Confirmar" at bounding box center [907, 494] width 230 height 34
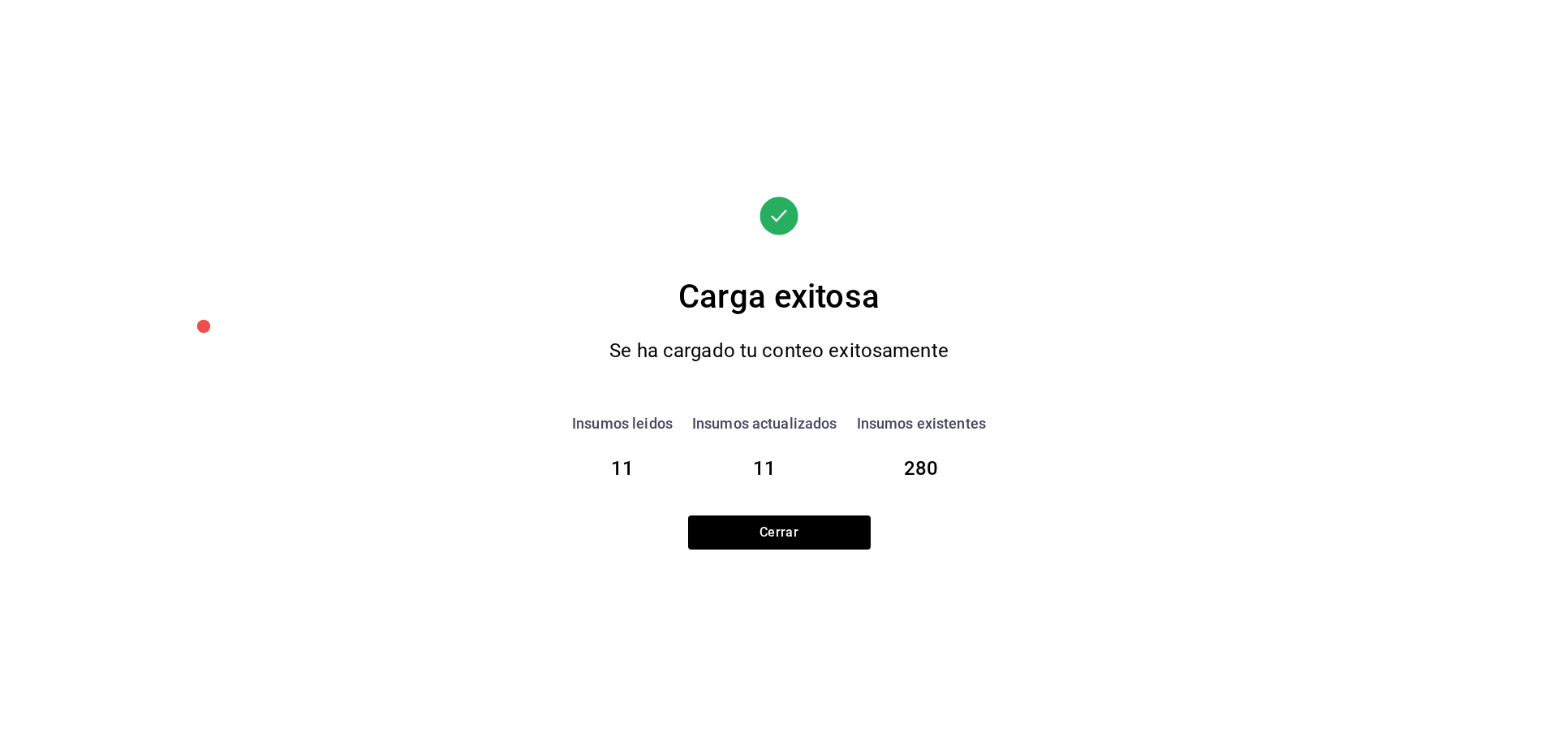
click at [858, 504] on div "Carga exitosa Se ha cargado tu conteo exitosamente Insumos leidos 11 Insumos ac…" at bounding box center [779, 373] width 487 height 354
drag, startPoint x: 861, startPoint y: 526, endPoint x: 880, endPoint y: 523, distance: 18.8
click at [860, 526] on button "Cerrar" at bounding box center [779, 532] width 183 height 34
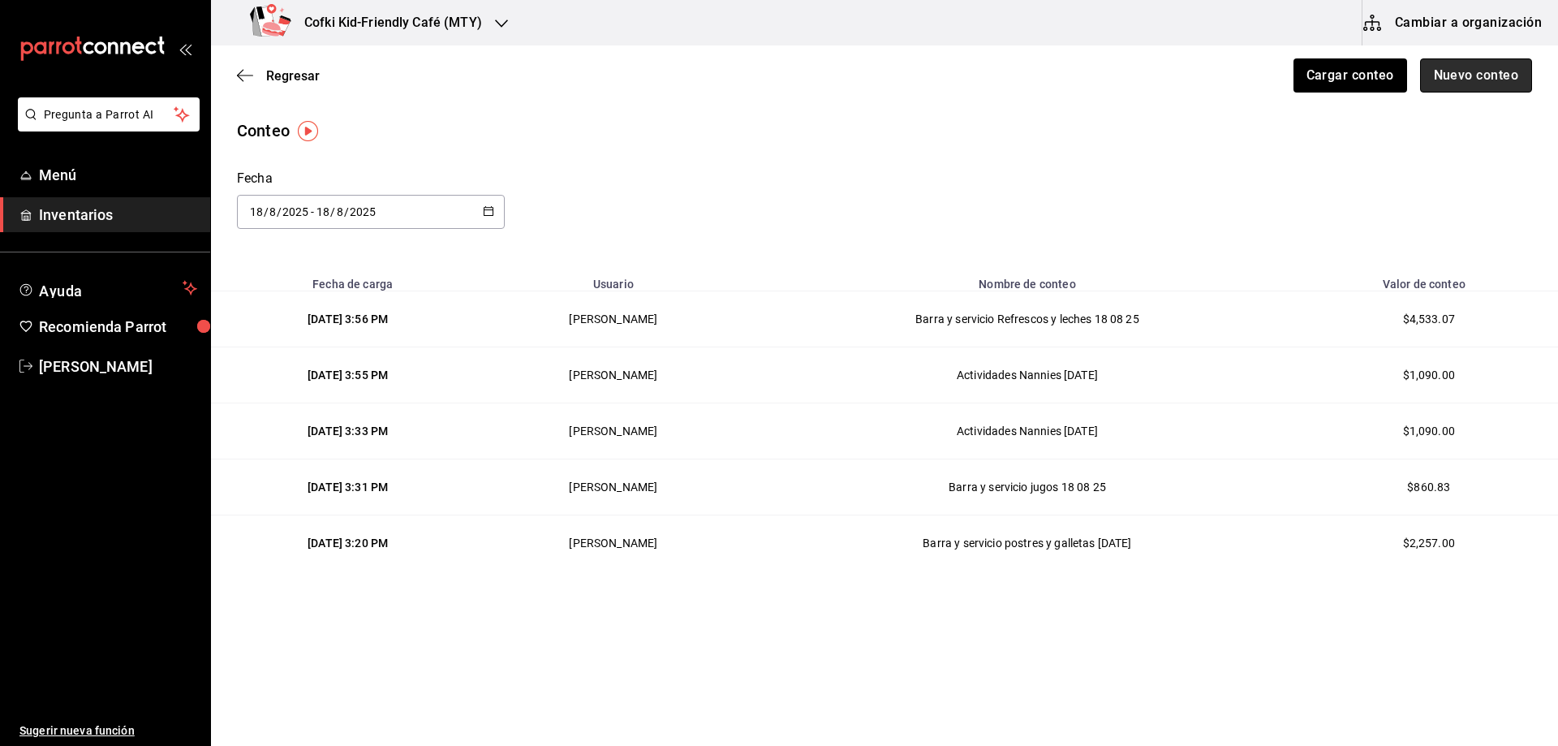
click at [1440, 71] on button "Nuevo conteo" at bounding box center [1476, 75] width 113 height 34
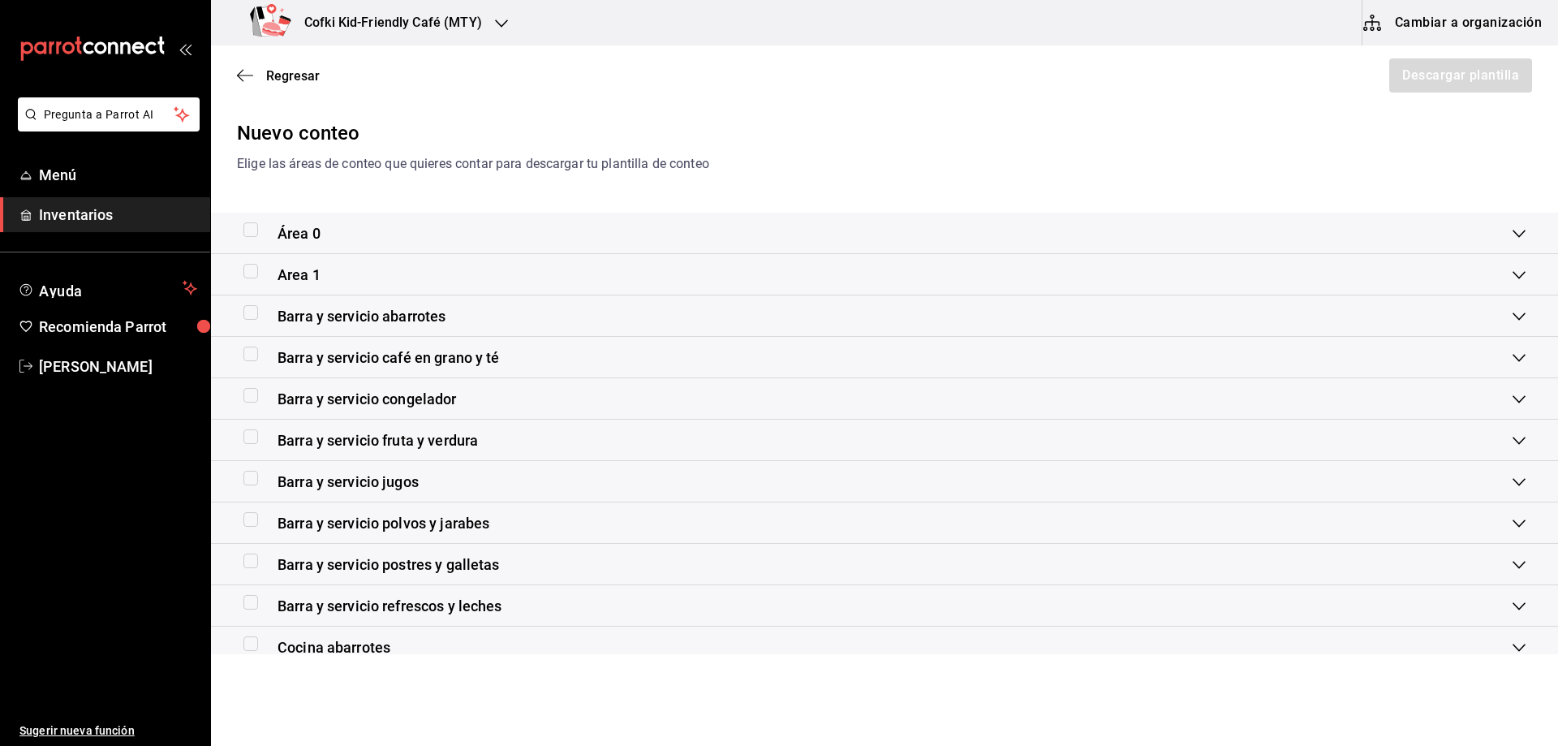
click at [429, 401] on span "Barra y servicio congelador" at bounding box center [367, 399] width 179 height 22
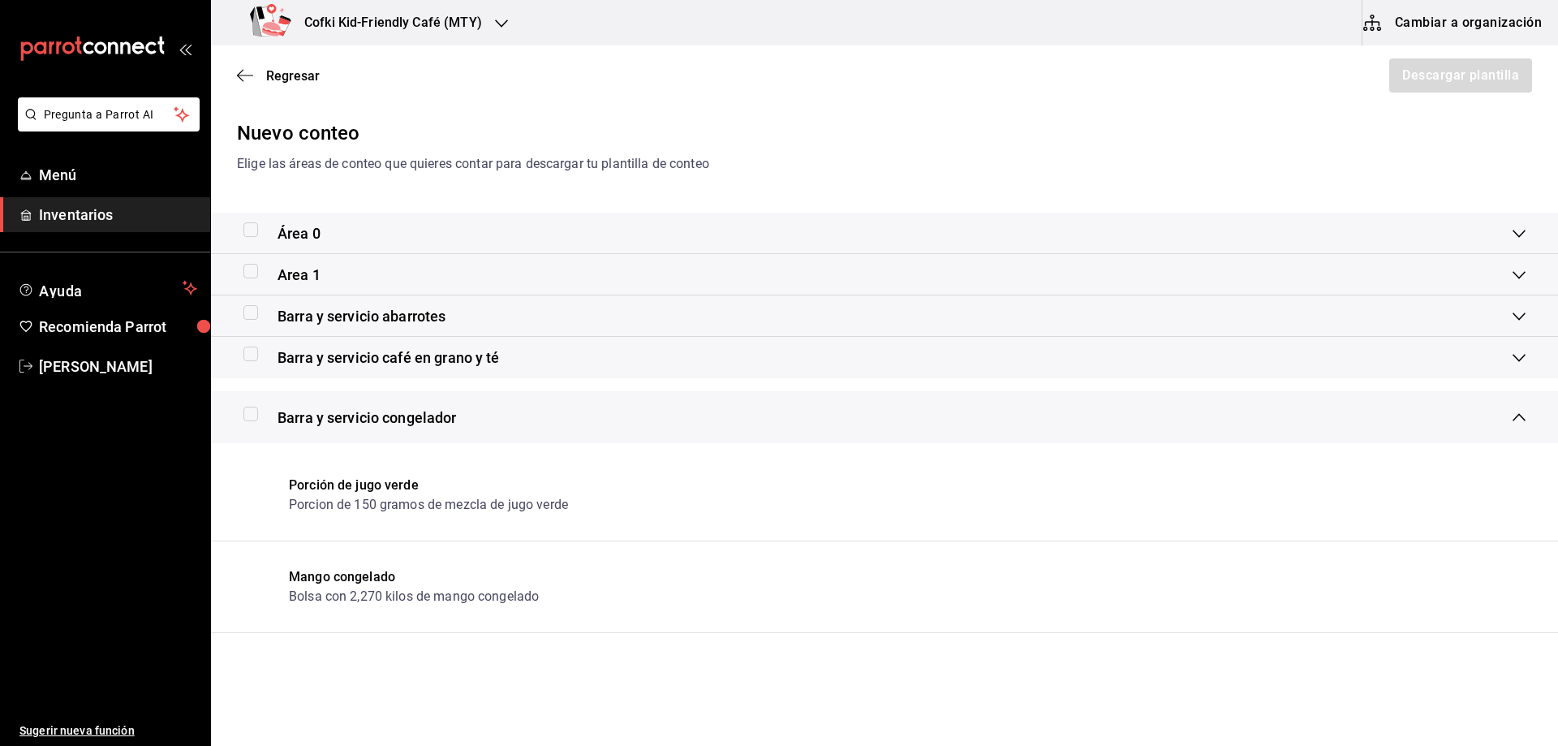
click at [329, 402] on div "Barra y servicio congelador" at bounding box center [884, 417] width 1347 height 52
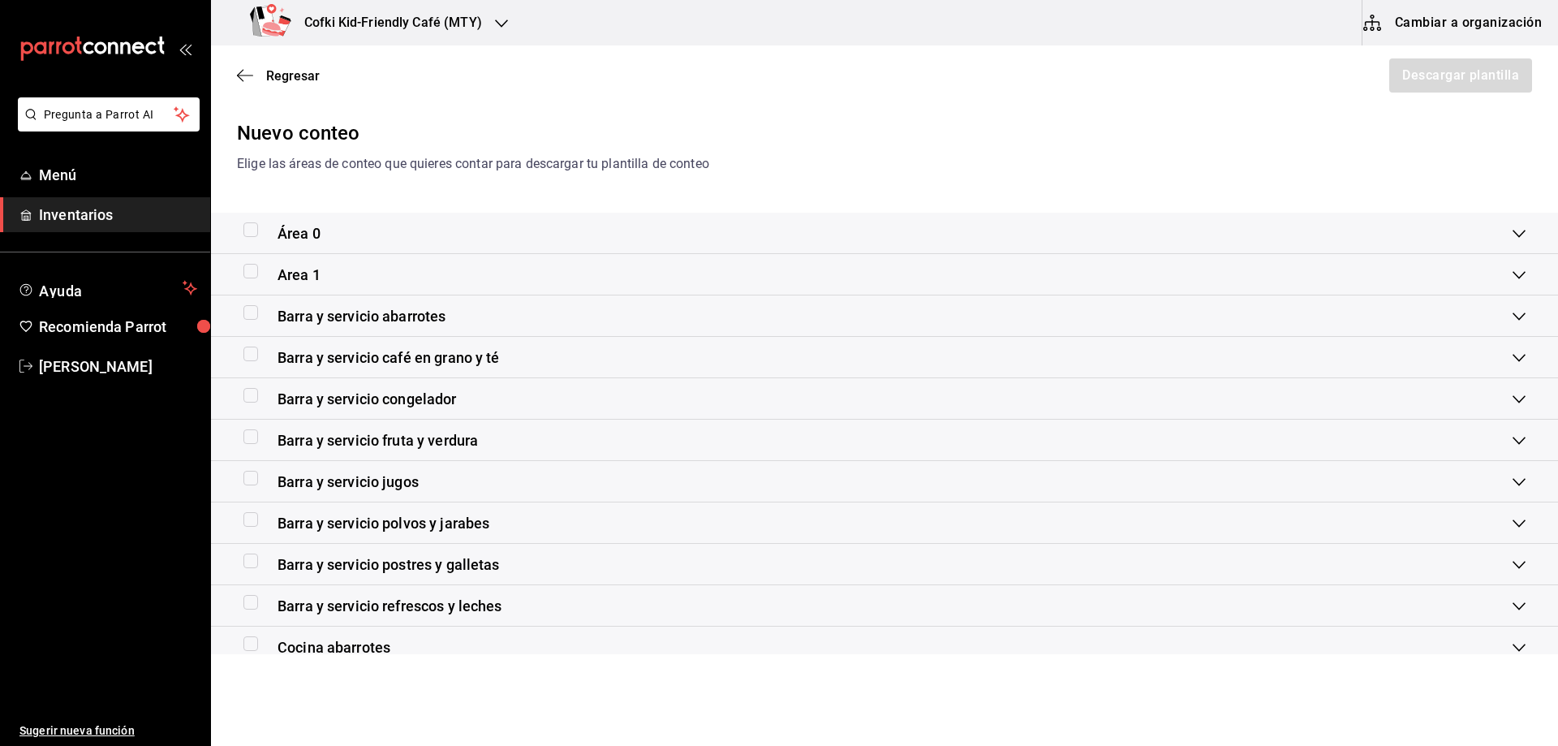
click at [324, 398] on span "Barra y servicio congelador" at bounding box center [367, 399] width 179 height 22
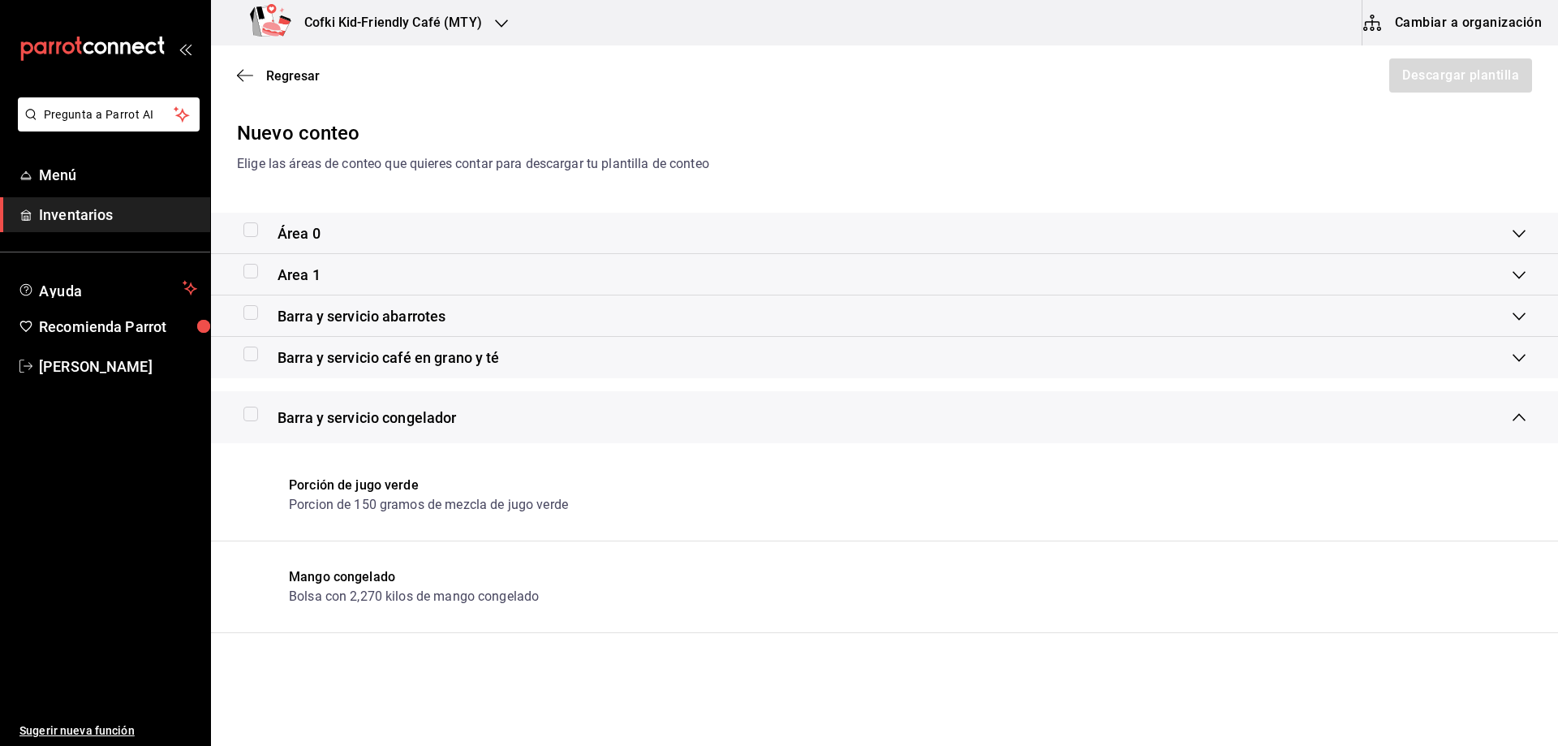
click at [252, 413] on input "checkbox" at bounding box center [250, 414] width 15 height 15
checkbox input "true"
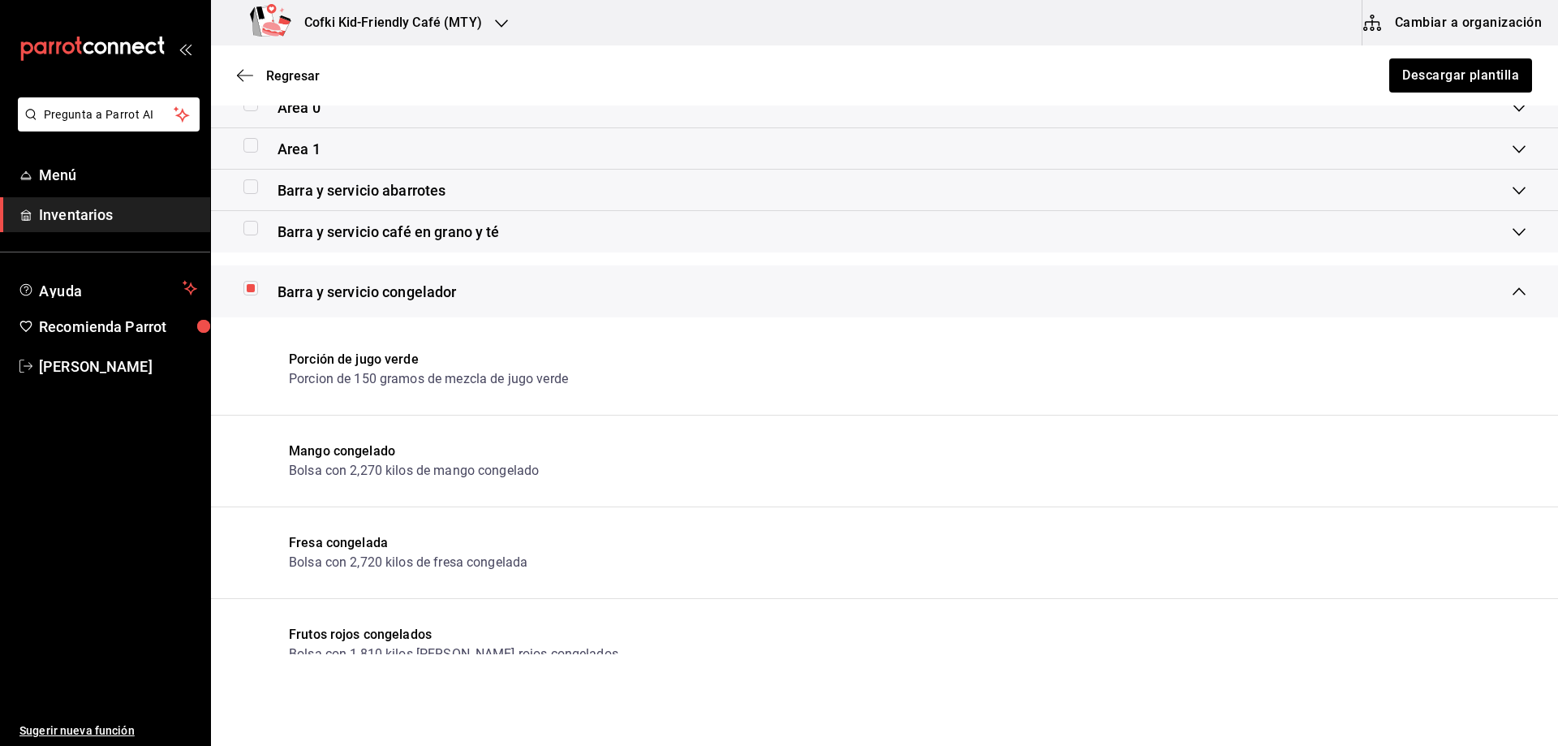
scroll to position [162, 0]
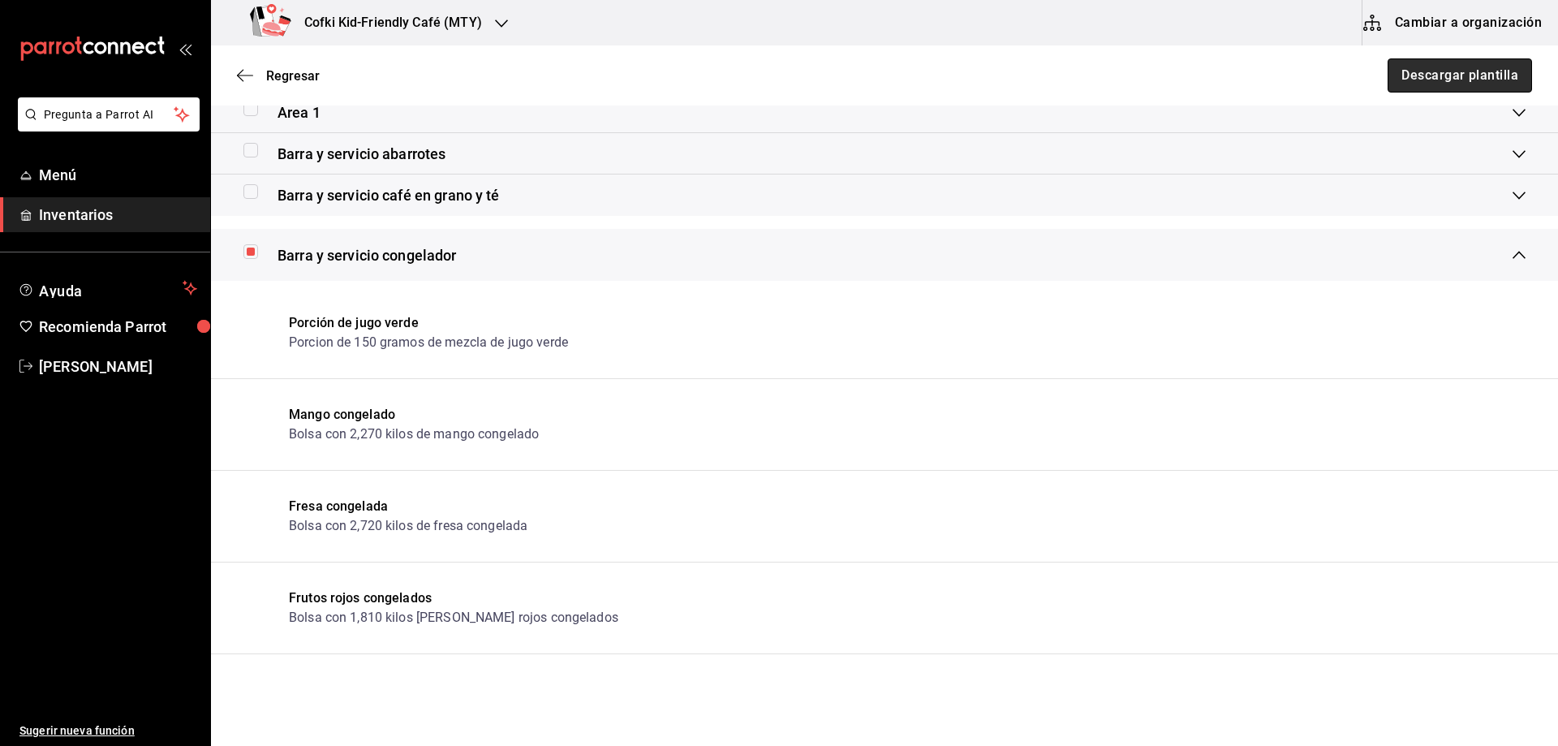
click at [1444, 82] on button "Descargar plantilla" at bounding box center [1460, 75] width 144 height 34
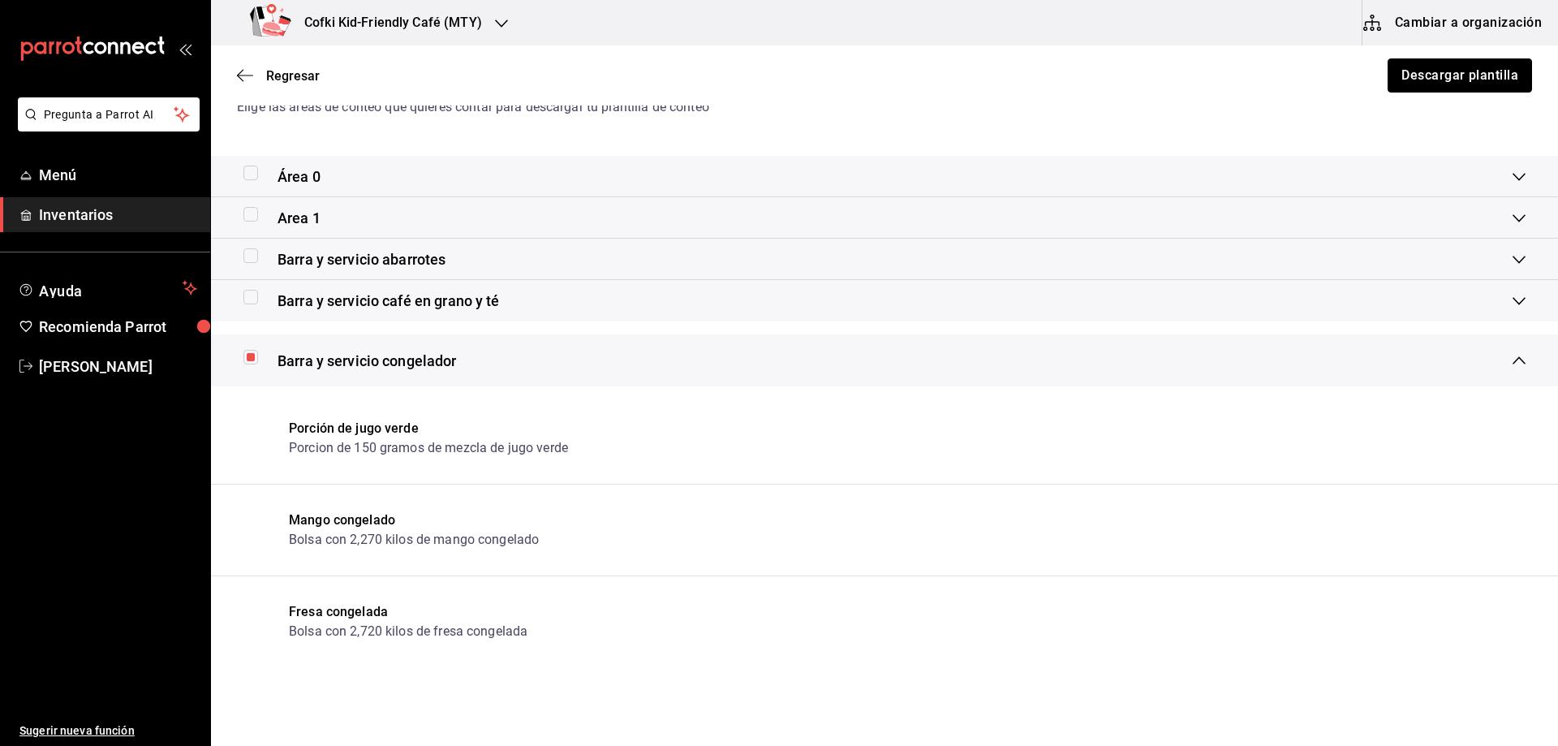
scroll to position [0, 0]
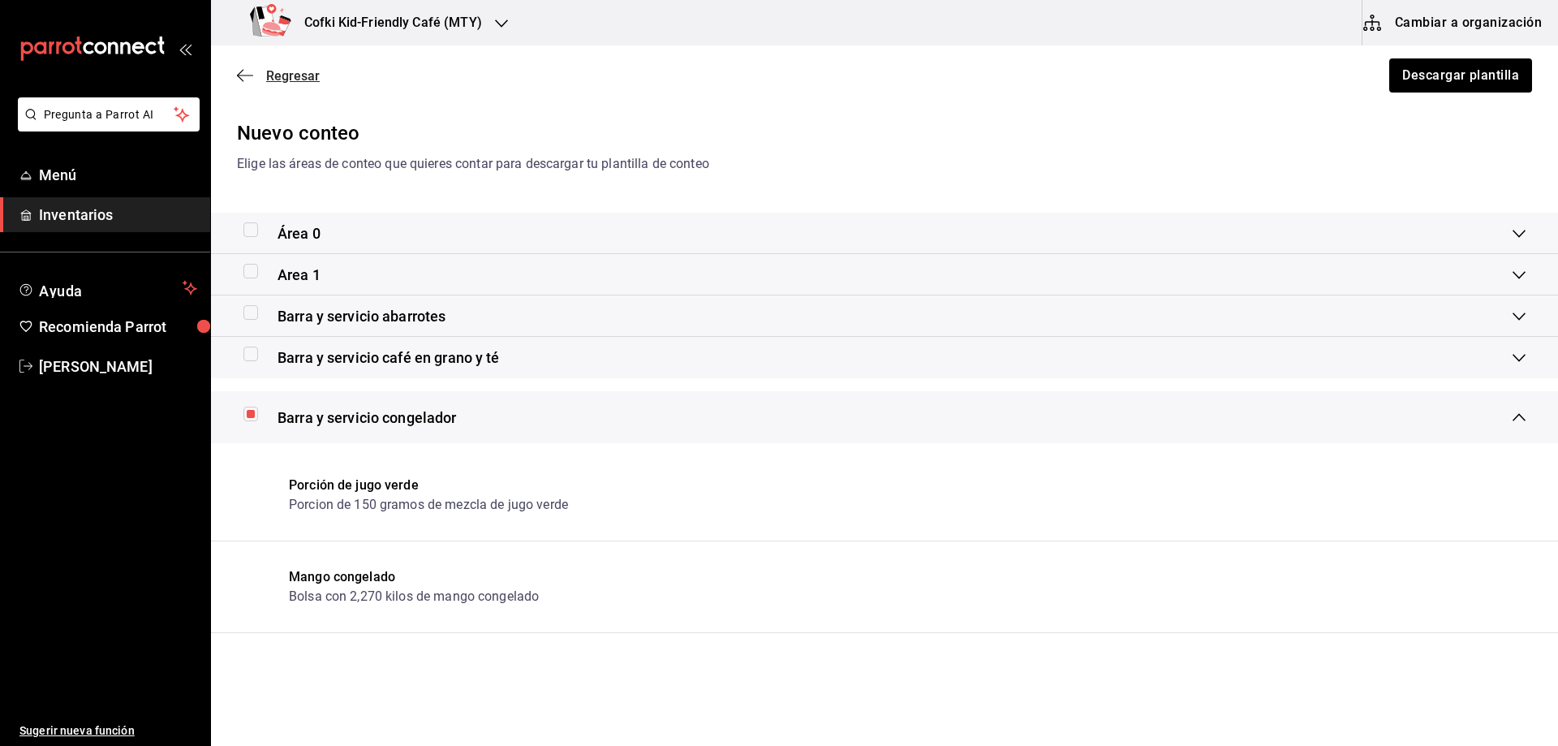
click at [294, 72] on span "Regresar" at bounding box center [293, 75] width 54 height 15
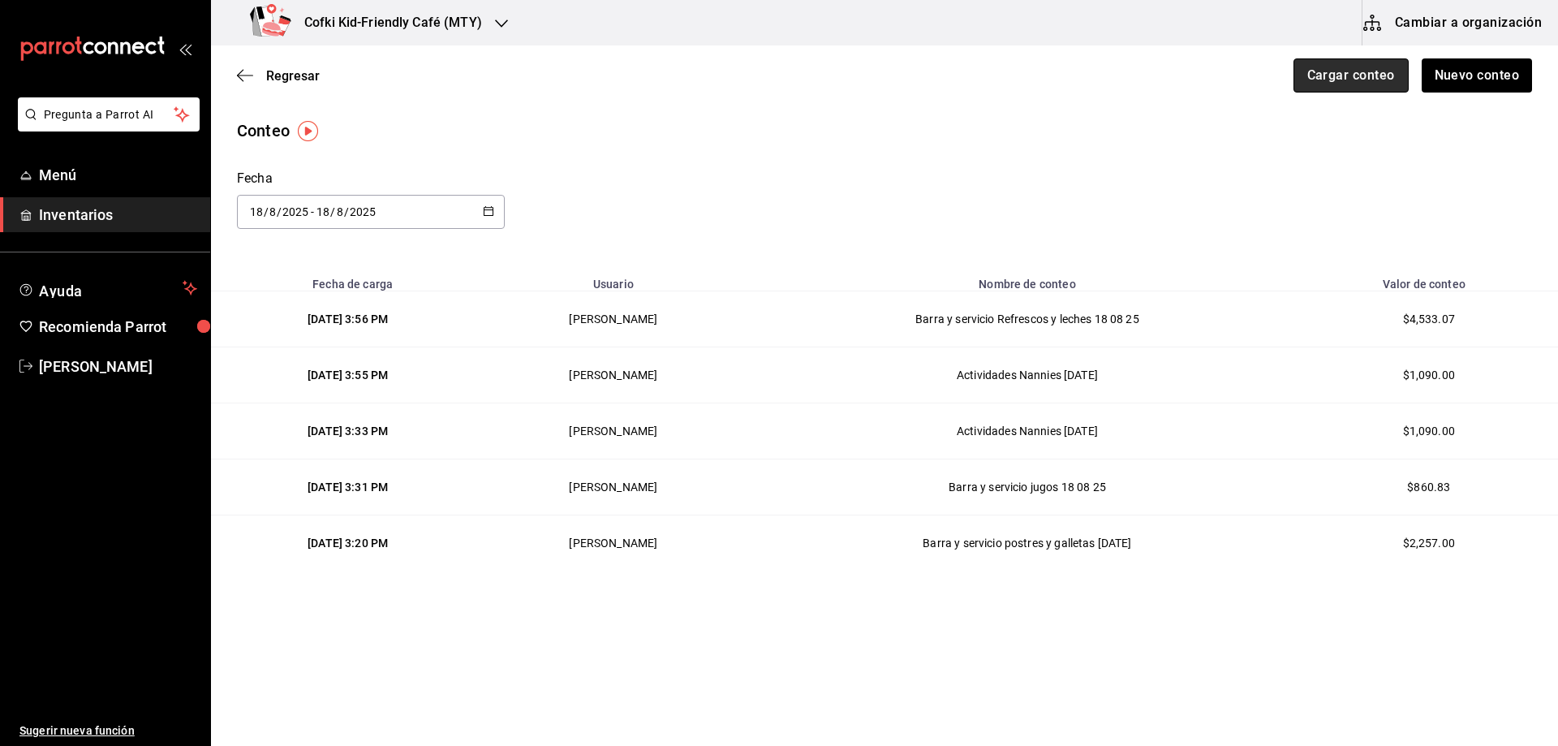
click at [1372, 80] on button "Cargar conteo" at bounding box center [1351, 75] width 115 height 34
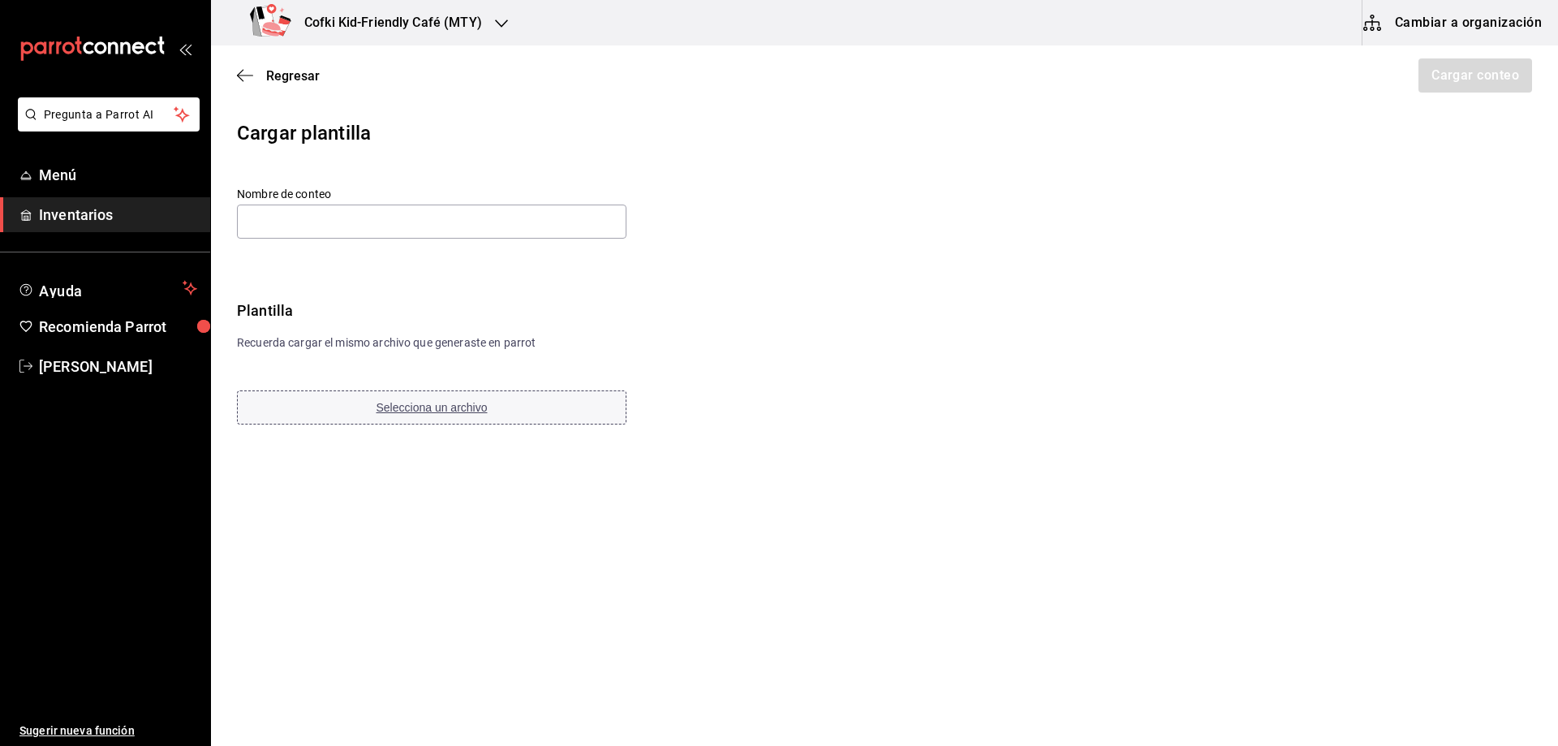
click at [413, 408] on span "Selecciona un archivo" at bounding box center [432, 407] width 111 height 13
click at [555, 218] on input "text" at bounding box center [432, 222] width 390 height 34
paste input "Barra y servicio abarrotes [DATE]"
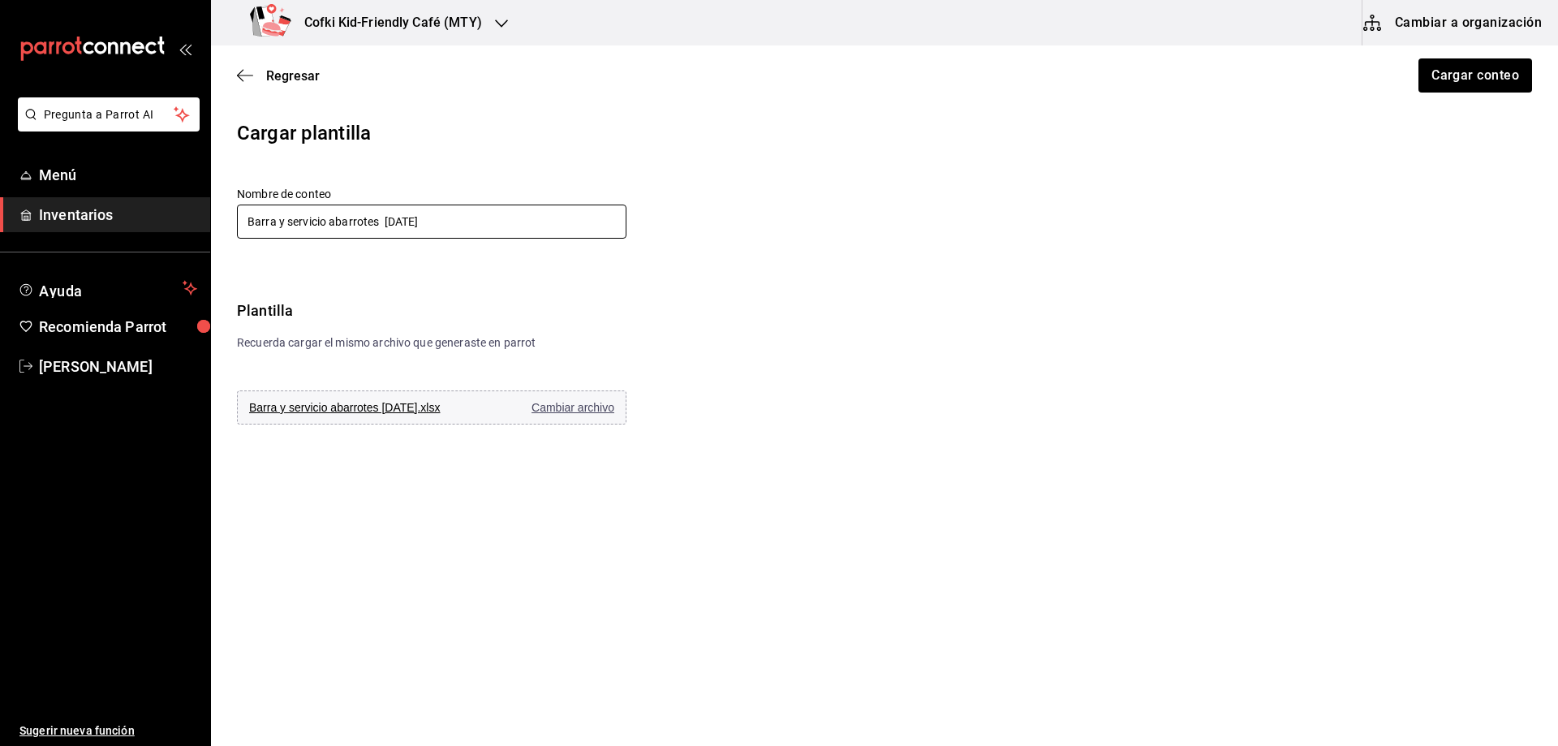
type input "Barra y servicio abarrotes [DATE]"
drag, startPoint x: 1416, startPoint y: 75, endPoint x: 1434, endPoint y: 75, distance: 17.9
click at [1434, 75] on div "Regresar Cargar conteo" at bounding box center [884, 75] width 1347 height 60
click at [1436, 76] on button "Cargar conteo" at bounding box center [1474, 75] width 115 height 34
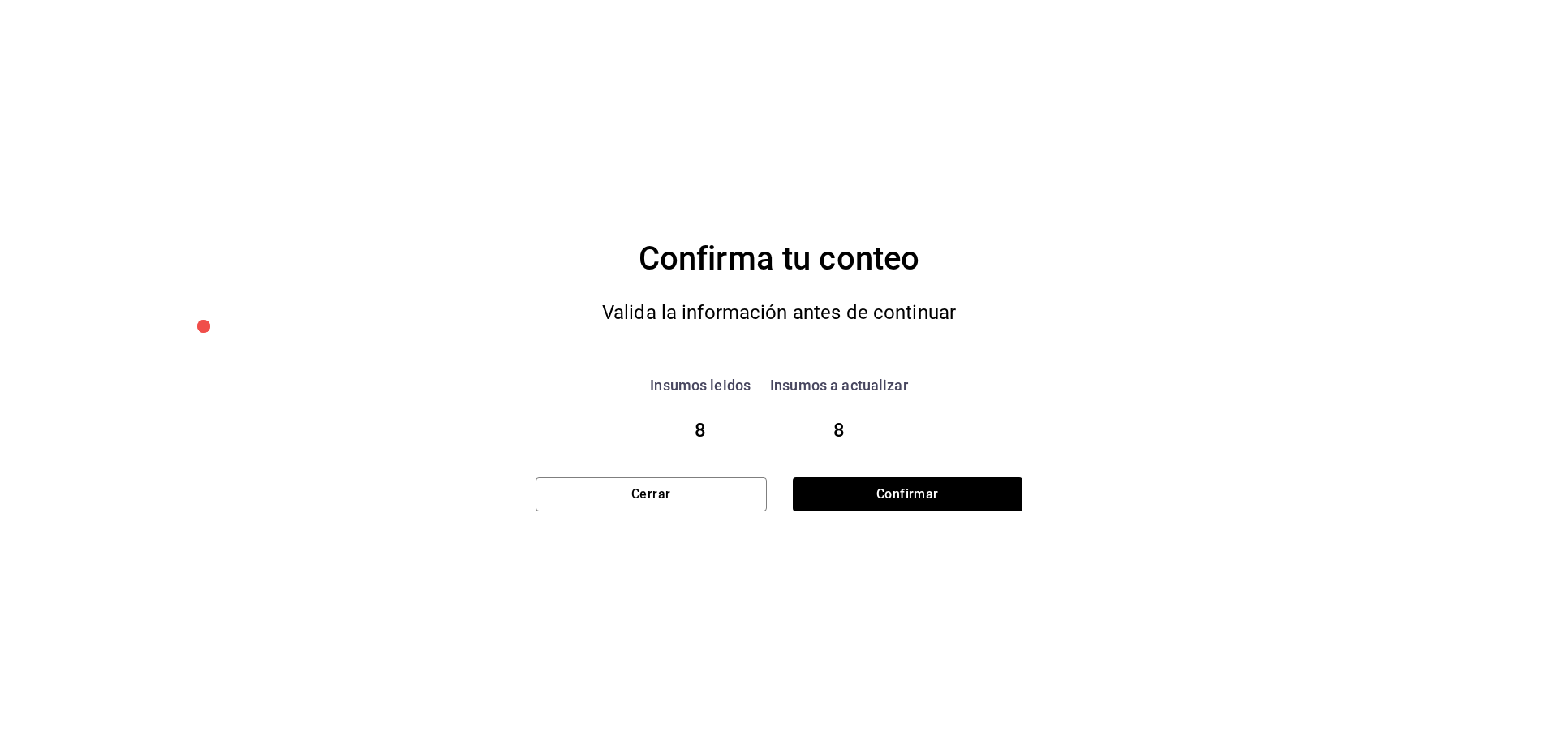
click at [885, 517] on div "Confirma tu conteo Valida la información antes de continuar Insumos leidos 8 In…" at bounding box center [779, 373] width 487 height 746
click at [873, 499] on button "Confirmar" at bounding box center [907, 494] width 230 height 34
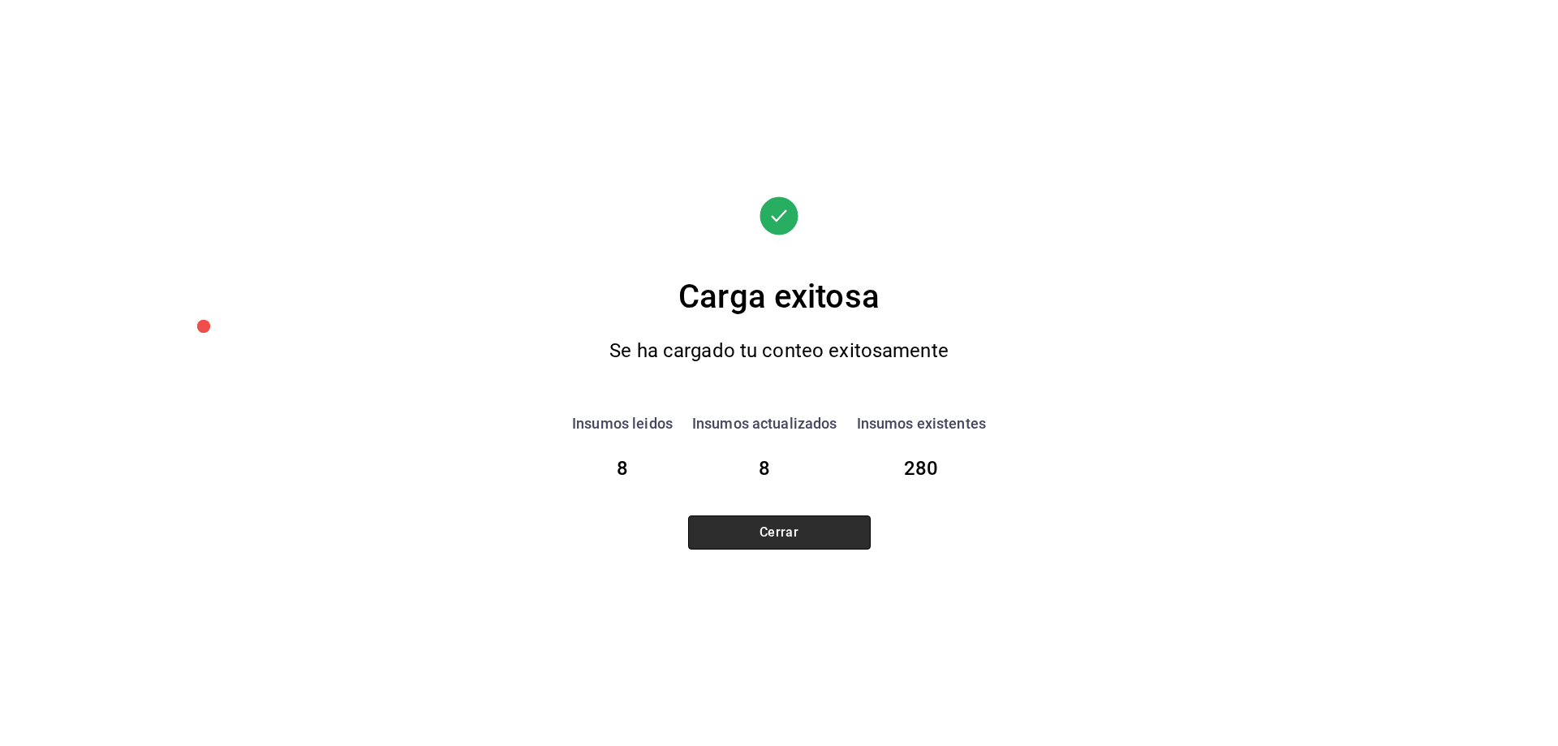
click at [864, 528] on button "Cerrar" at bounding box center [779, 532] width 183 height 34
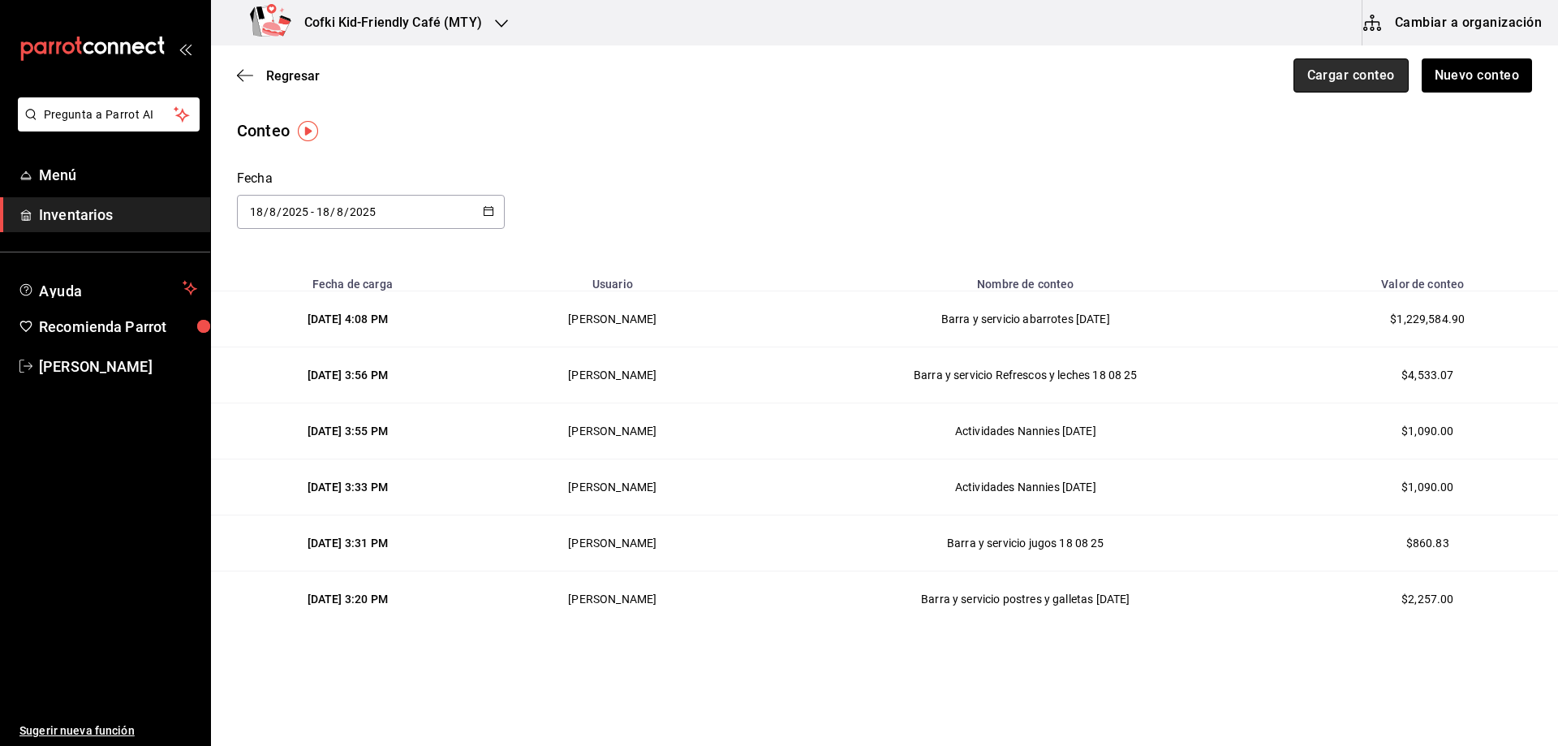
click at [1322, 78] on button "Cargar conteo" at bounding box center [1351, 75] width 115 height 34
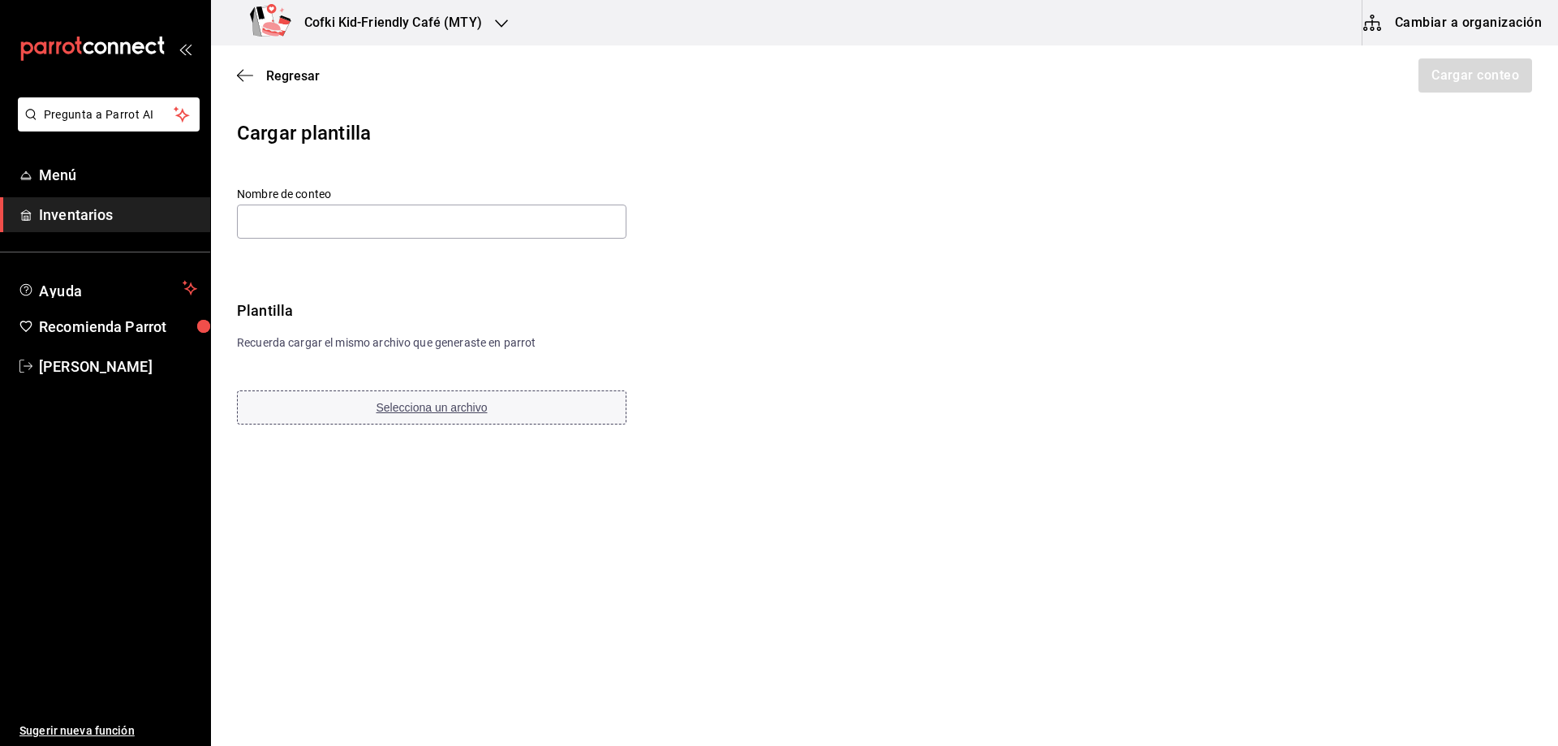
click at [472, 409] on span "Selecciona un archivo" at bounding box center [432, 407] width 111 height 13
click at [354, 213] on input "text" at bounding box center [432, 222] width 390 height 34
paste input "Barra y servicio congelador 18 08 2025"
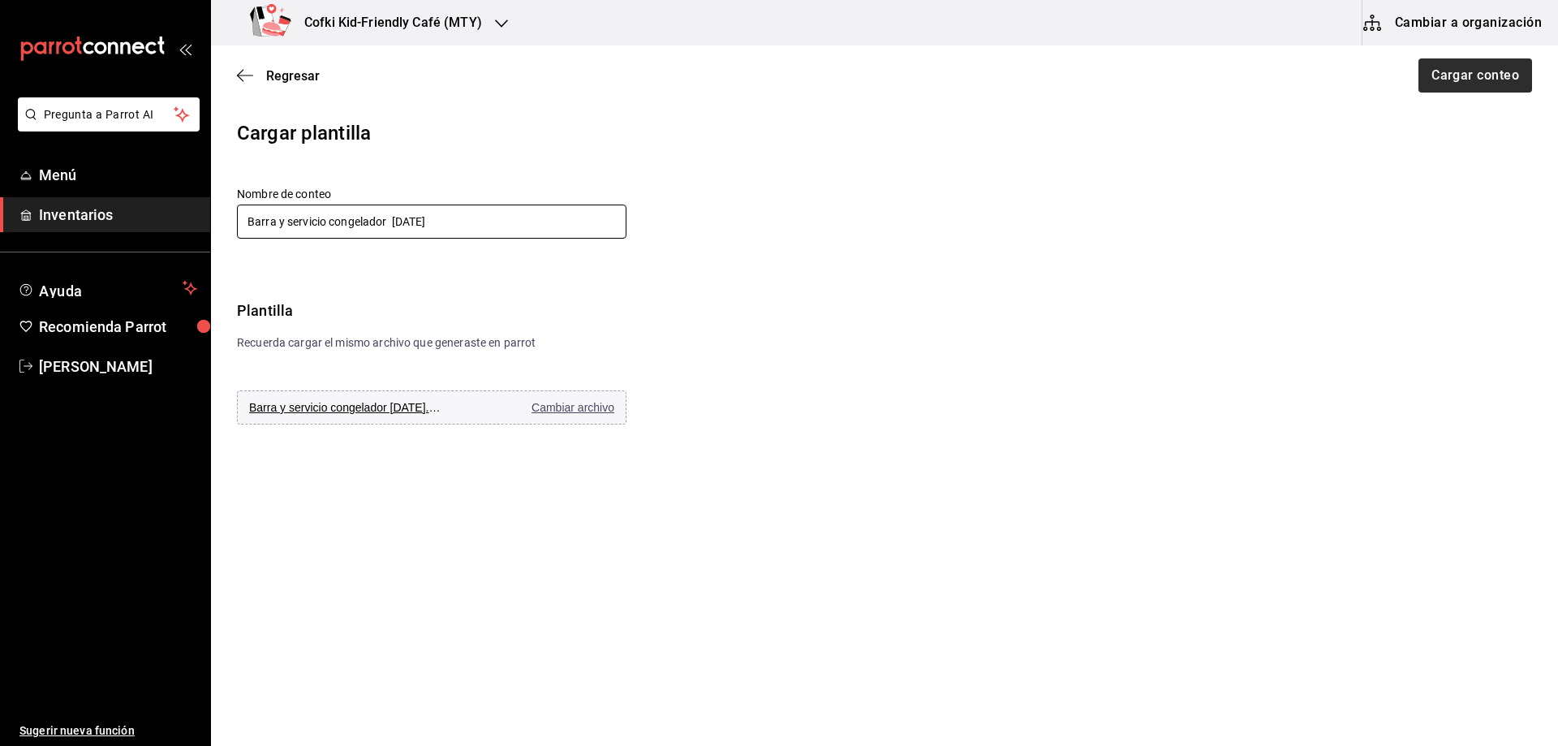
type input "Barra y servicio congelador 18 08 2025"
click at [1473, 71] on button "Cargar conteo" at bounding box center [1474, 75] width 115 height 34
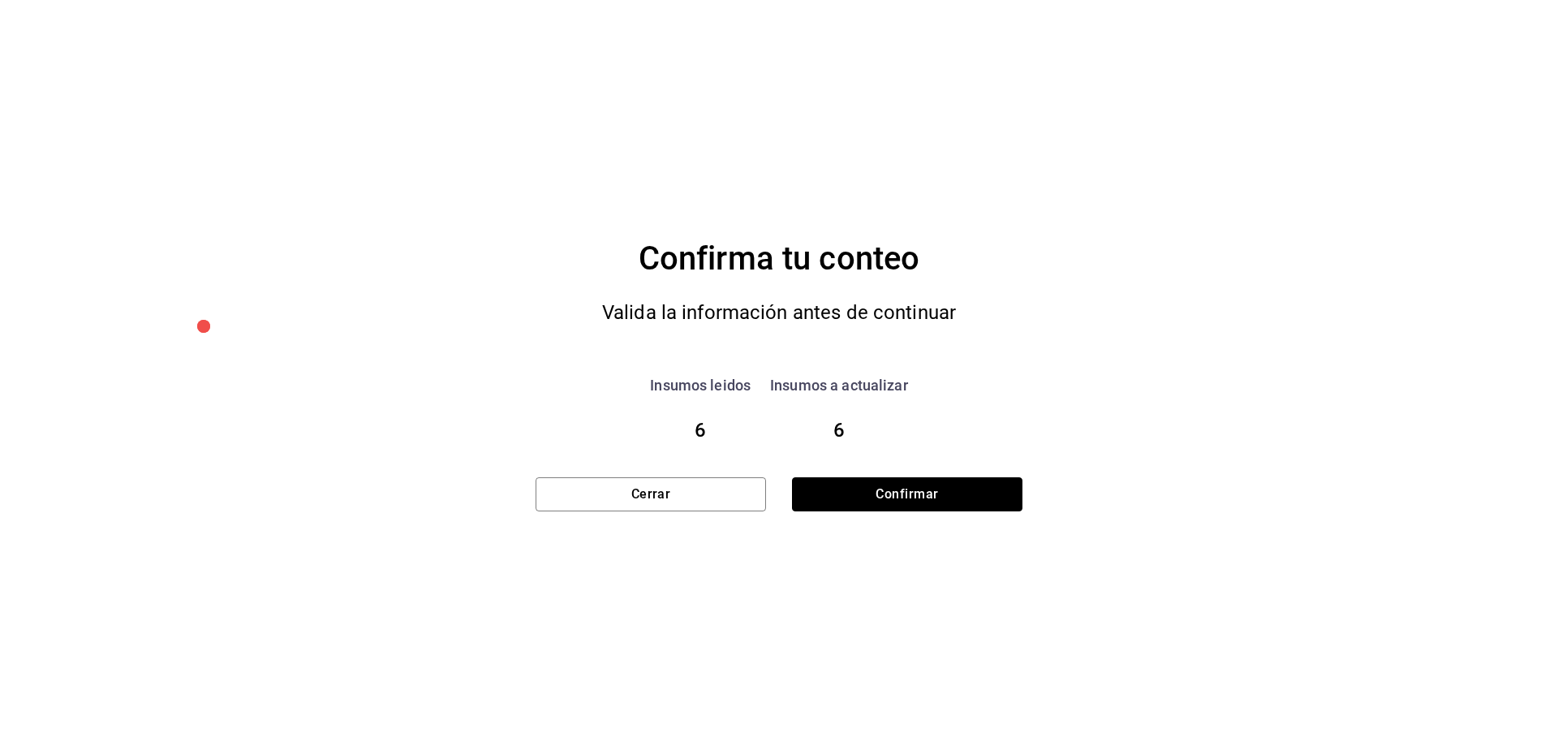
click at [988, 482] on button "Confirmar" at bounding box center [907, 494] width 230 height 34
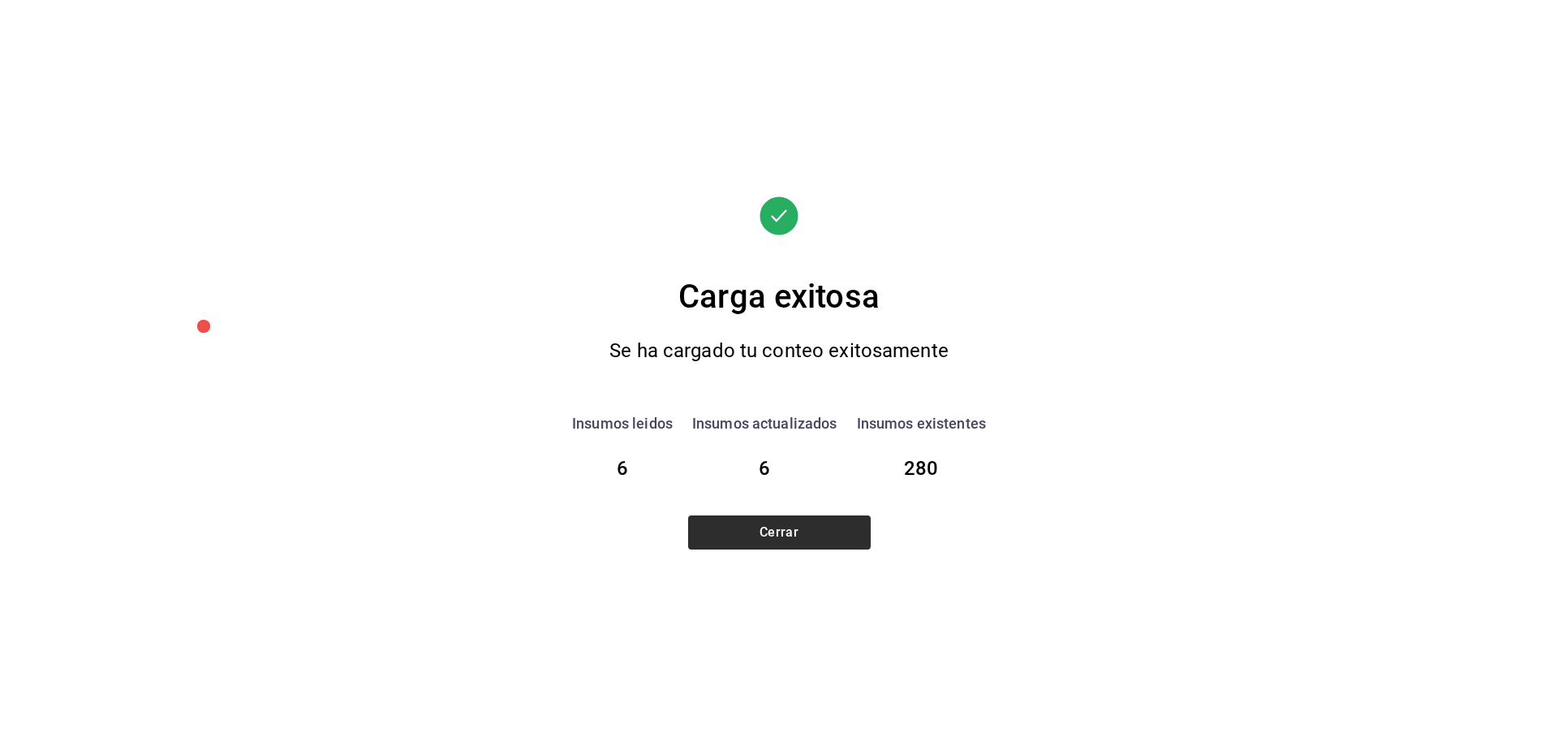
click at [773, 552] on div "Carga exitosa Se ha cargado tu conteo exitosamente Insumos leidos 6 Insumos act…" at bounding box center [779, 373] width 487 height 746
click at [777, 543] on button "Cerrar" at bounding box center [779, 532] width 183 height 34
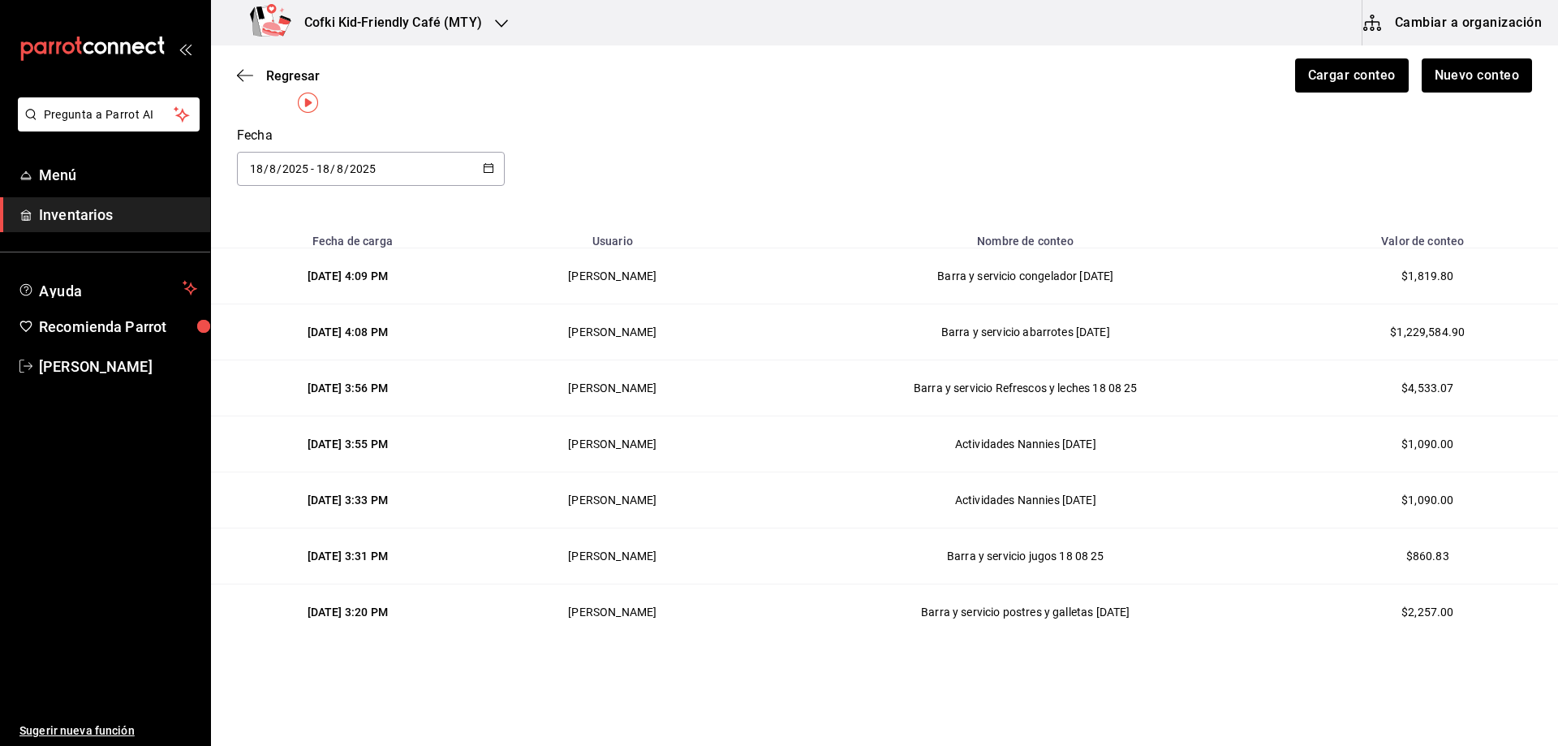
scroll to position [55, 0]
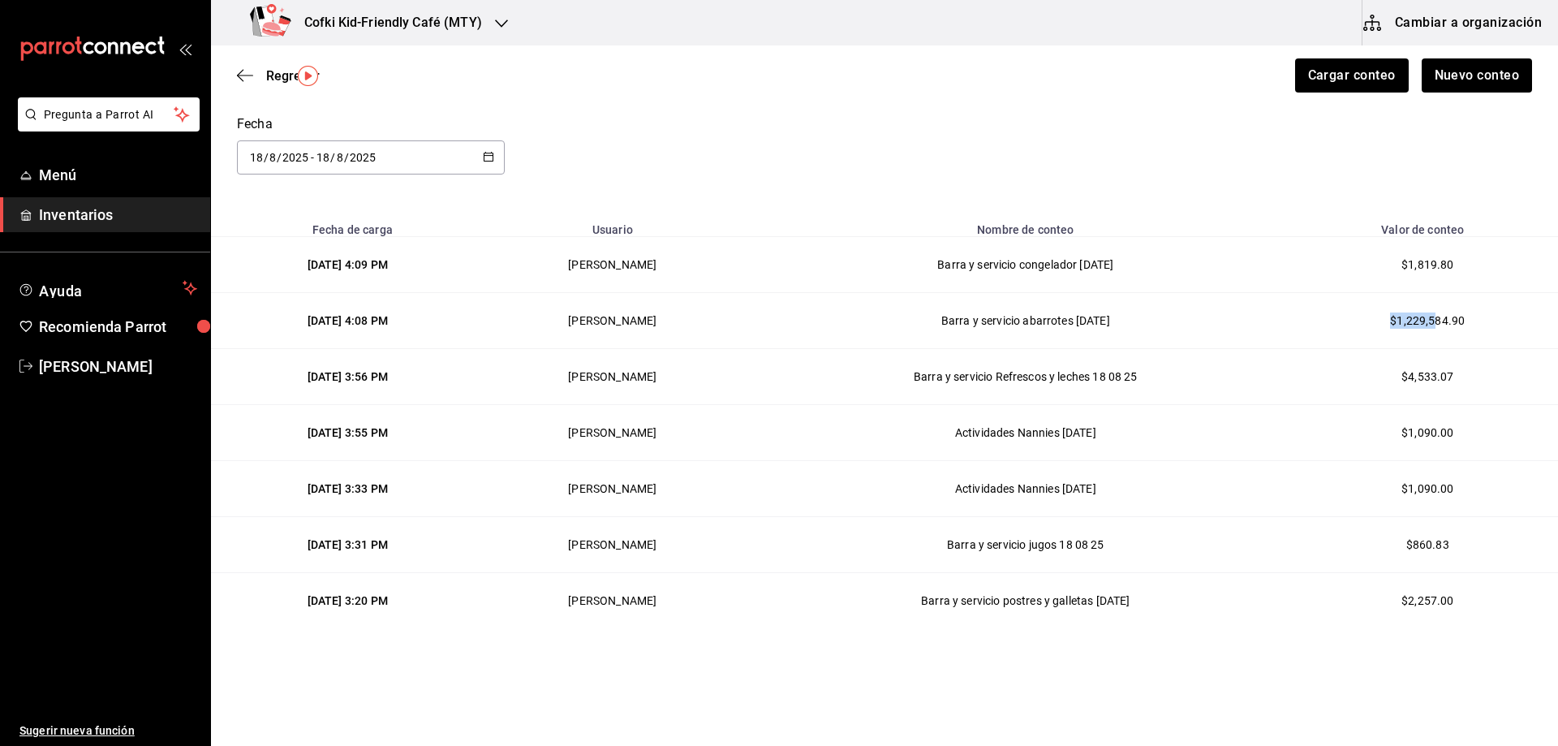
drag, startPoint x: 1426, startPoint y: 324, endPoint x: 760, endPoint y: 322, distance: 666.3
click at [1205, 324] on tr "18/08/2025 4:08 PM Oscar Aguilar Barra y servicio abarrotes 18 08 2025 $1,229,5…" at bounding box center [884, 321] width 1347 height 56
click at [254, 74] on span "Regresar" at bounding box center [278, 75] width 83 height 15
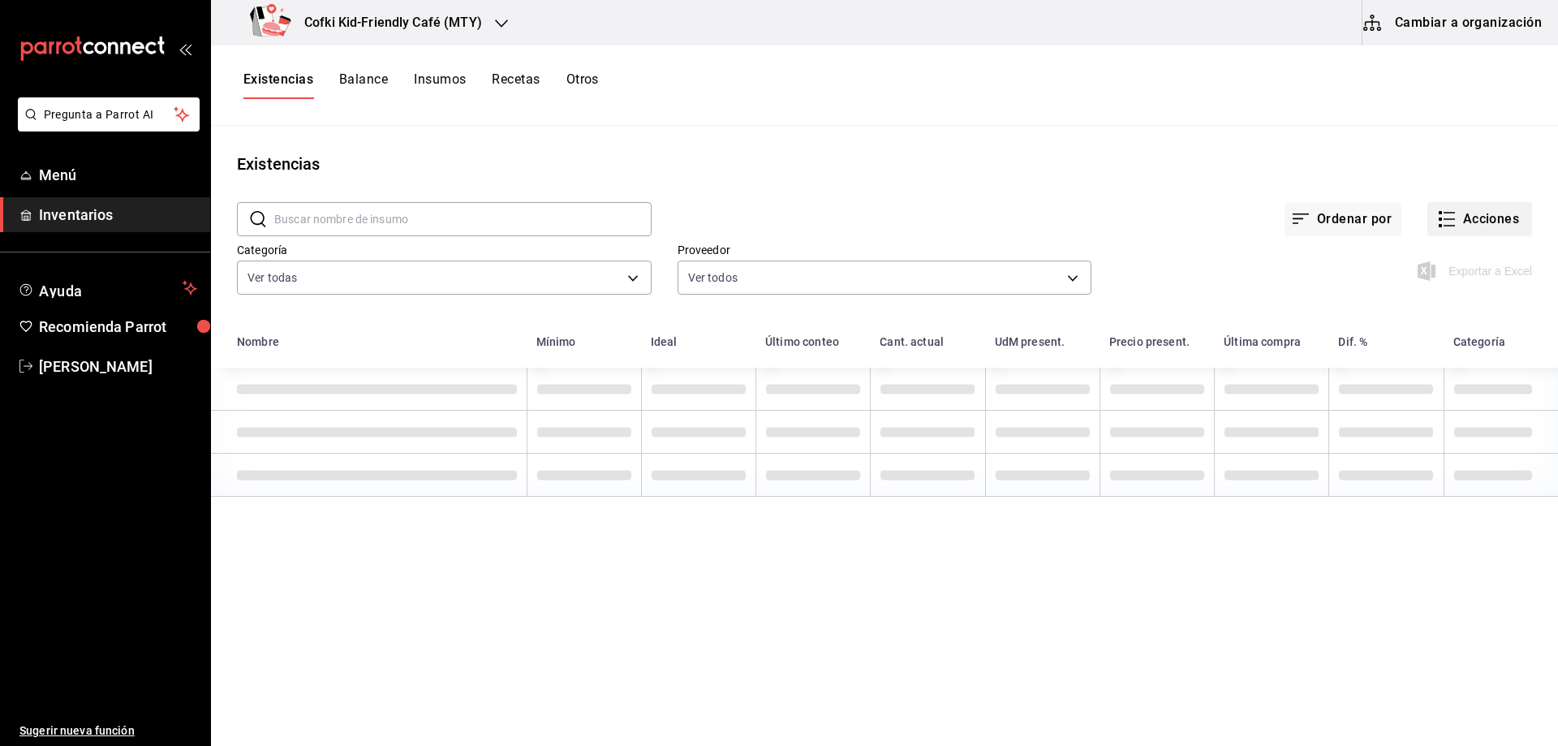
click at [1459, 217] on button "Acciones" at bounding box center [1480, 219] width 105 height 34
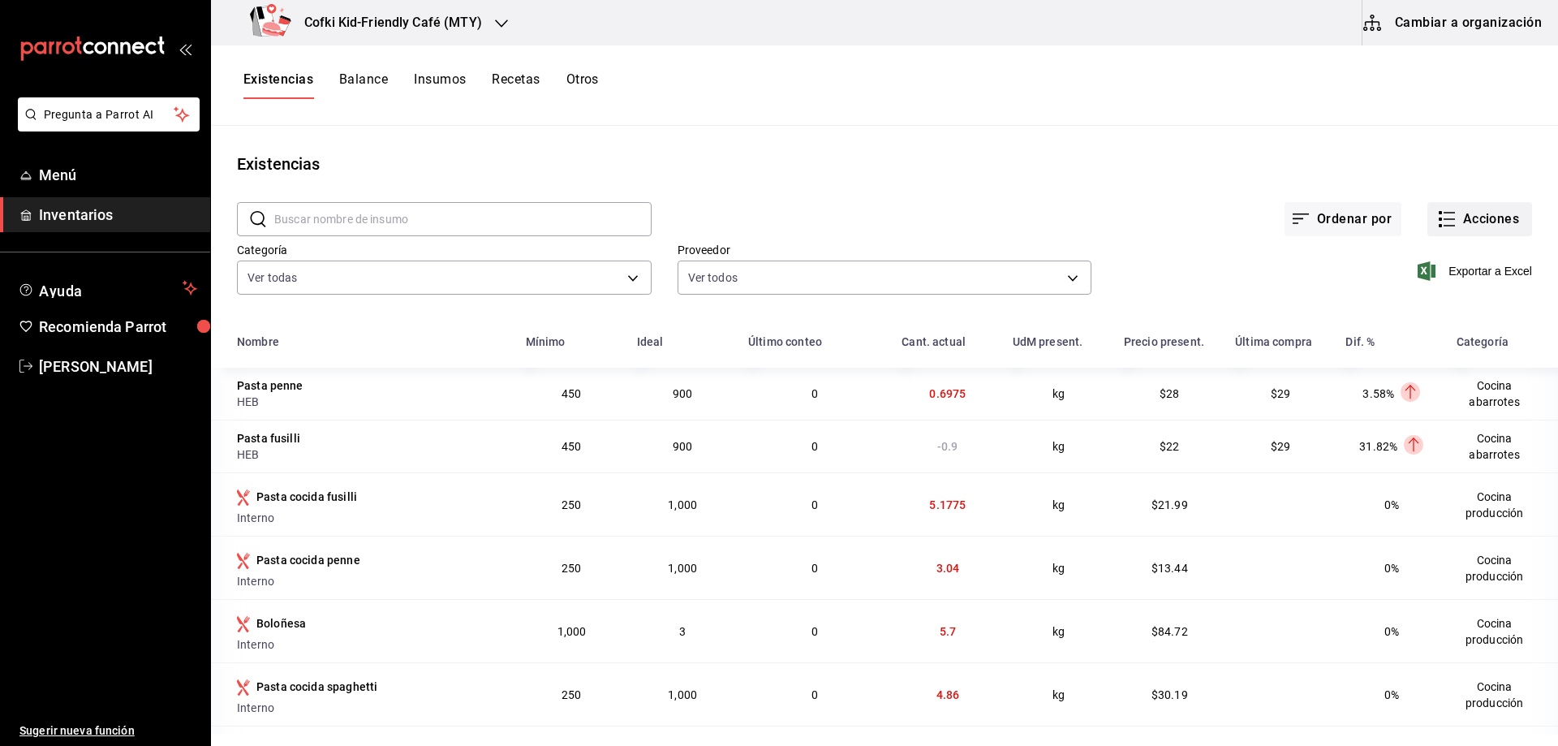
click at [1450, 217] on button "Acciones" at bounding box center [1480, 219] width 105 height 34
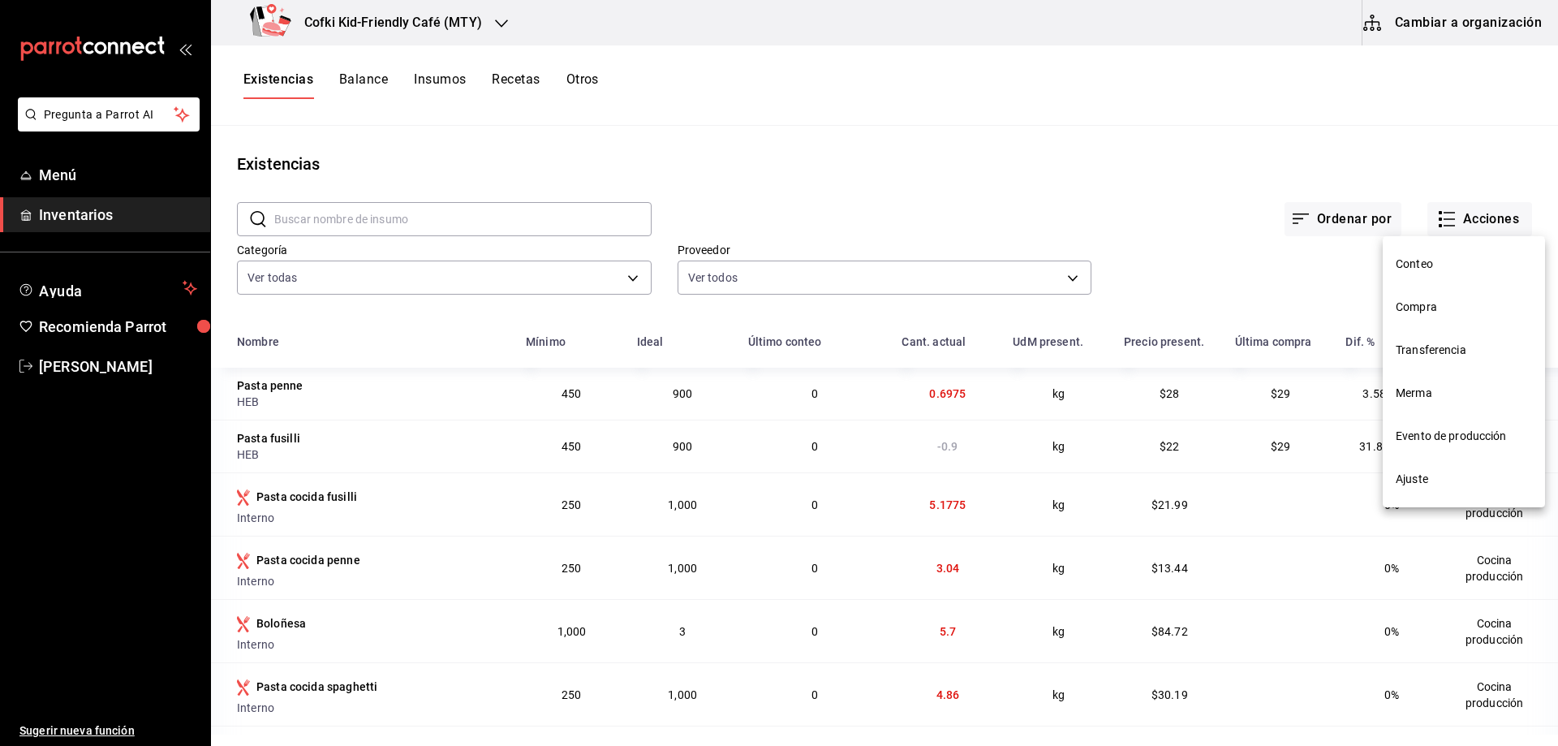
click at [1419, 258] on span "Conteo" at bounding box center [1464, 264] width 136 height 17
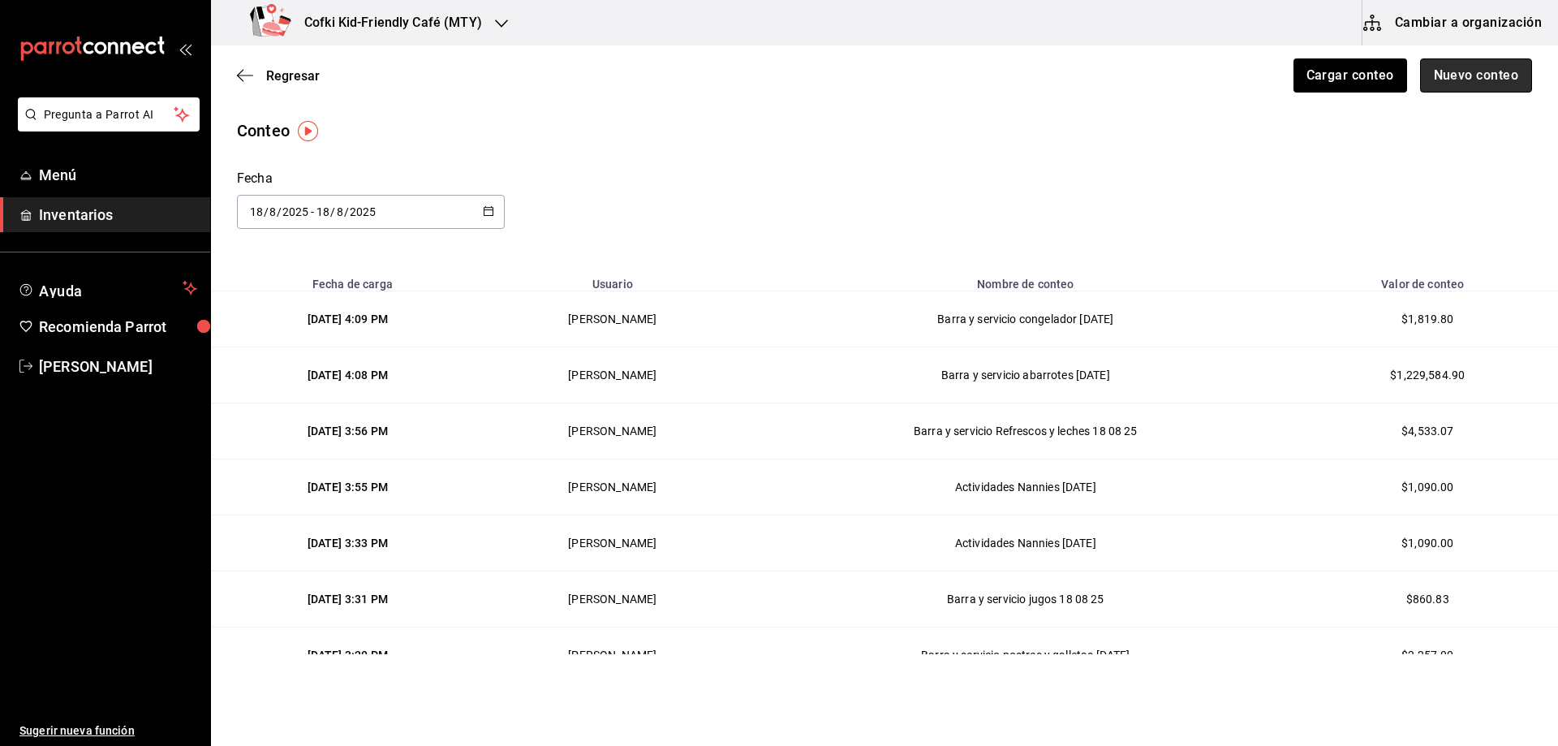
click at [1438, 74] on button "Nuevo conteo" at bounding box center [1476, 75] width 113 height 34
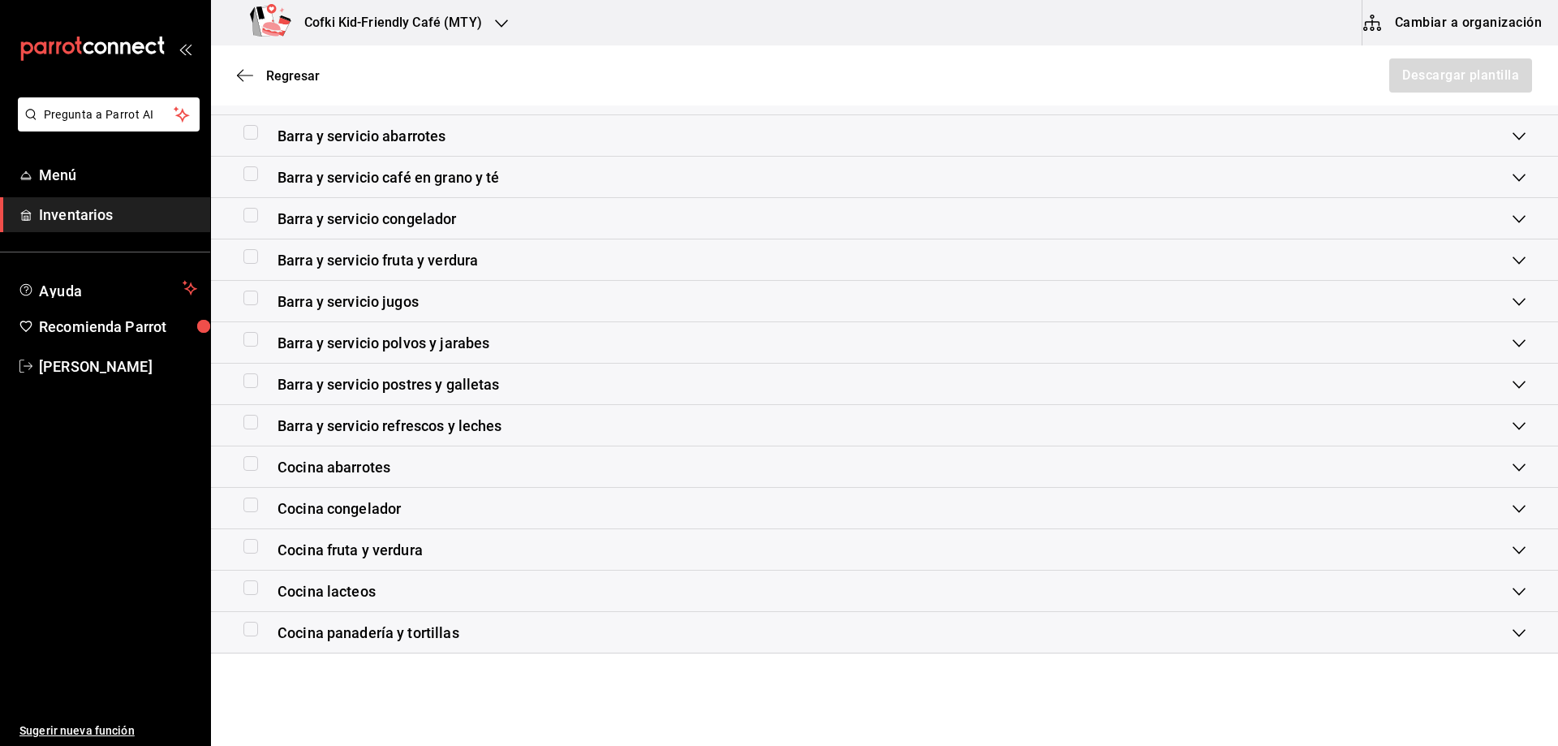
scroll to position [162, 0]
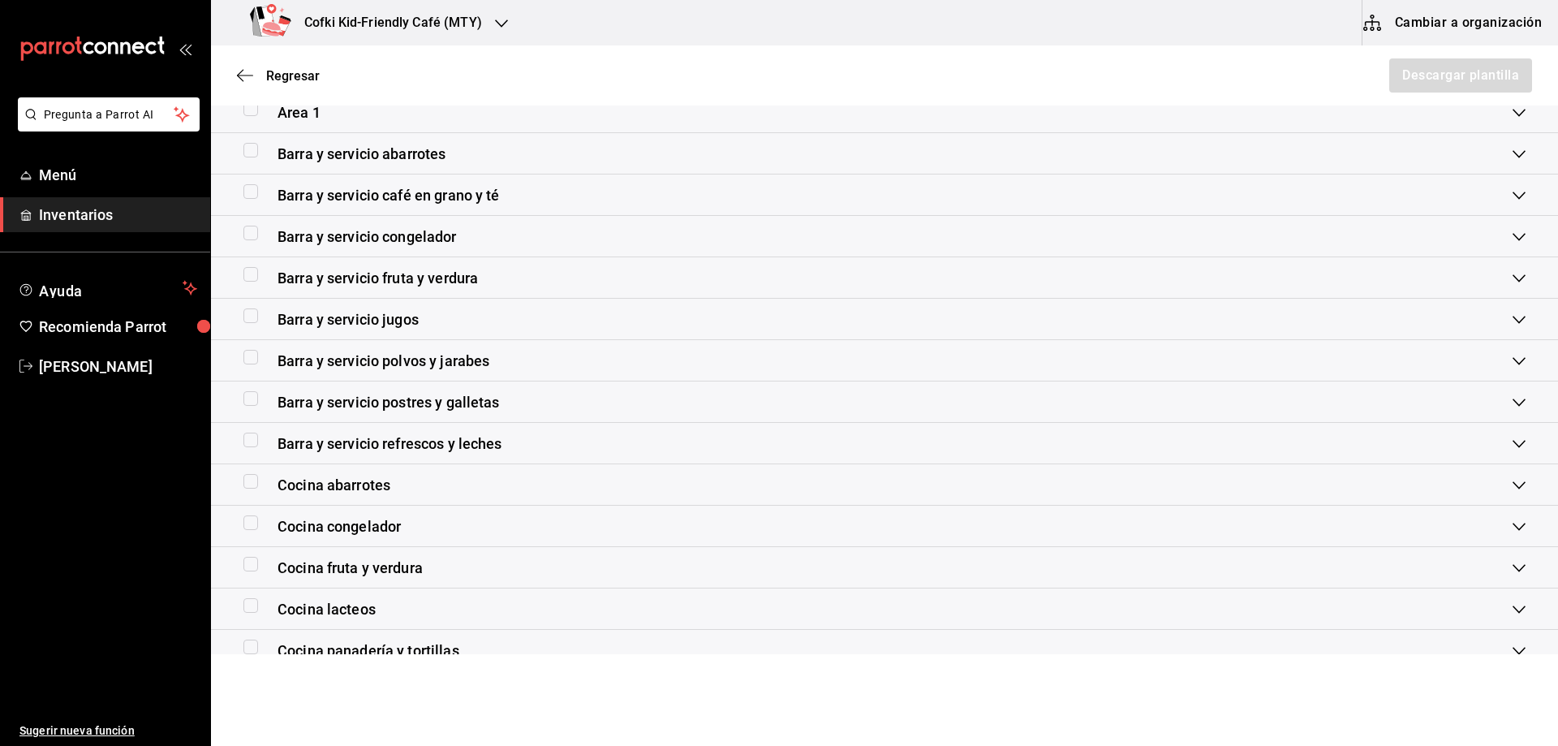
click at [385, 149] on span "Barra y servicio abarrotes" at bounding box center [362, 154] width 168 height 22
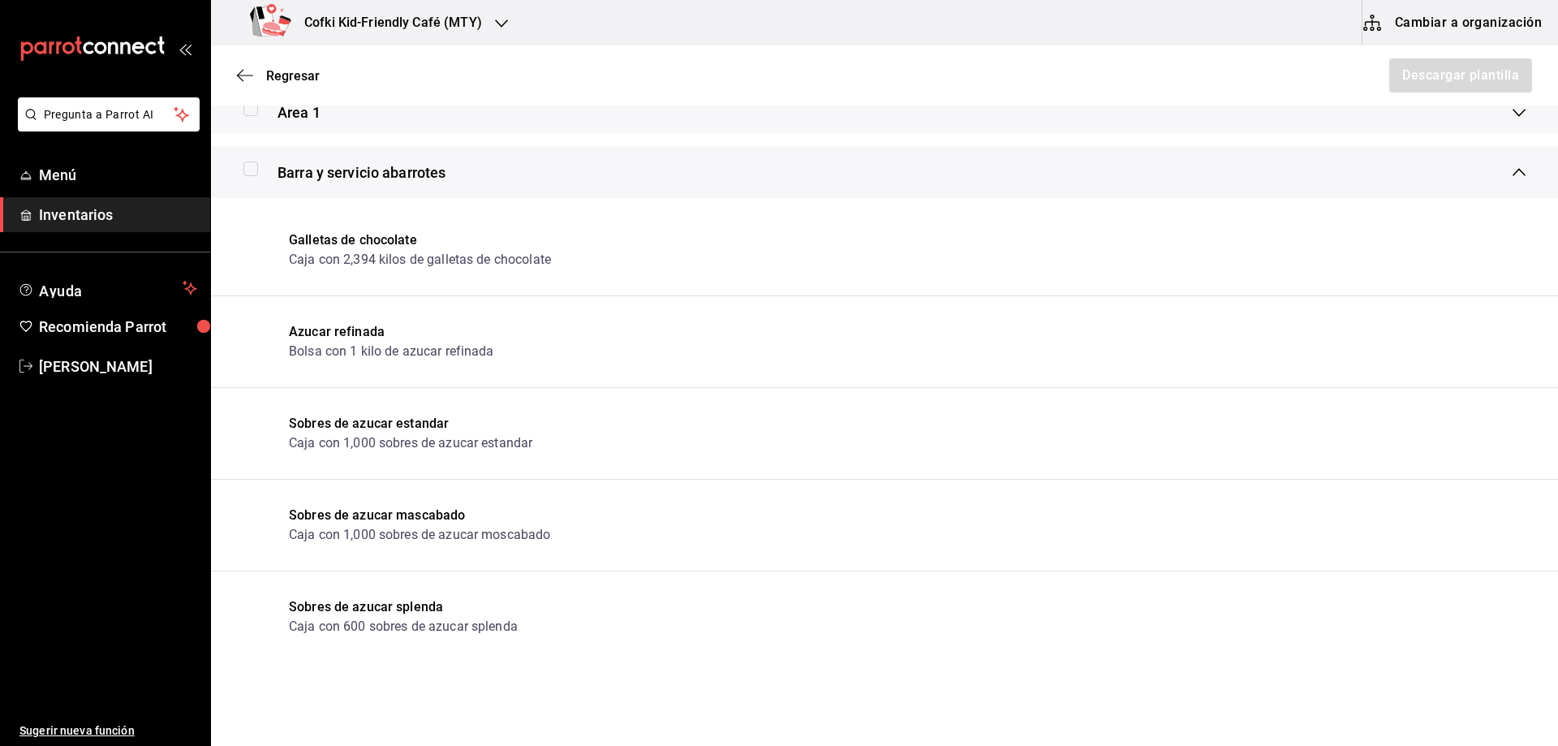
click at [269, 169] on div "Barra y servicio abarrotes" at bounding box center [344, 173] width 202 height 22
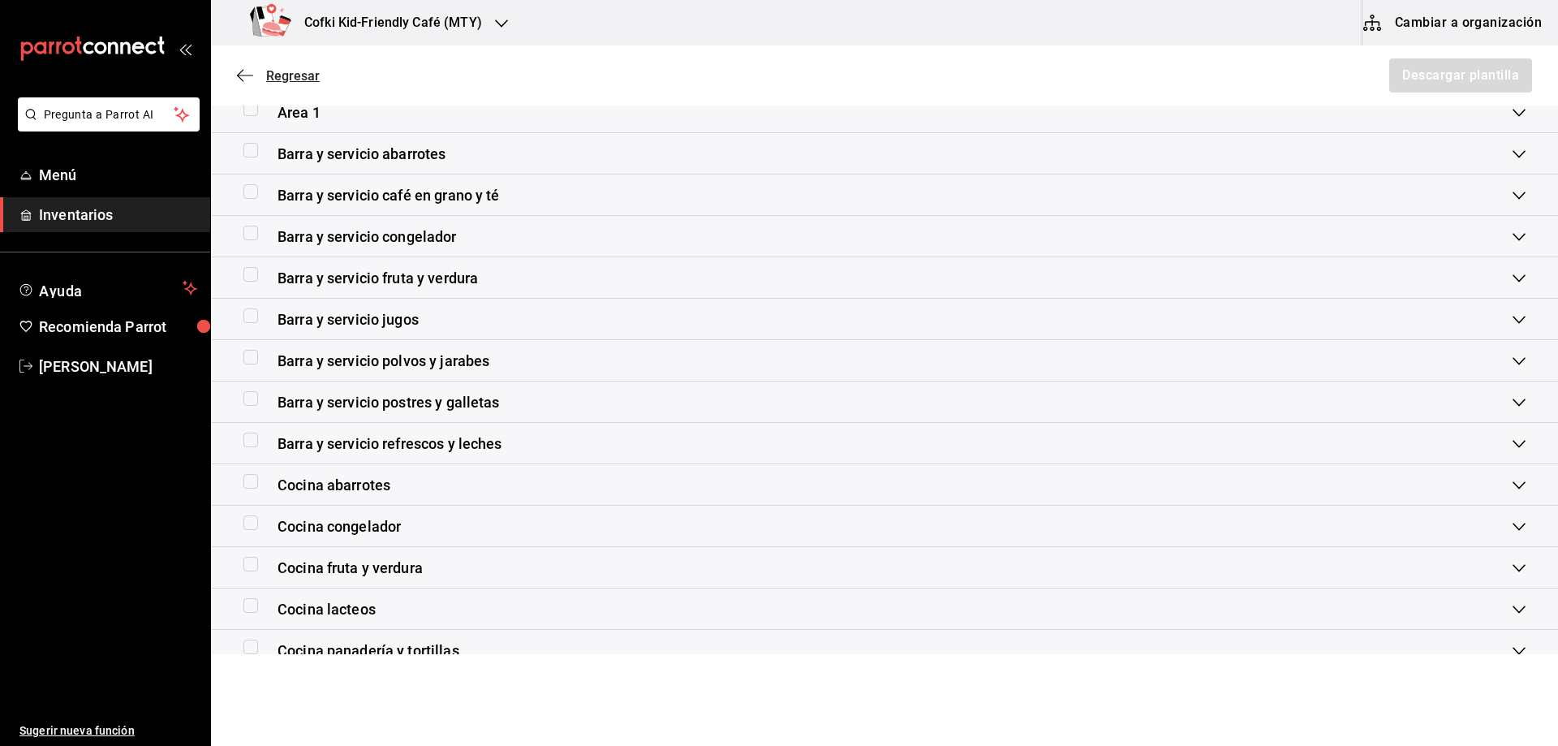
click at [264, 80] on span "Regresar" at bounding box center [278, 75] width 83 height 15
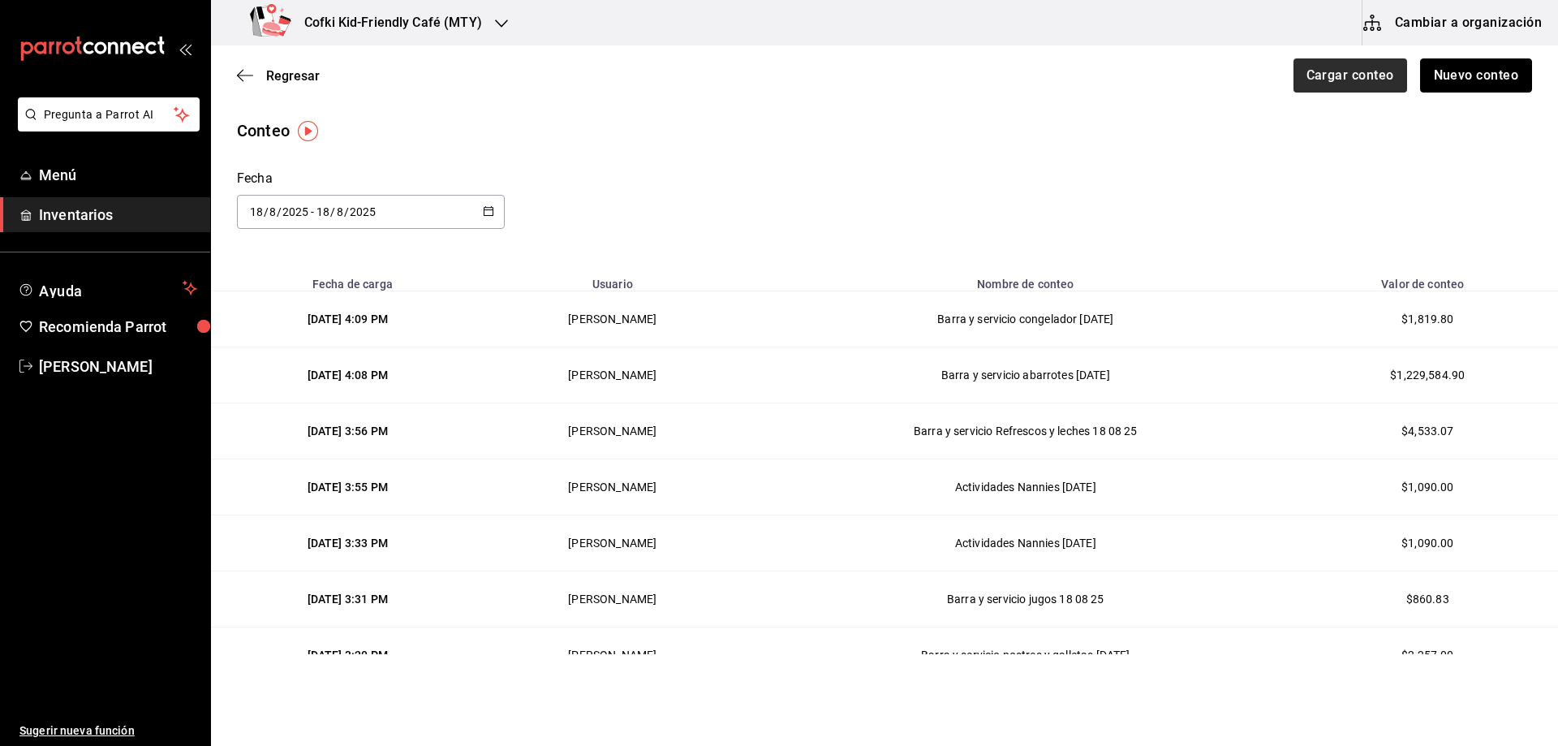
drag, startPoint x: 1449, startPoint y: 74, endPoint x: 1324, endPoint y: 75, distance: 125.0
click at [1324, 75] on div "Cargar conteo Nuevo conteo" at bounding box center [1407, 75] width 252 height 34
click at [1324, 74] on button "Cargar conteo" at bounding box center [1351, 75] width 115 height 34
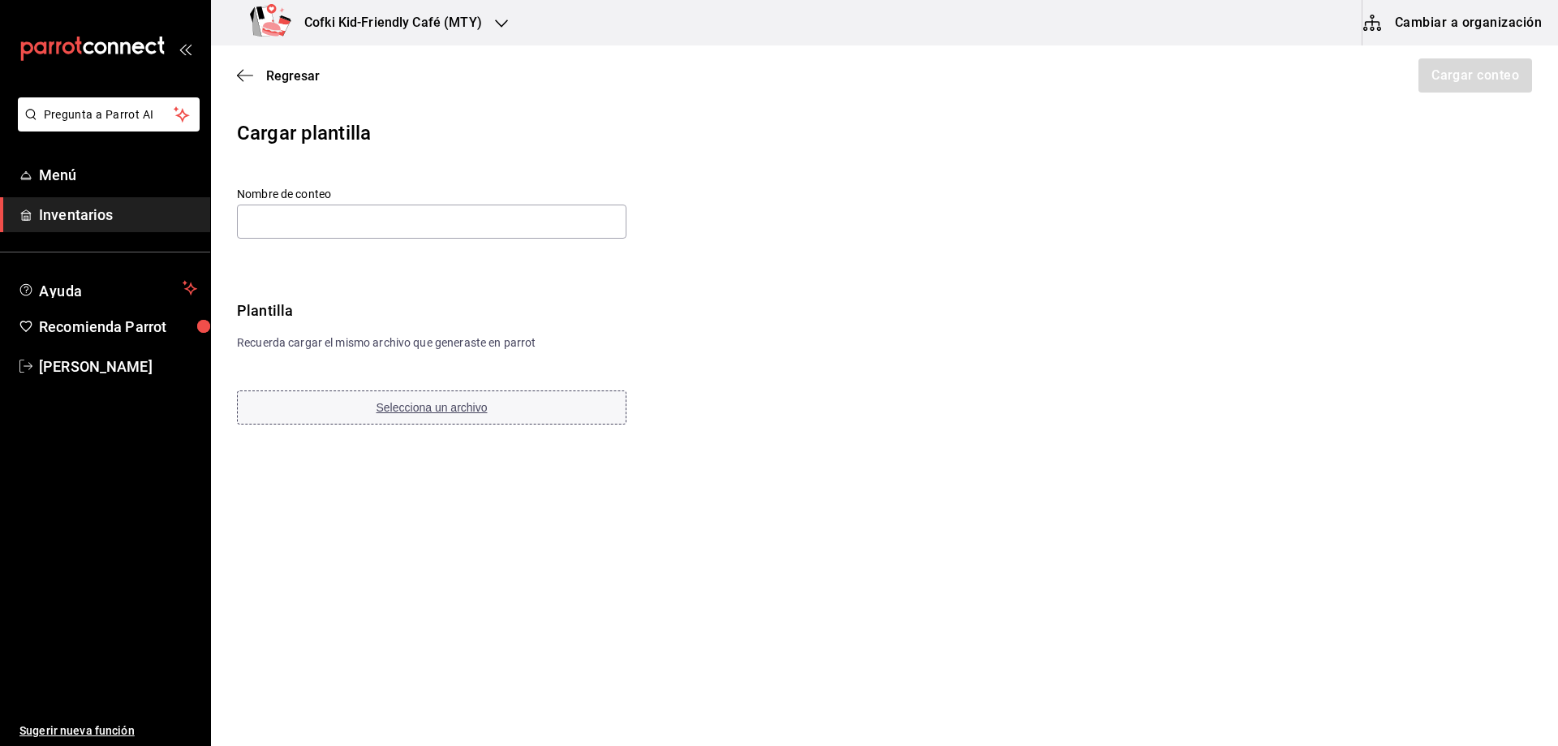
click at [436, 411] on span "Selecciona un archivo" at bounding box center [432, 407] width 111 height 13
click at [472, 198] on label "Nombre de conteo" at bounding box center [470, 193] width 467 height 11
click at [467, 213] on input "text" at bounding box center [432, 222] width 390 height 34
paste input "Barra y servicio abarrotes [DATE]"
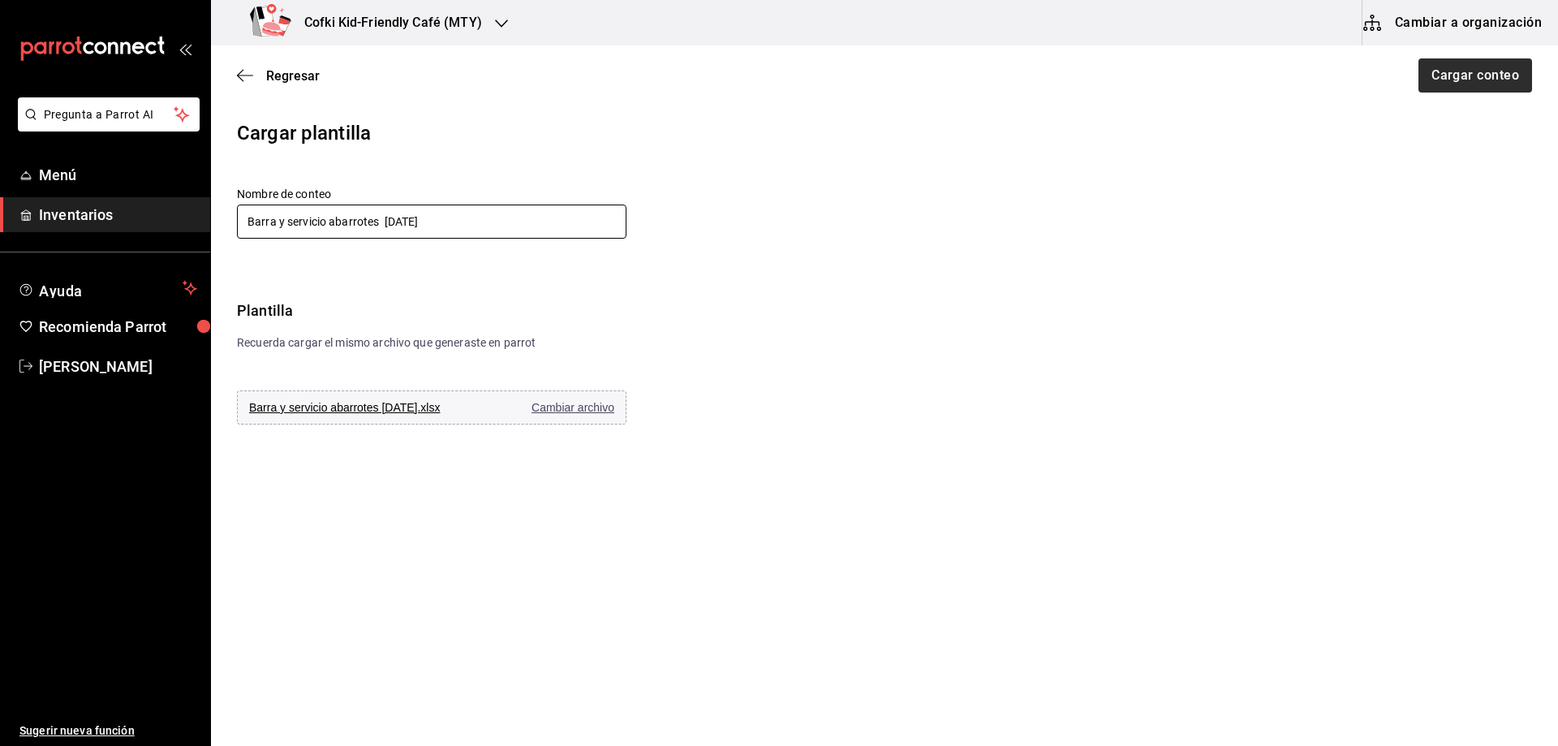
type input "Barra y servicio abarrotes [DATE]"
click at [1456, 79] on button "Cargar conteo" at bounding box center [1474, 75] width 115 height 34
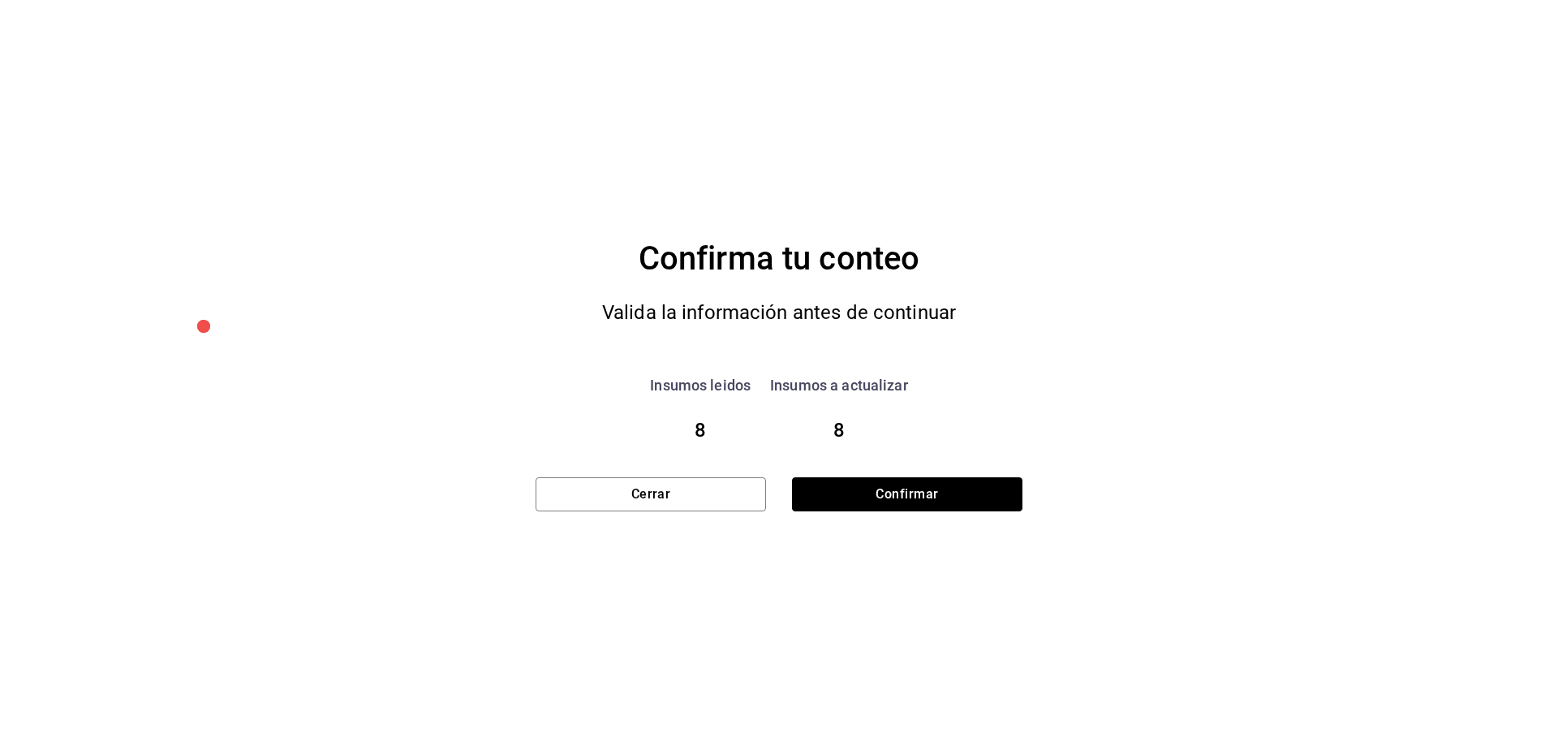
click at [967, 496] on button "Confirmar" at bounding box center [907, 494] width 230 height 34
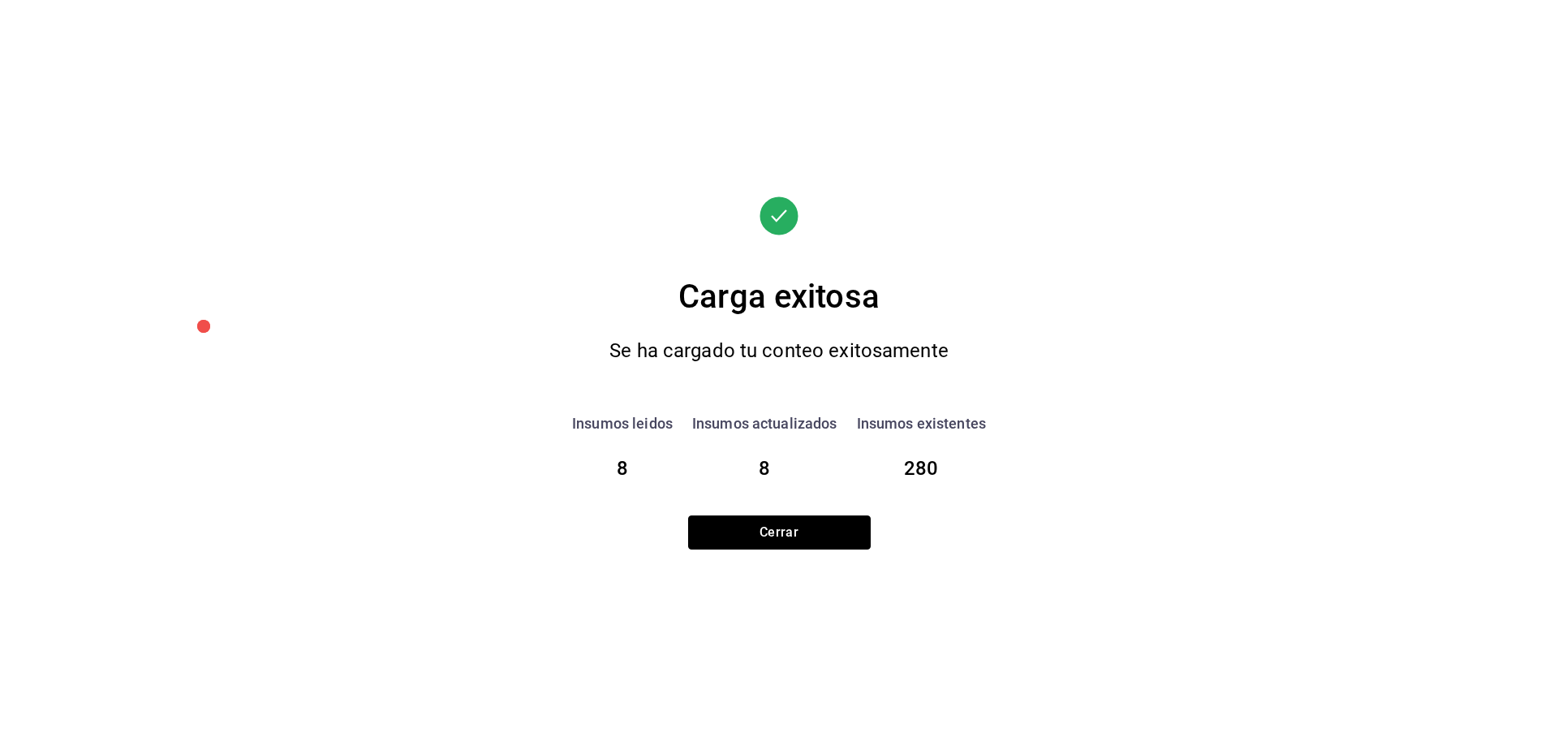
click at [788, 518] on button "Cerrar" at bounding box center [779, 532] width 183 height 34
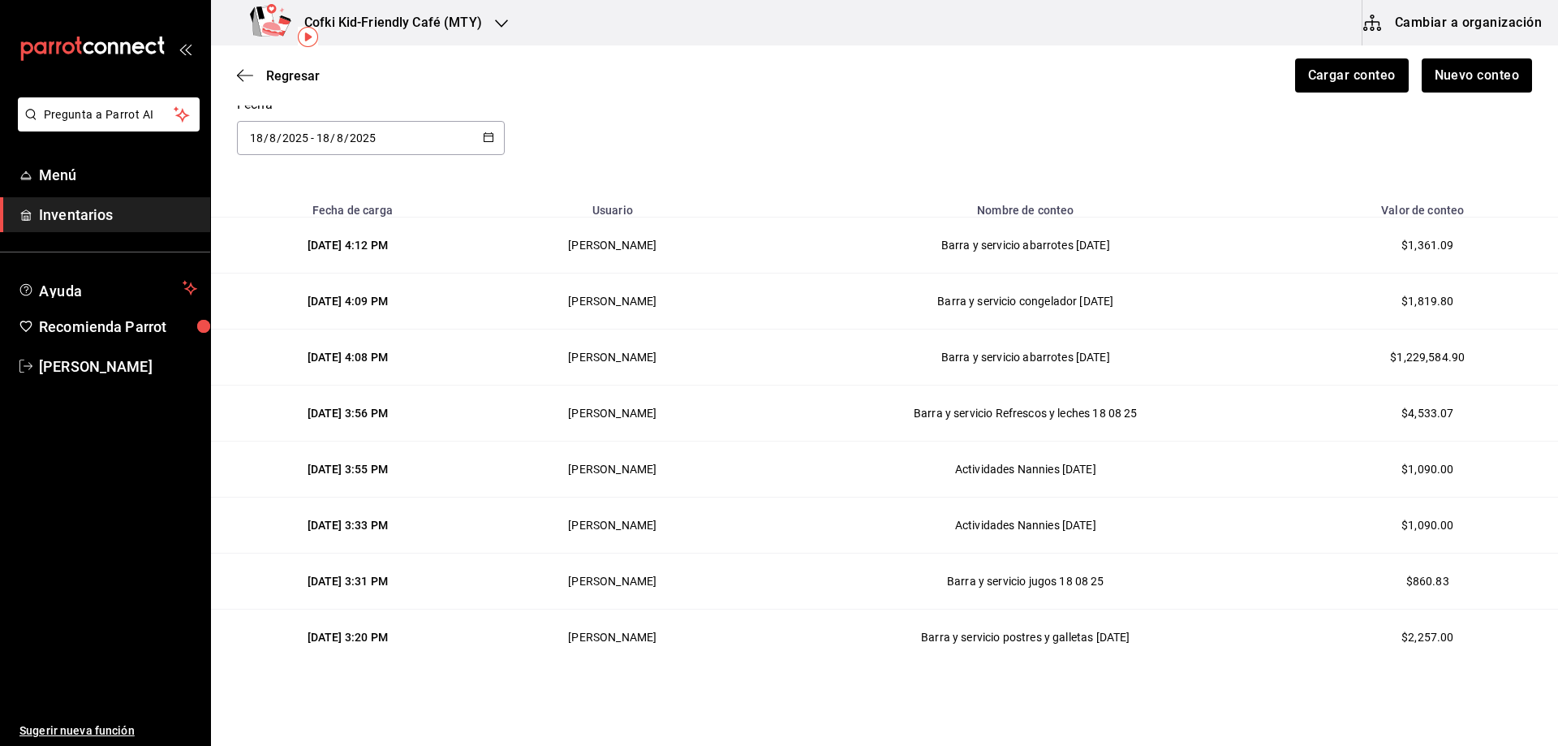
scroll to position [111, 0]
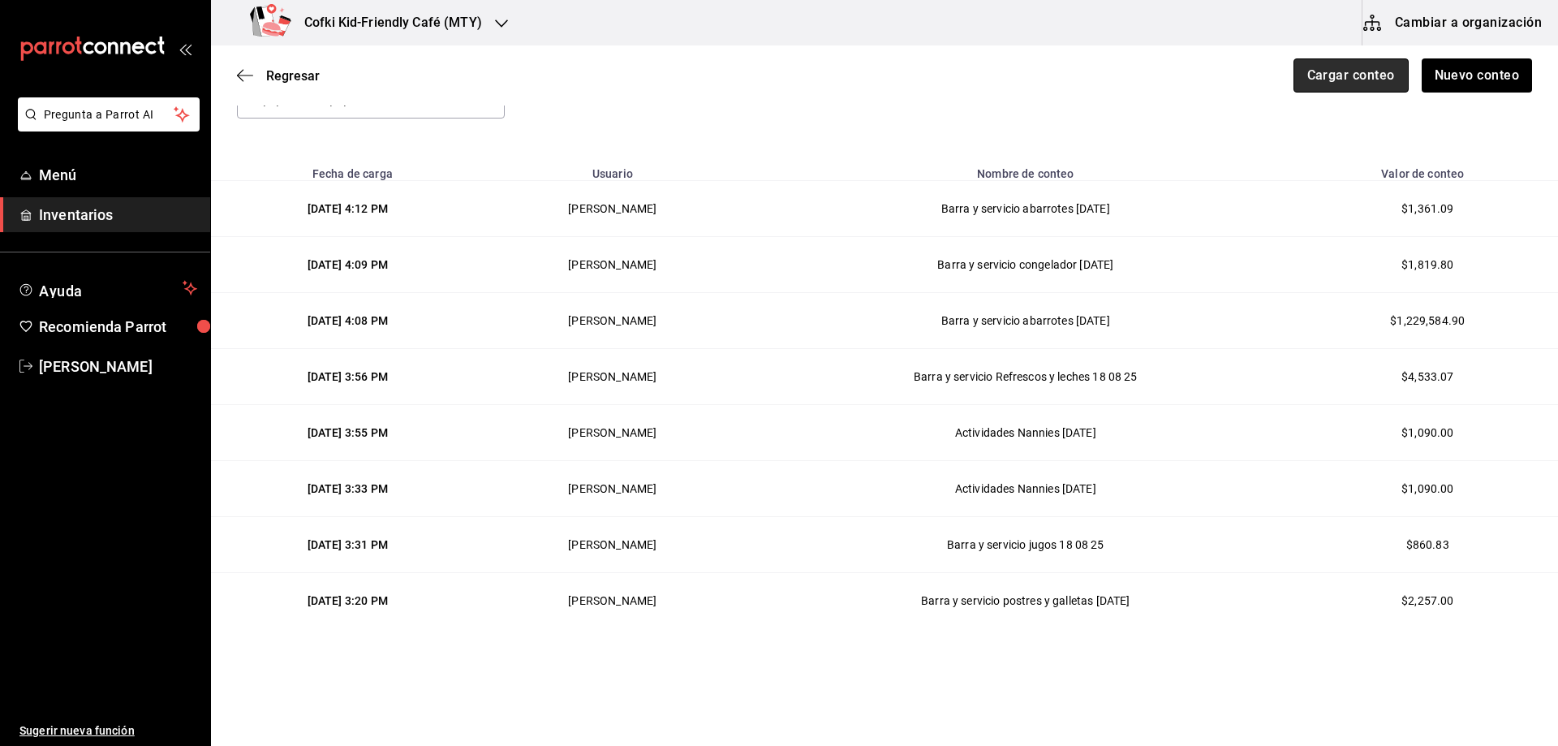
click at [1336, 65] on button "Cargar conteo" at bounding box center [1351, 75] width 115 height 34
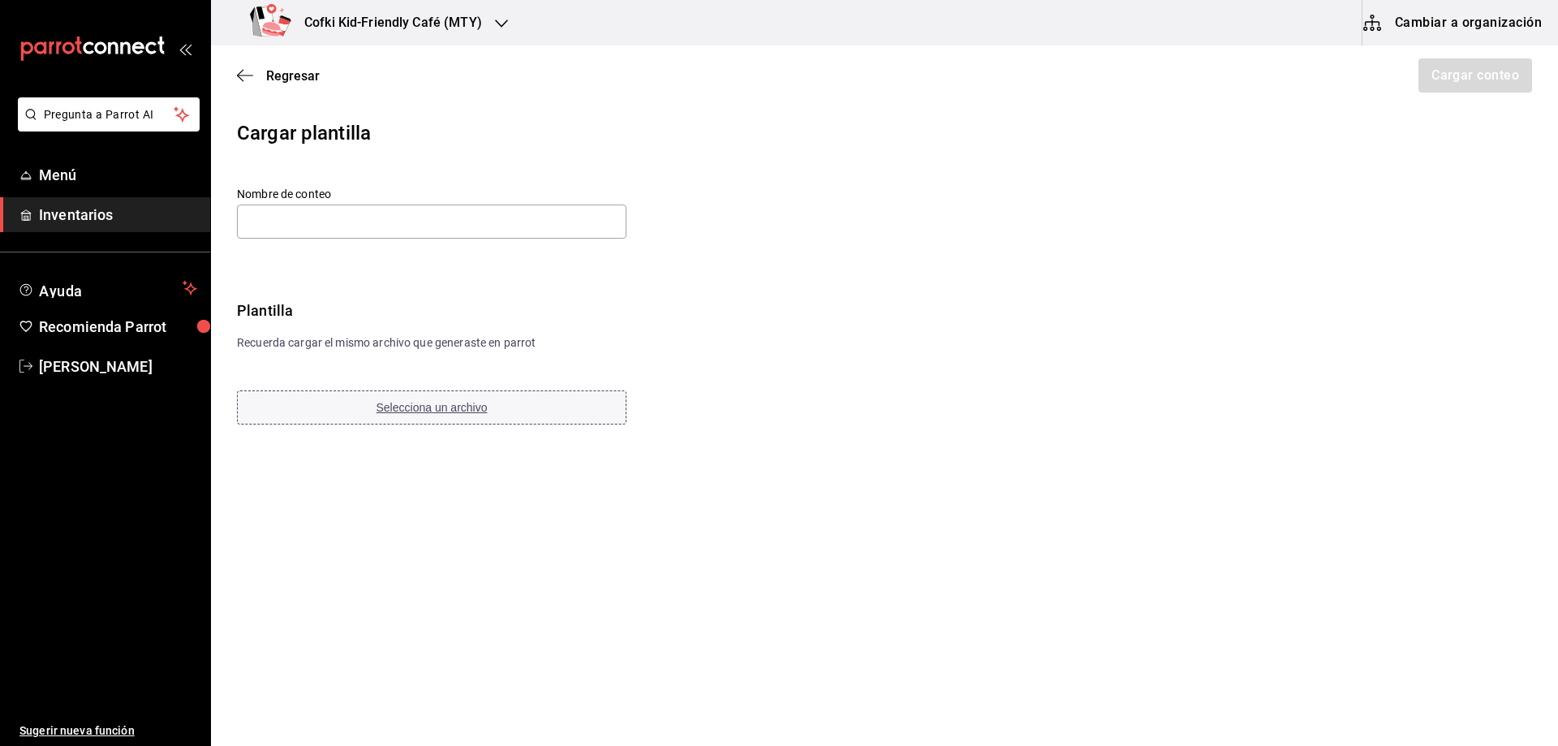
click at [408, 394] on div "Nombre de conteo Plantilla Recuerda cargar el mismo archivo que generaste en pa…" at bounding box center [518, 307] width 562 height 240
click at [417, 401] on span "Selecciona un archivo" at bounding box center [432, 407] width 111 height 13
click at [323, 230] on input "text" at bounding box center [432, 222] width 390 height 34
paste input "Barra y servicio polvos y jarabes 18 08 25"
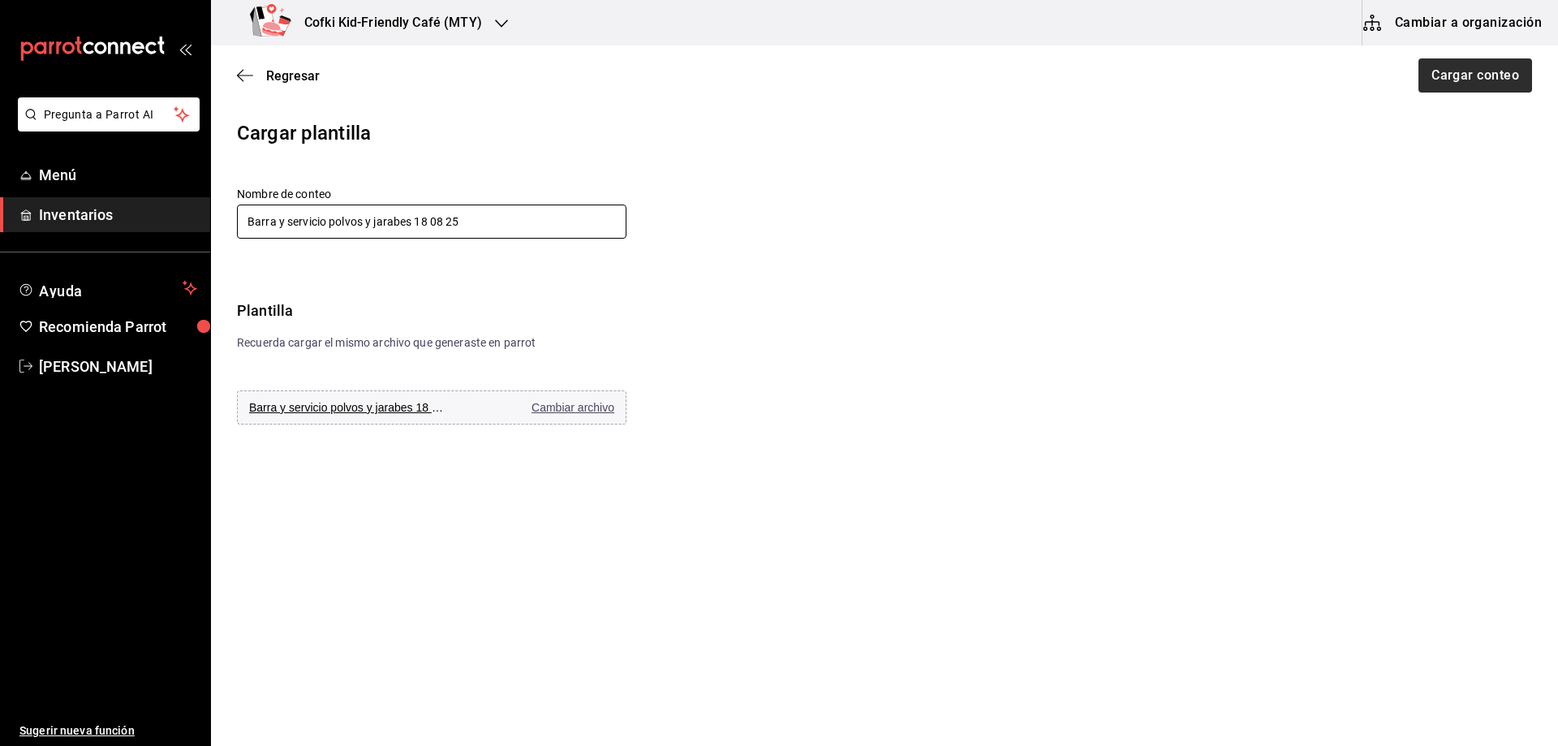
type input "Barra y servicio polvos y jarabes 18 08 25"
click at [1459, 85] on button "Cargar conteo" at bounding box center [1474, 75] width 115 height 34
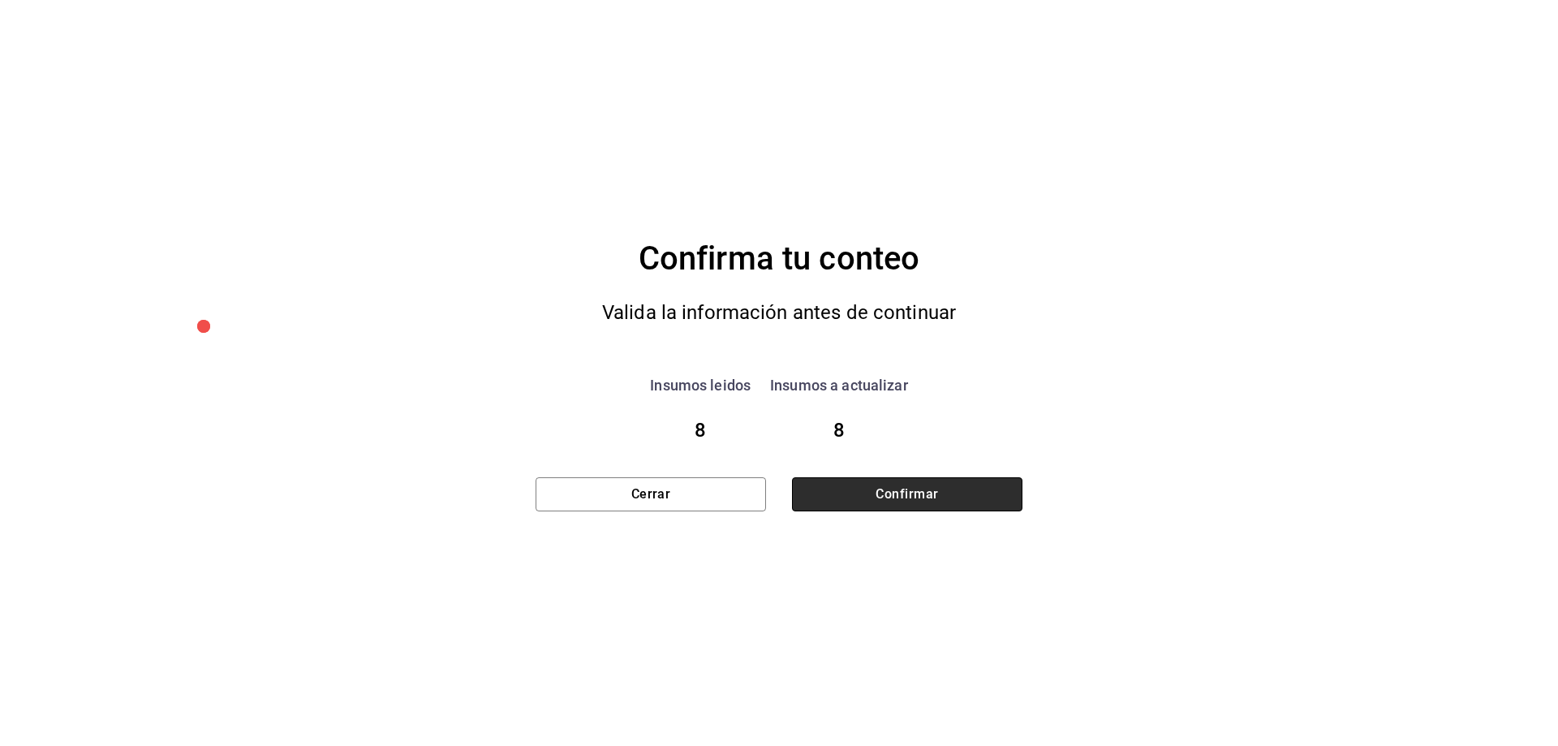
click at [913, 486] on button "Confirmar" at bounding box center [907, 494] width 230 height 34
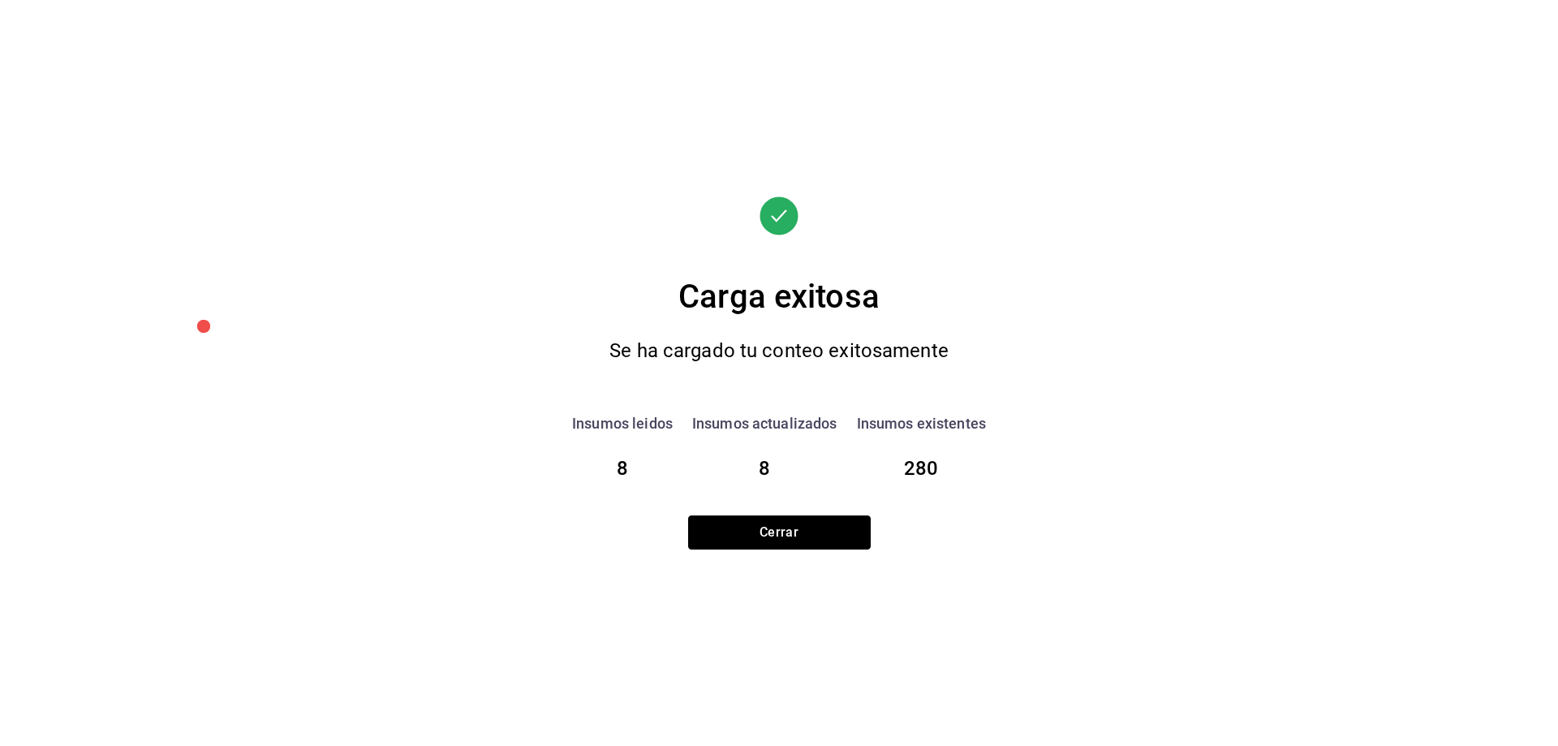
click at [825, 546] on button "Cerrar" at bounding box center [779, 532] width 183 height 34
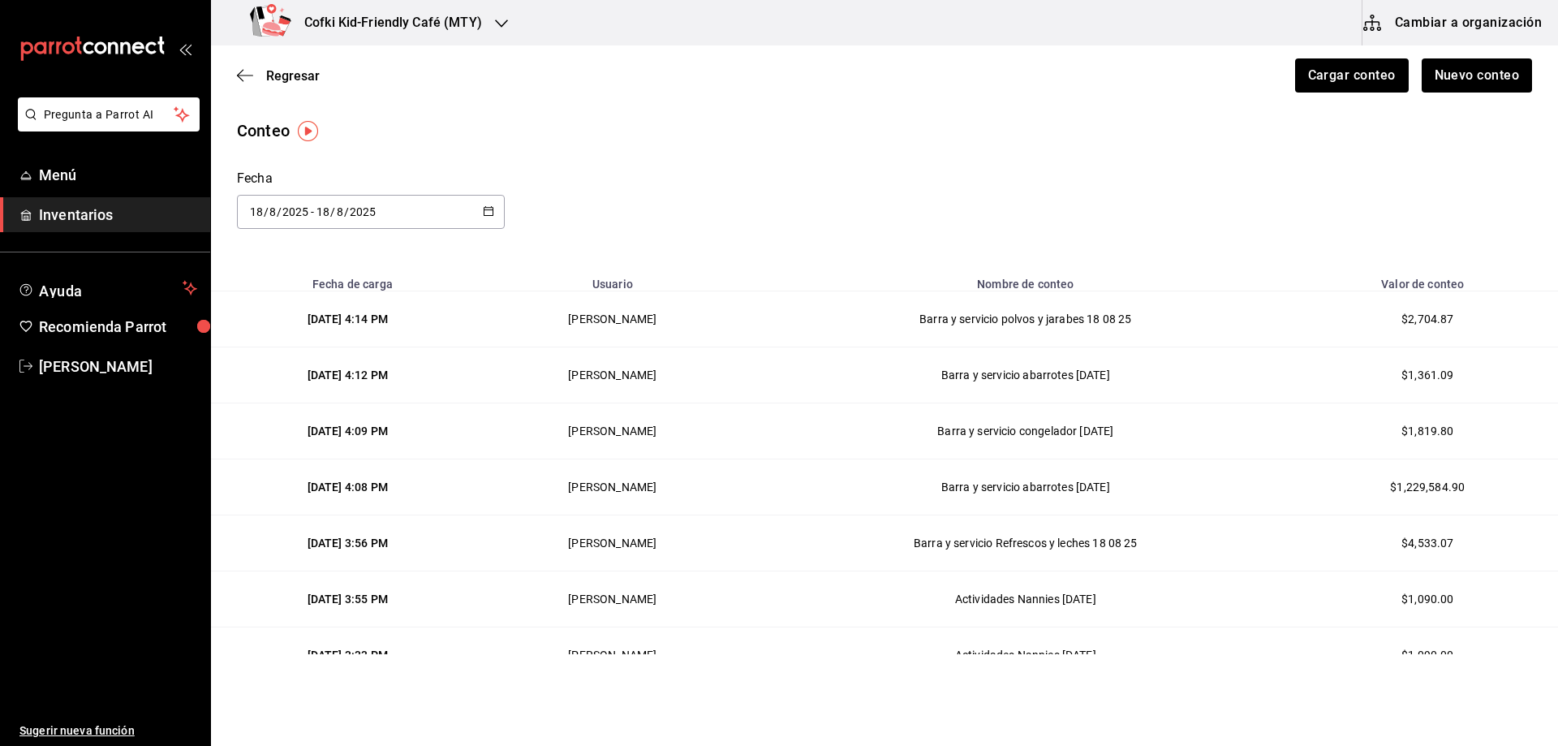
click at [489, 40] on div "Cofki Kid-Friendly Café (MTY)" at bounding box center [369, 22] width 291 height 45
click at [375, 62] on div "Cofki Cafe ([GEOGRAPHIC_DATA])" at bounding box center [333, 70] width 218 height 17
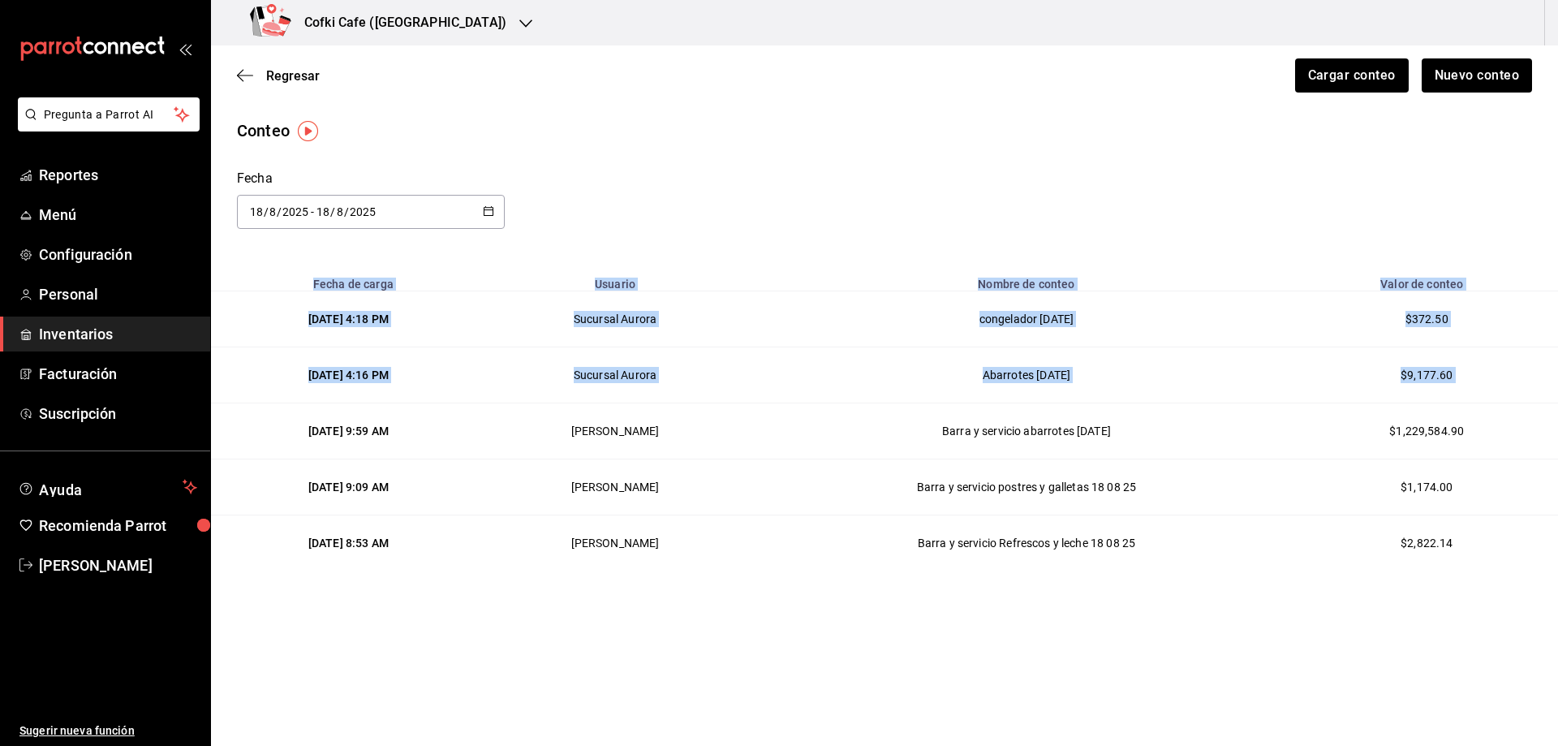
drag, startPoint x: 316, startPoint y: 426, endPoint x: 1247, endPoint y: 575, distance: 942.6
click at [1247, 575] on main "Regresar Cargar conteo Nuevo conteo Conteo Fecha [DATE] [DATE] - [DATE] [DATE] …" at bounding box center [884, 320] width 1347 height 551
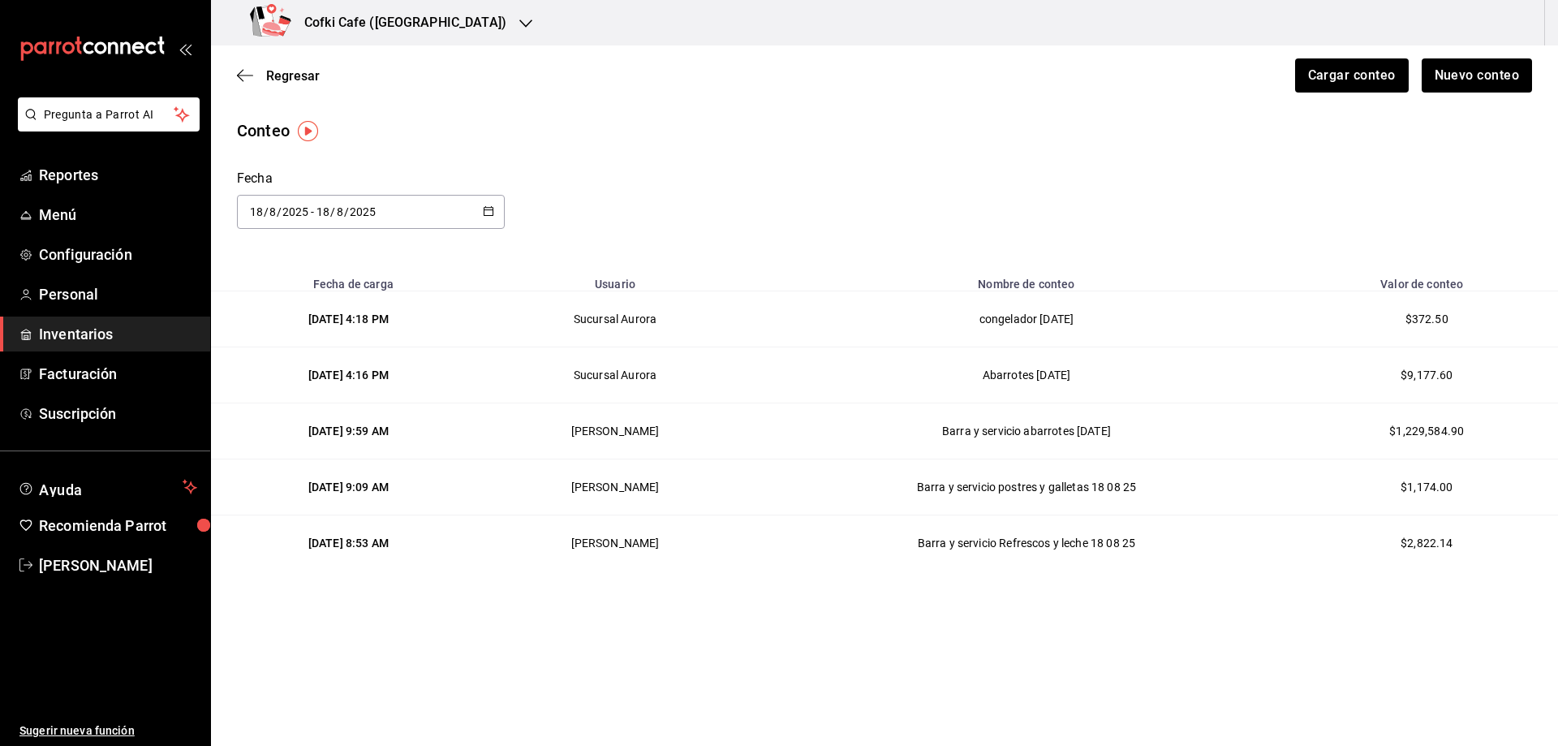
click at [683, 582] on main "Regresar Cargar conteo Nuevo conteo Conteo Fecha [DATE] [DATE] - [DATE] [DATE] …" at bounding box center [884, 320] width 1347 height 551
click at [407, 218] on div "[DATE] [DATE] - [DATE] [DATE]" at bounding box center [371, 212] width 268 height 34
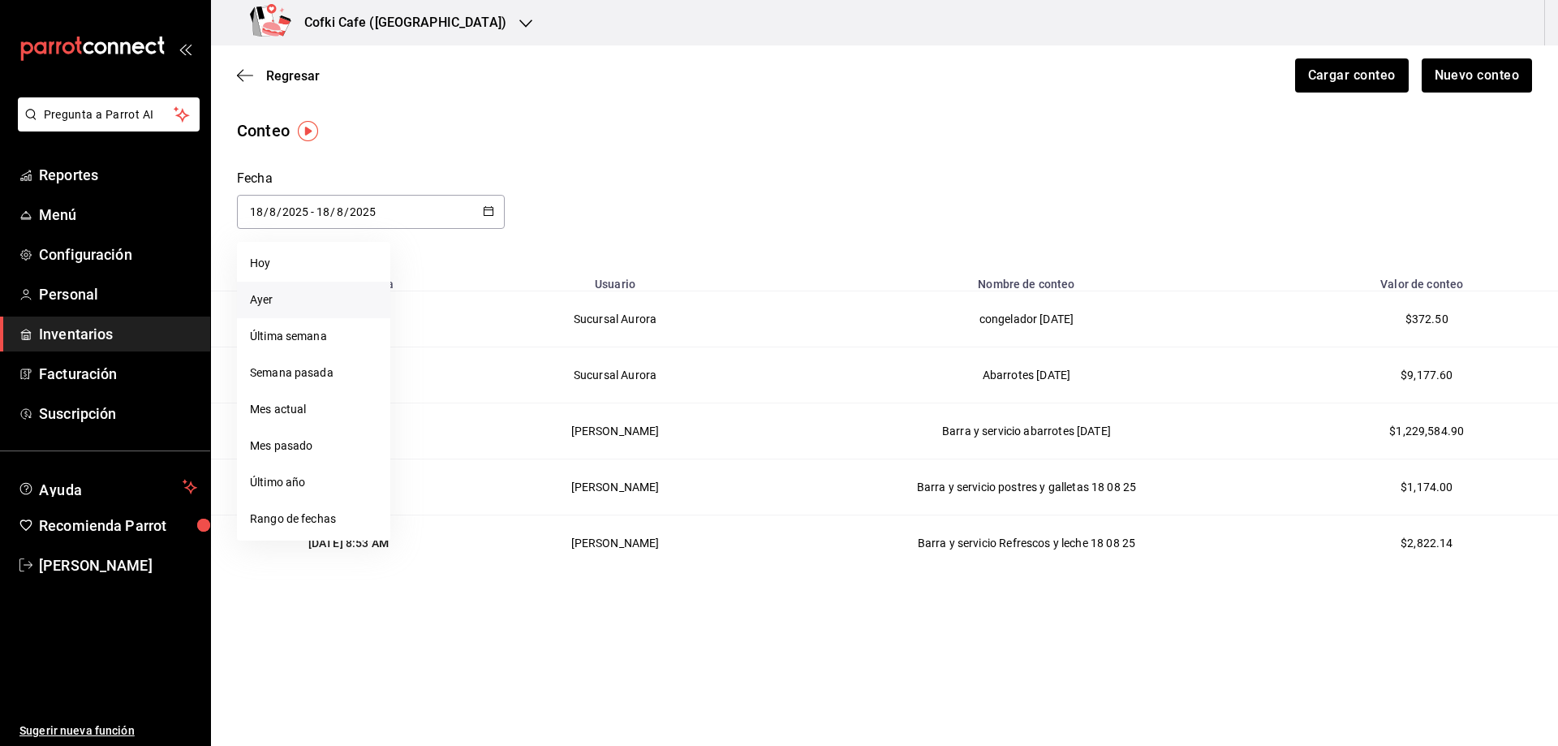
click at [317, 295] on li "Ayer" at bounding box center [313, 300] width 153 height 37
type input "[DATE]"
type input "17"
type input "[DATE]"
type input "17"
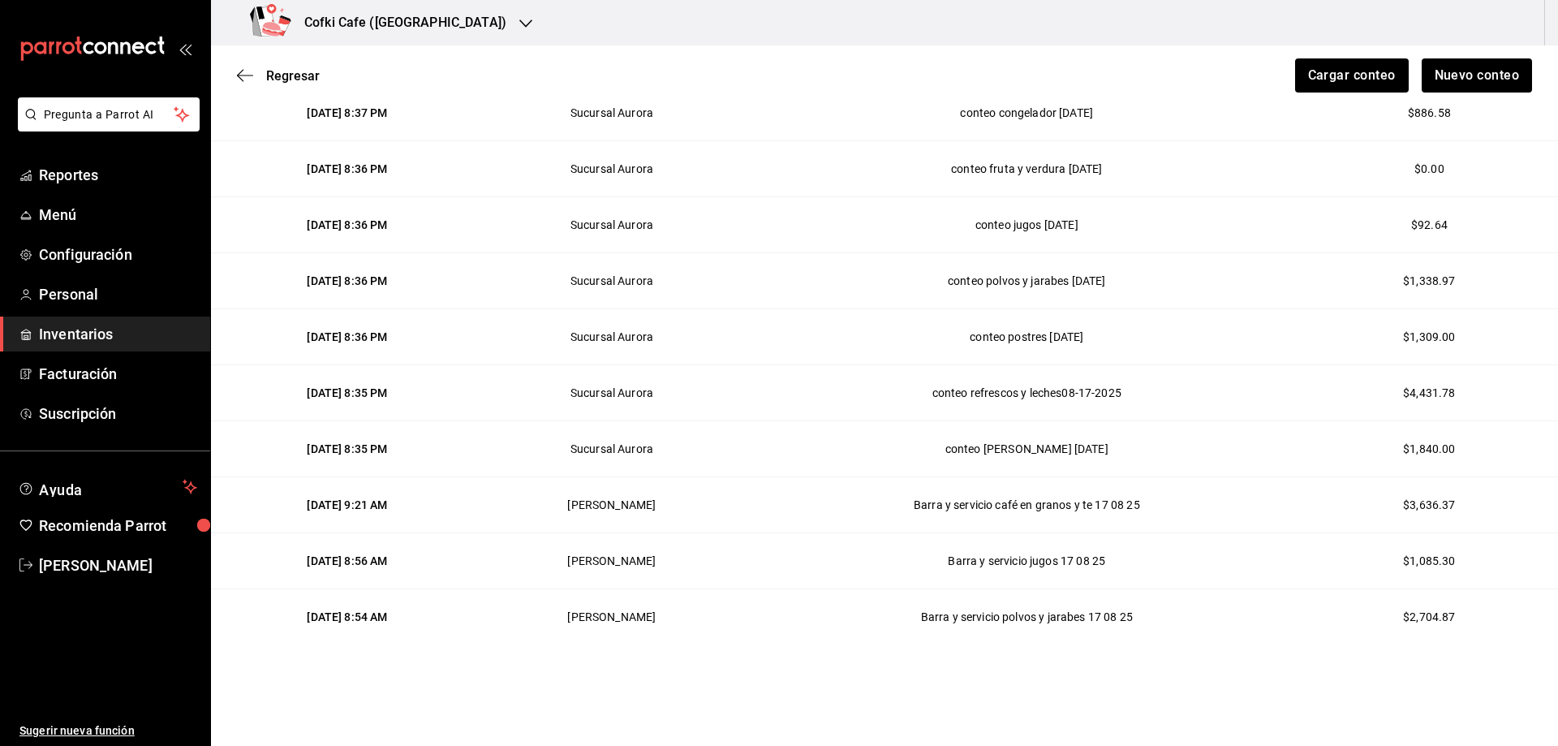
scroll to position [335, 0]
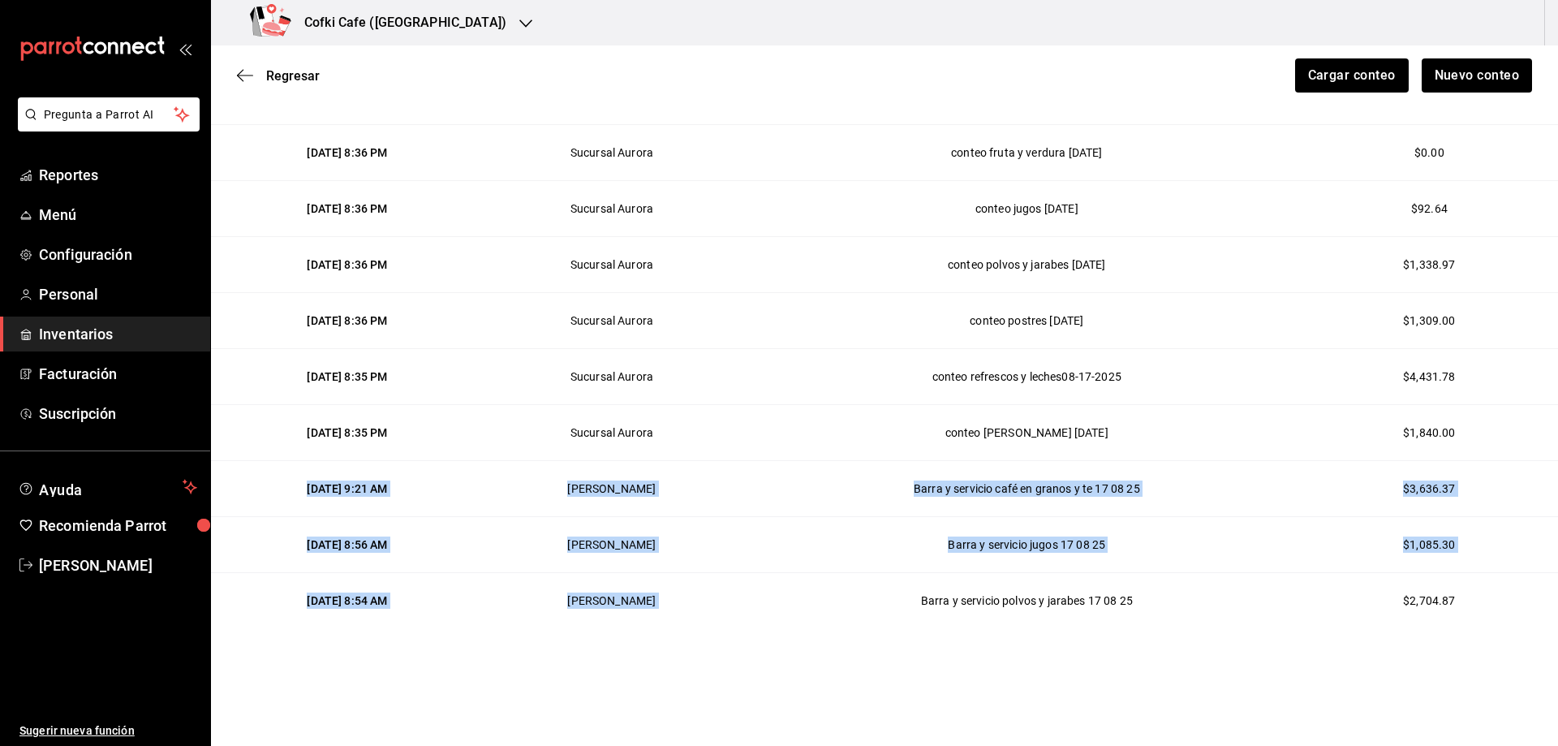
drag, startPoint x: 316, startPoint y: 489, endPoint x: 907, endPoint y: 584, distance: 598.4
click at [907, 584] on tbody "[DATE] 8:37 PM Sucursal Aurora conteo abarrotes [DATE] $359.54 [DATE] 8:37 PM S…" at bounding box center [884, 293] width 1347 height 672
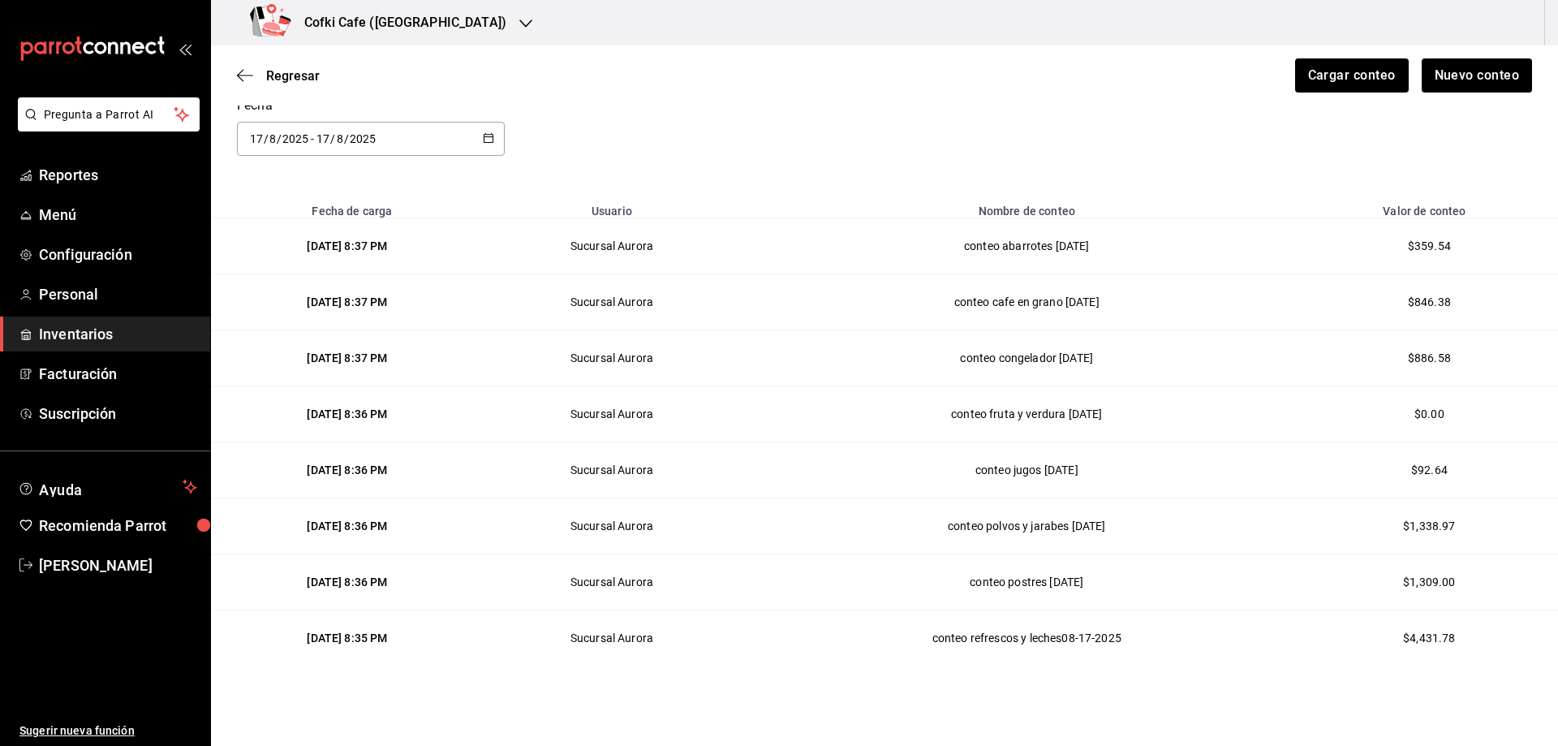
scroll to position [0, 0]
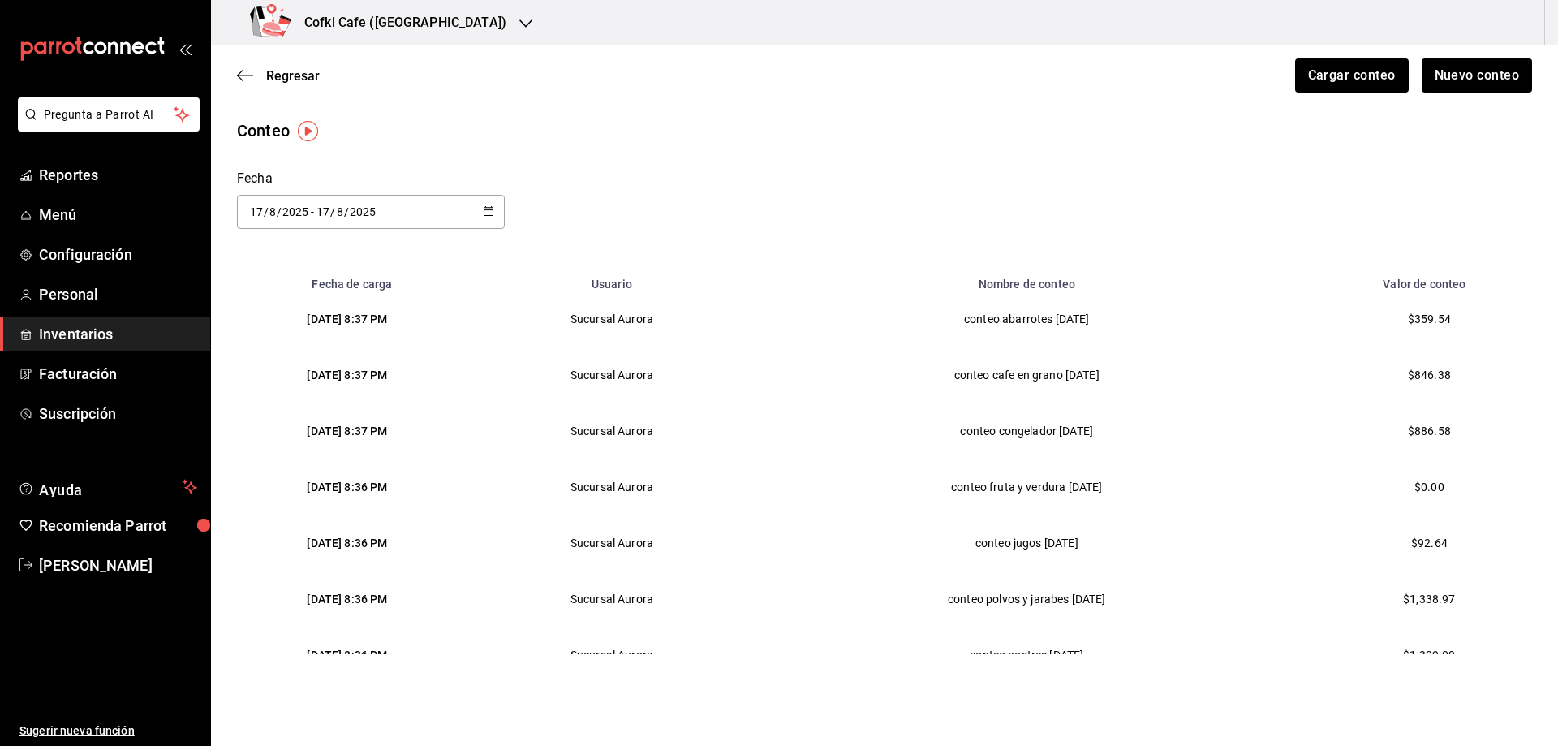
click at [423, 21] on h3 "Cofki Cafe ([GEOGRAPHIC_DATA])" at bounding box center [398, 22] width 215 height 19
click at [336, 97] on div "Cofki Kid-Friendly Café (MTY)" at bounding box center [332, 106] width 243 height 37
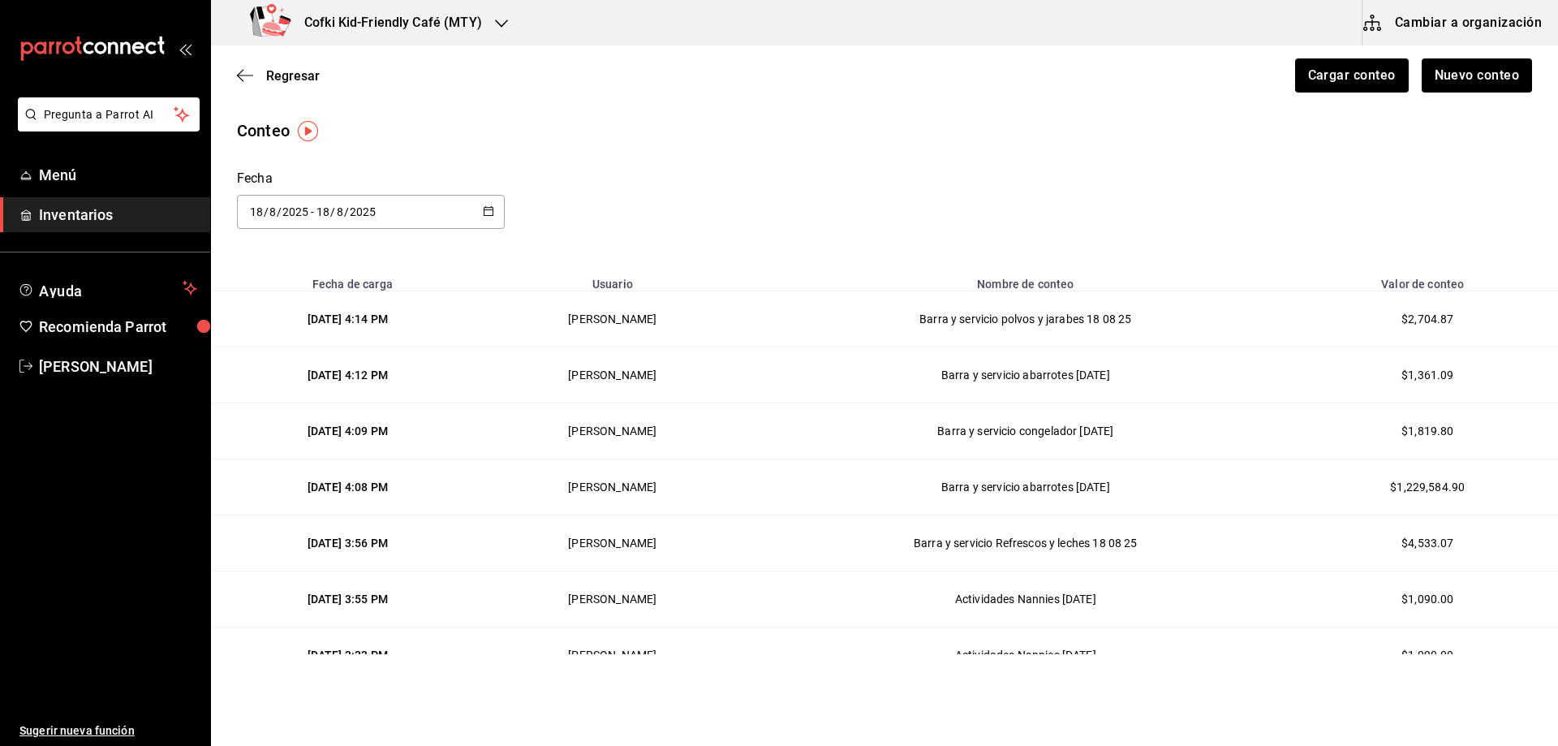
click at [446, 207] on div "[DATE] [DATE] - [DATE] [DATE]" at bounding box center [371, 212] width 268 height 34
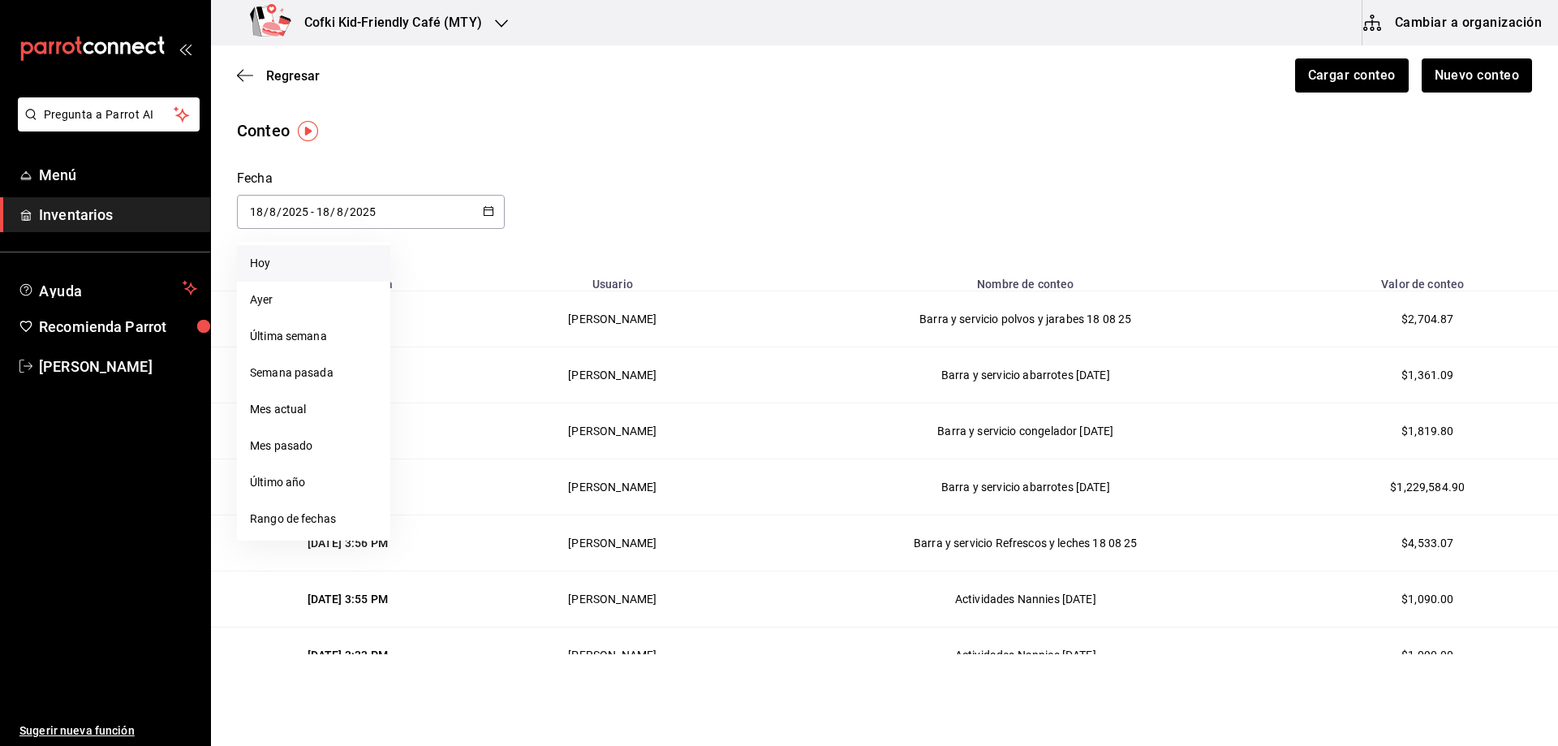
click at [299, 265] on li "Hoy" at bounding box center [313, 263] width 153 height 37
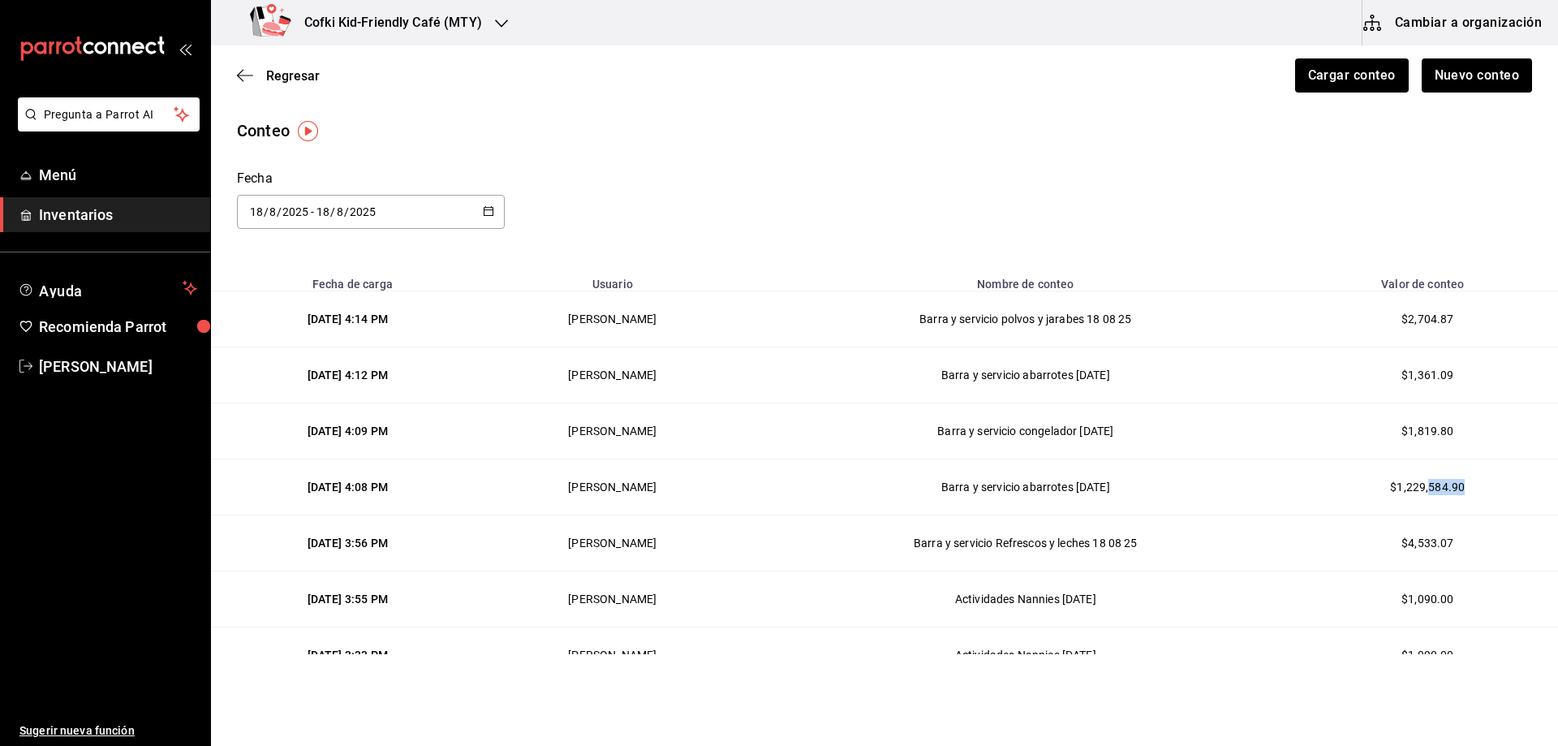
drag, startPoint x: 1423, startPoint y: 488, endPoint x: 1470, endPoint y: 487, distance: 47.1
click at [1470, 487] on td "$1,229,584.90" at bounding box center [1431, 487] width 254 height 56
drag, startPoint x: 1470, startPoint y: 487, endPoint x: 1372, endPoint y: 479, distance: 98.5
click at [1372, 479] on td "$1,229,584.90" at bounding box center [1431, 487] width 254 height 56
